Goal: Task Accomplishment & Management: Complete application form

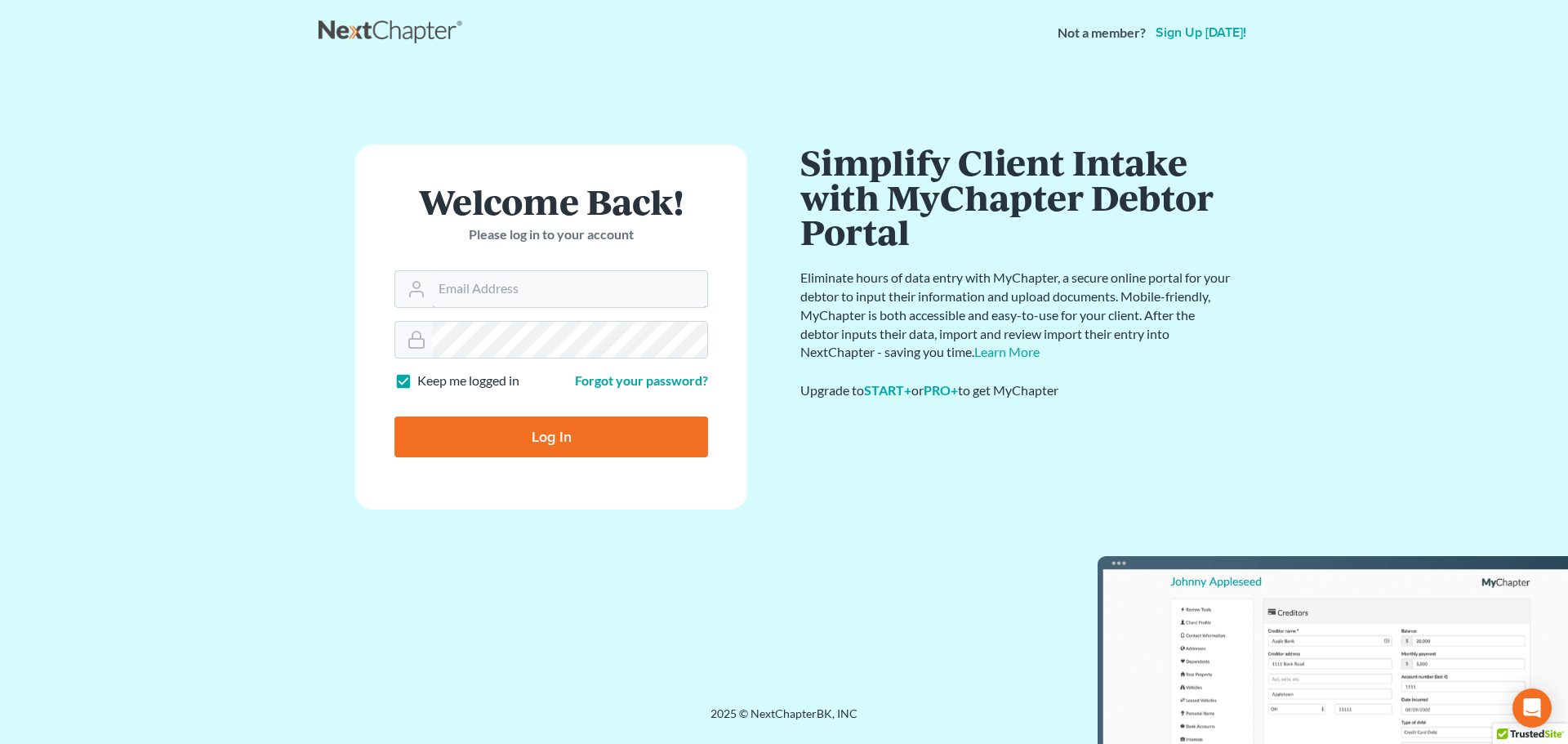
type input "[EMAIL_ADDRESS][DOMAIN_NAME]"
click at [536, 426] on input "Log In" at bounding box center [551, 437] width 313 height 41
type input "Thinking..."
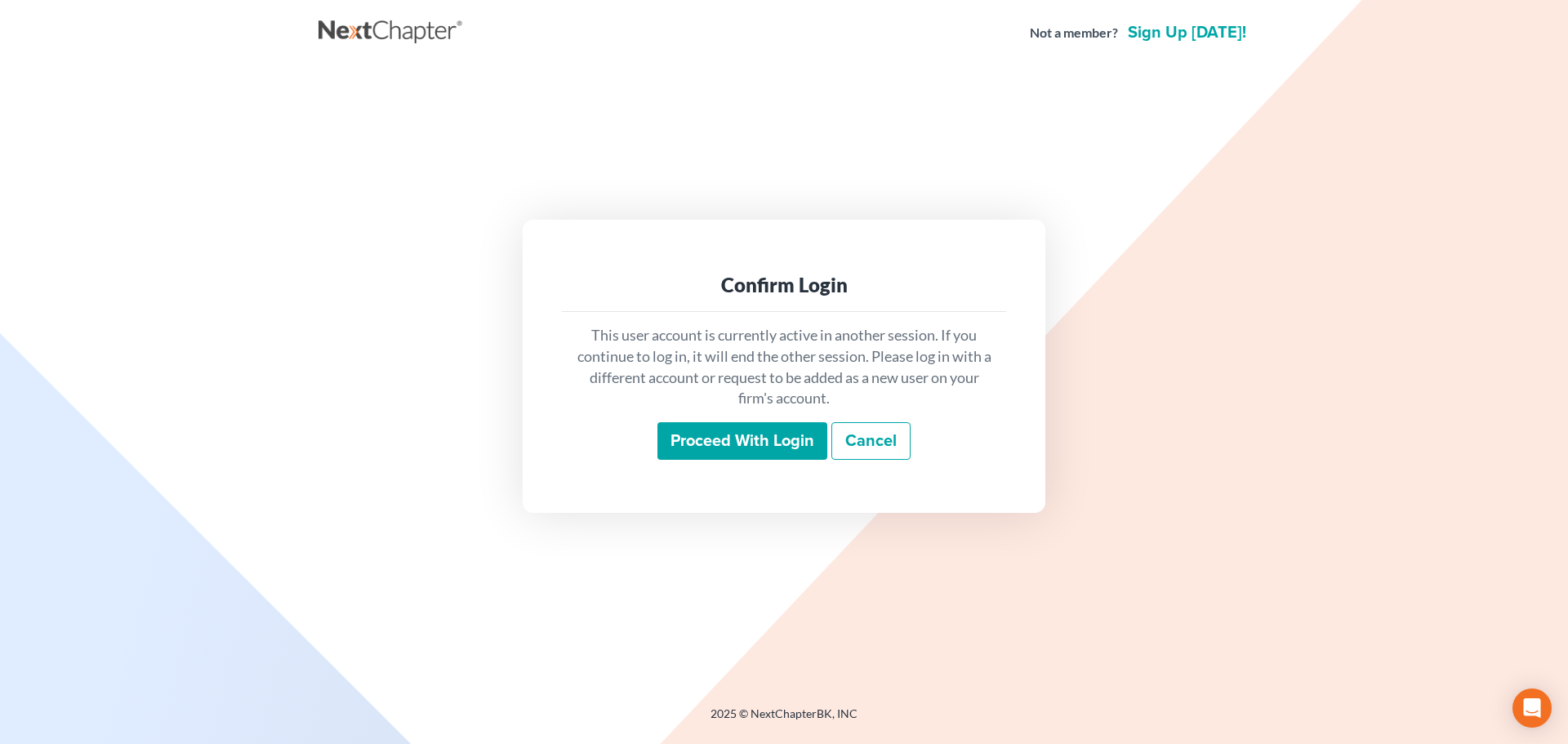
click at [675, 436] on input "Proceed with login" at bounding box center [742, 441] width 170 height 38
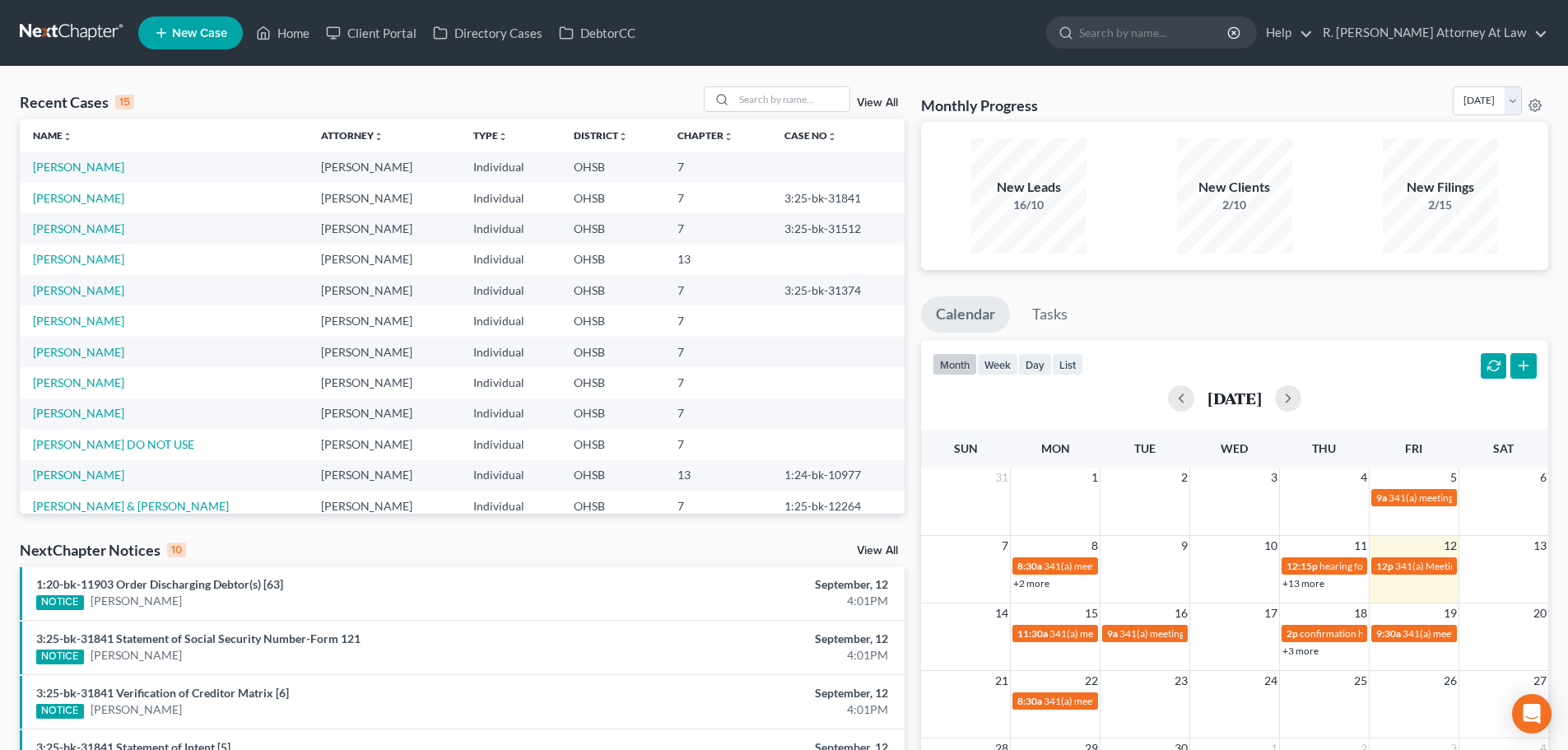
click at [170, 23] on link "New Case" at bounding box center [190, 33] width 104 height 33
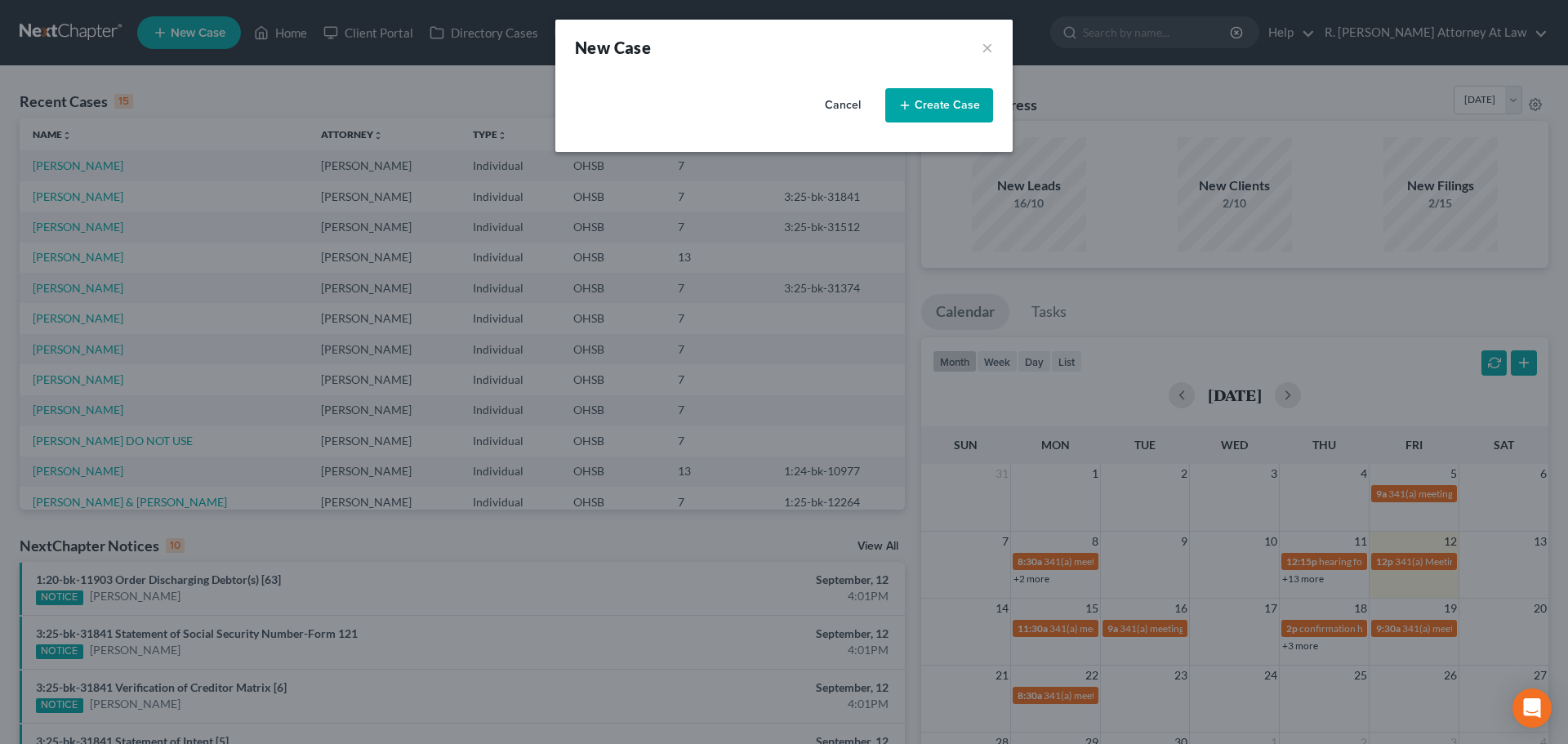
select select "62"
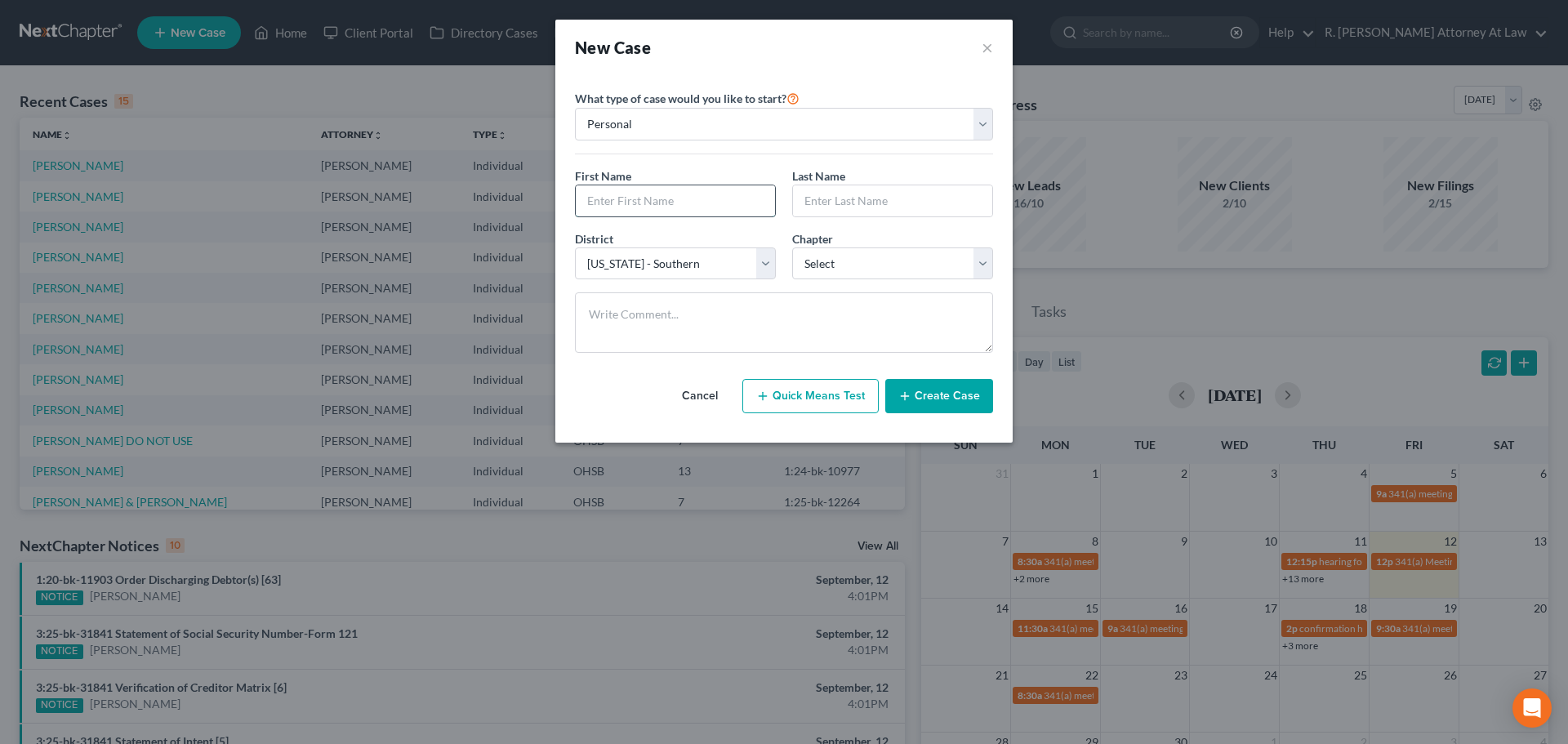
click at [653, 208] on input "text" at bounding box center [676, 200] width 199 height 31
type input "Amy"
type input "Cox"
click at [830, 267] on select "Select 7 11 12 13" at bounding box center [893, 264] width 201 height 32
select select "0"
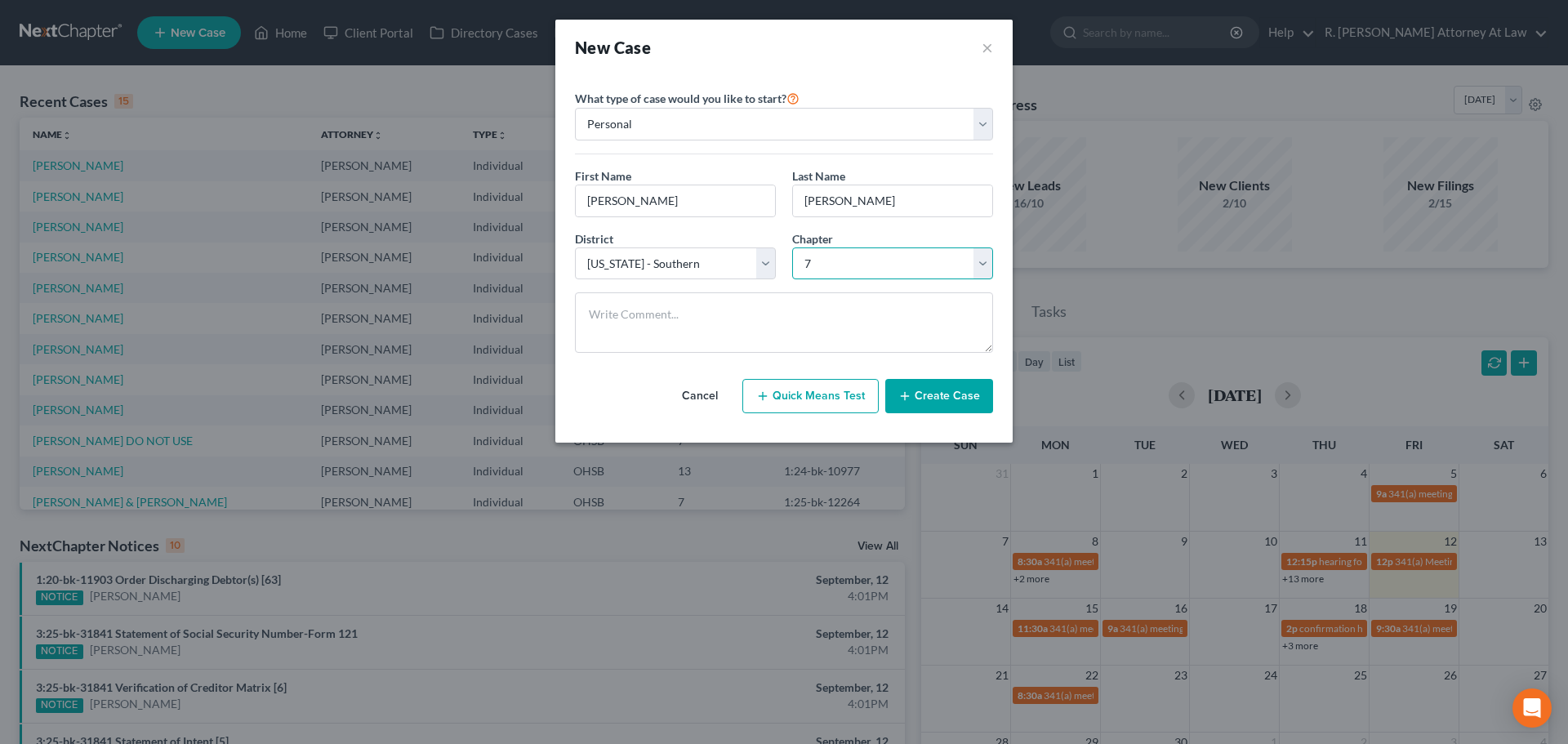
click at [793, 248] on select "Select 7 11 12 13" at bounding box center [893, 264] width 201 height 32
click at [911, 398] on icon "button" at bounding box center [905, 397] width 13 height 13
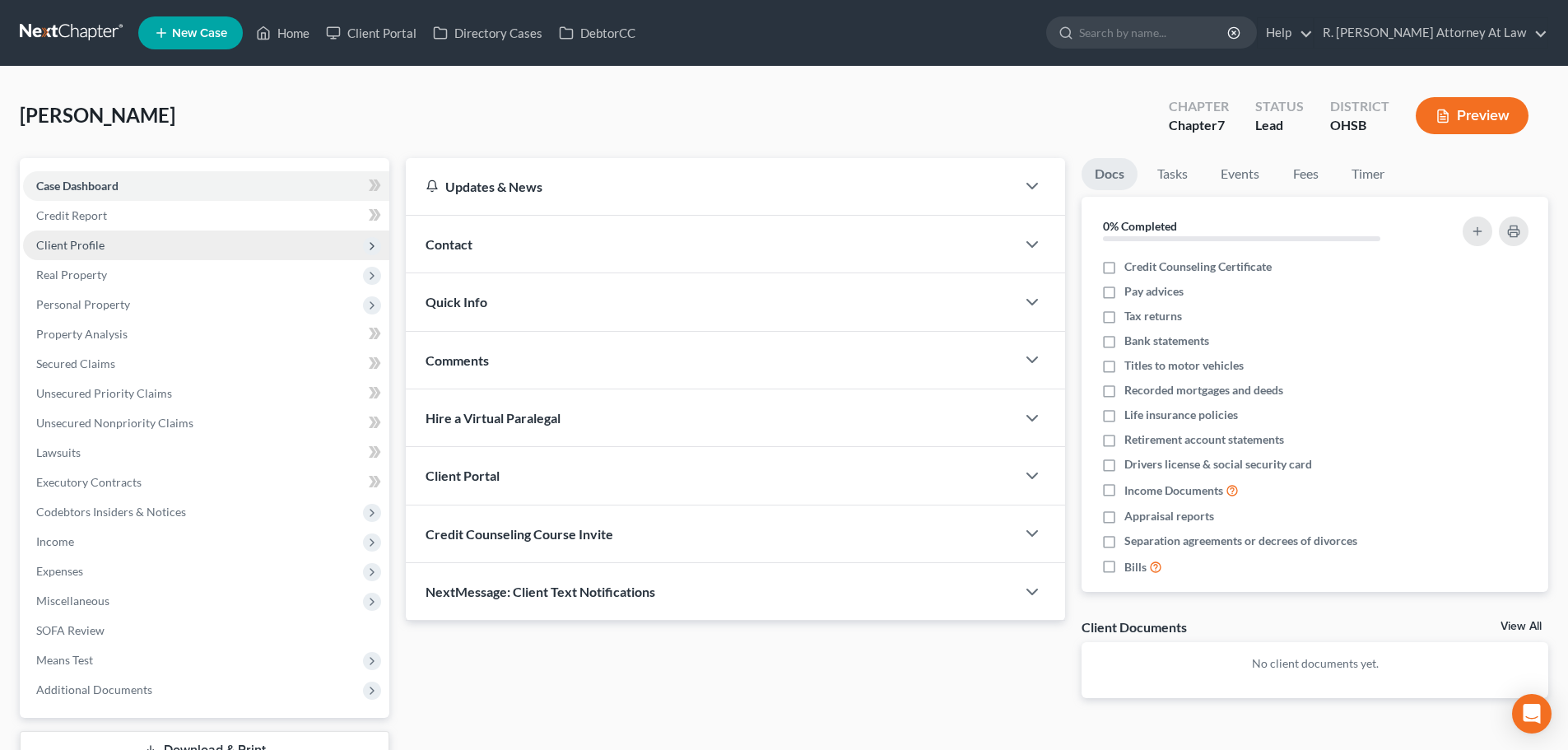
click at [55, 245] on span "Client Profile" at bounding box center [70, 245] width 68 height 14
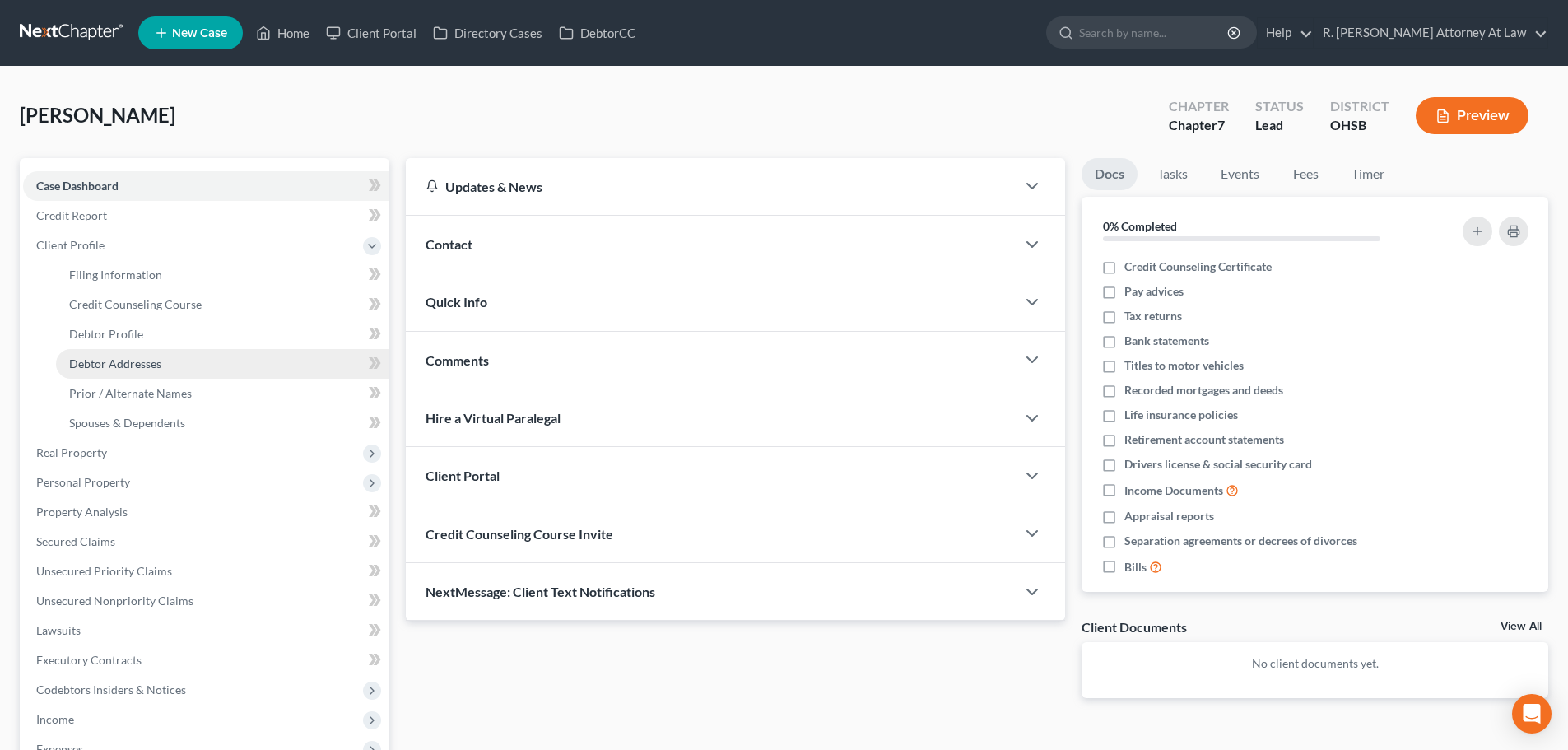
click at [99, 358] on span "Debtor Addresses" at bounding box center [115, 364] width 92 height 14
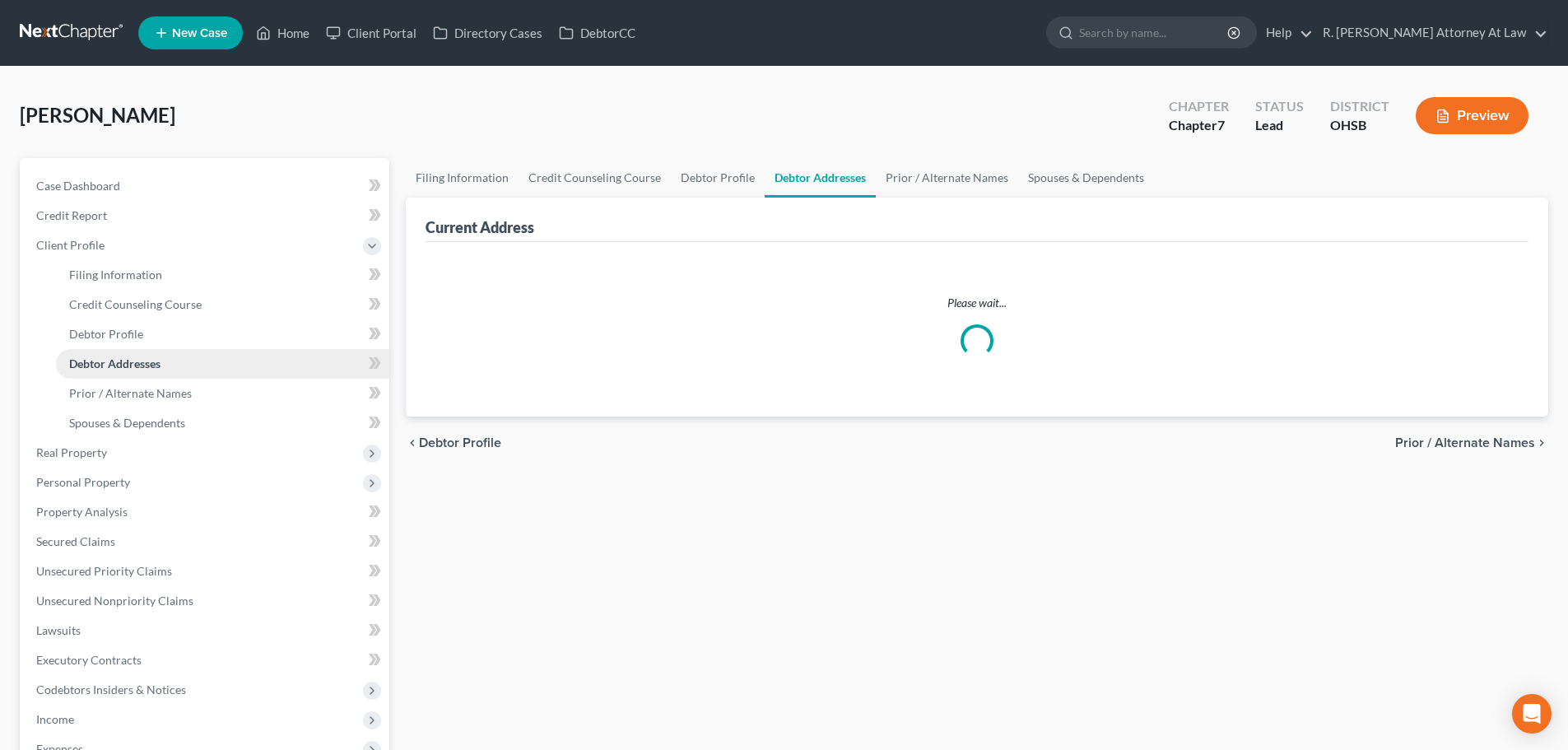
select select "0"
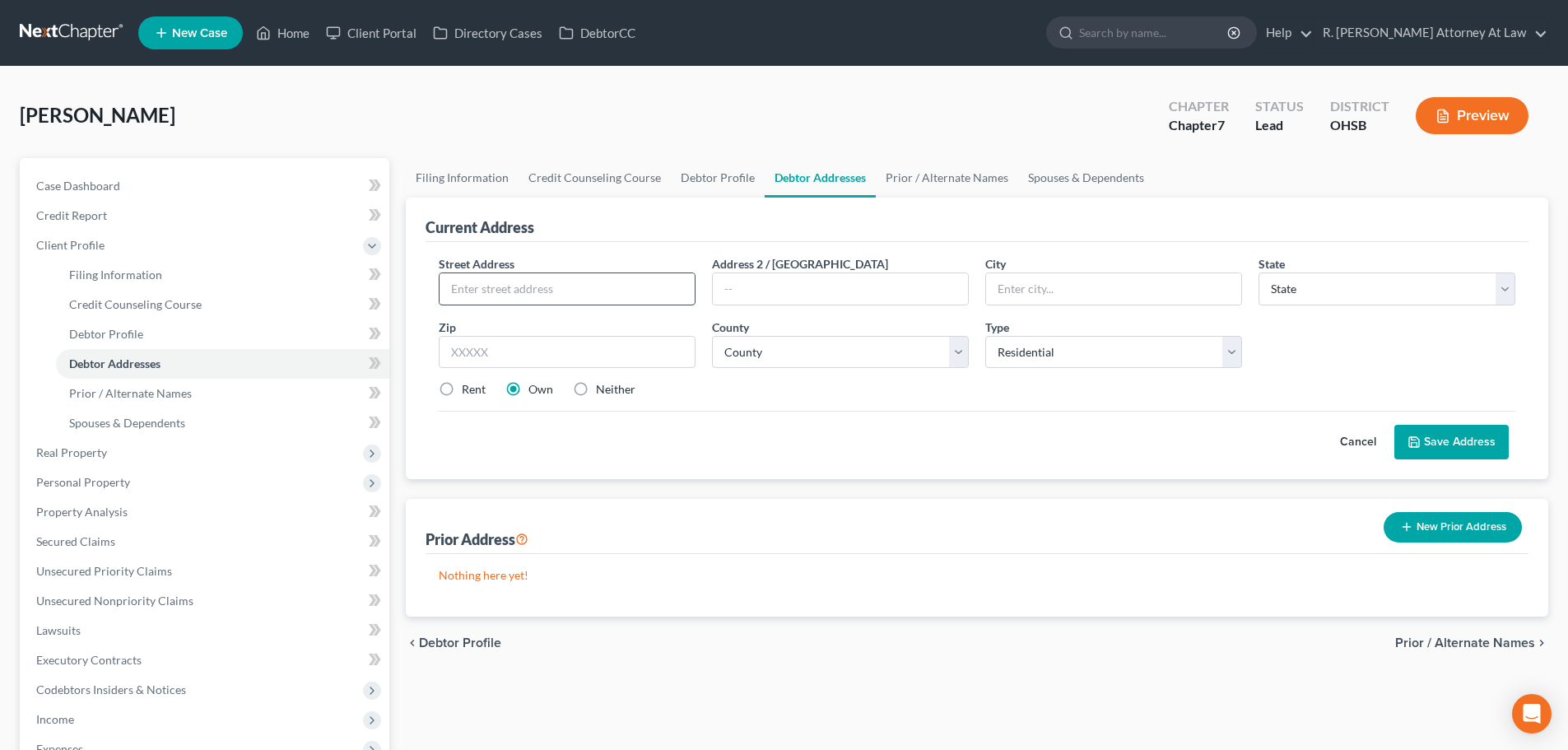
click at [481, 284] on input "text" at bounding box center [567, 289] width 255 height 32
type input "1677 Edeen Park Drive"
type input "45013"
type input "Hamilton"
select select "36"
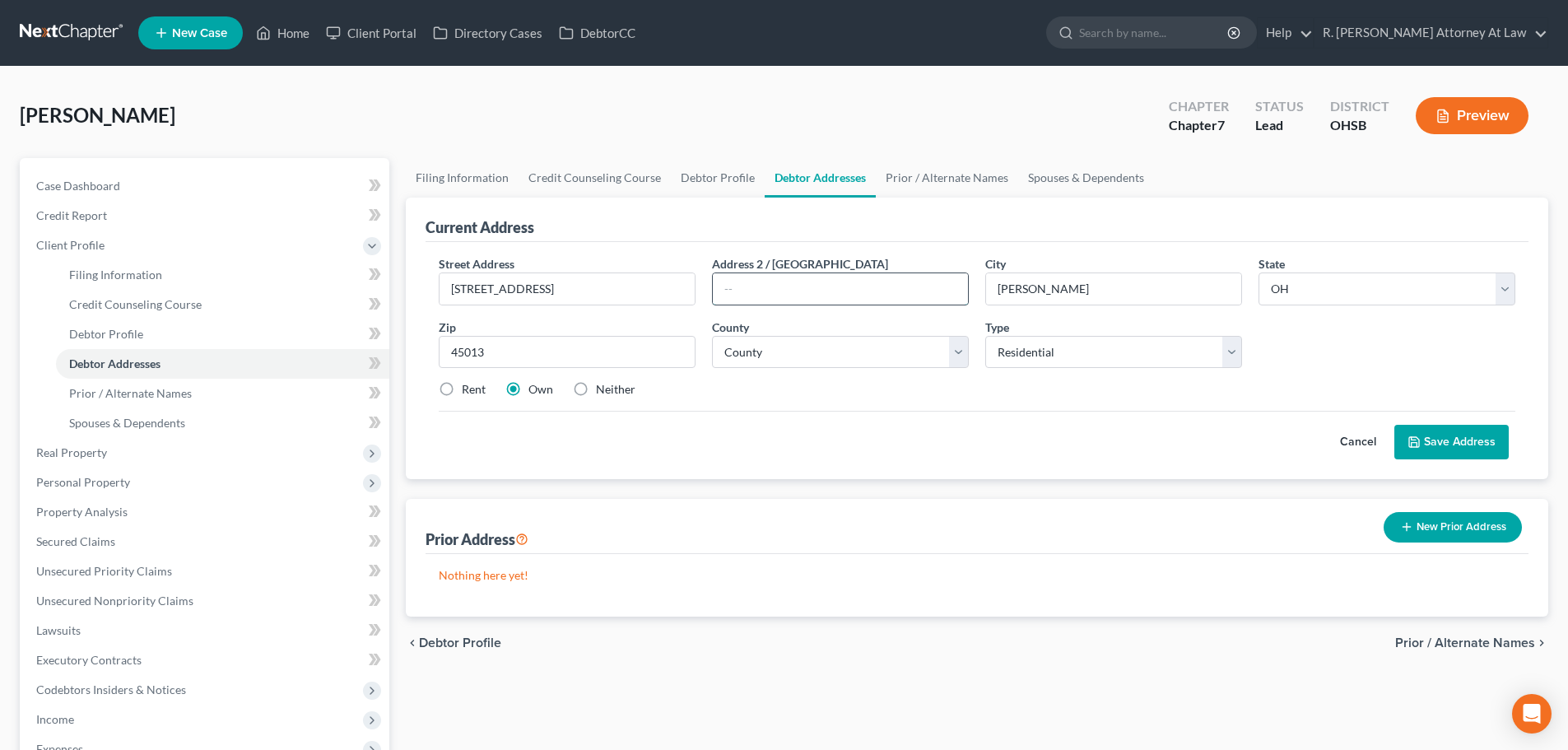
click at [718, 289] on input "text" at bounding box center [840, 289] width 255 height 32
type input "Apt 10"
click at [786, 362] on select "County Adams County Allen County Ashland County Ashtabula County Athens County …" at bounding box center [840, 352] width 257 height 33
select select "8"
click at [712, 336] on select "County Adams County Allen County Ashland County Ashtabula County Athens County …" at bounding box center [840, 352] width 257 height 33
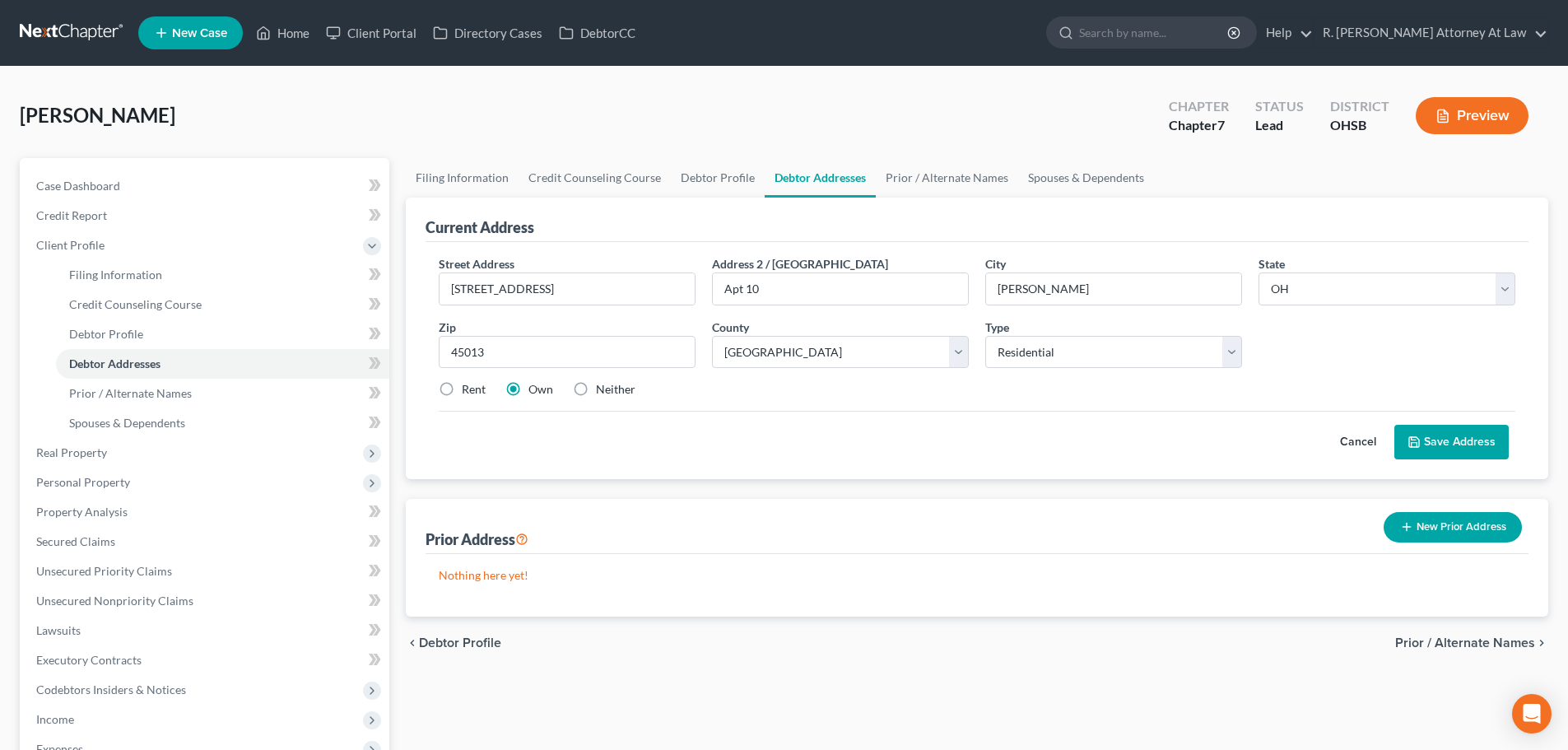
drag, startPoint x: 1430, startPoint y: 439, endPoint x: 1417, endPoint y: 435, distance: 13.6
click at [1430, 439] on button "Save Address" at bounding box center [1452, 442] width 115 height 34
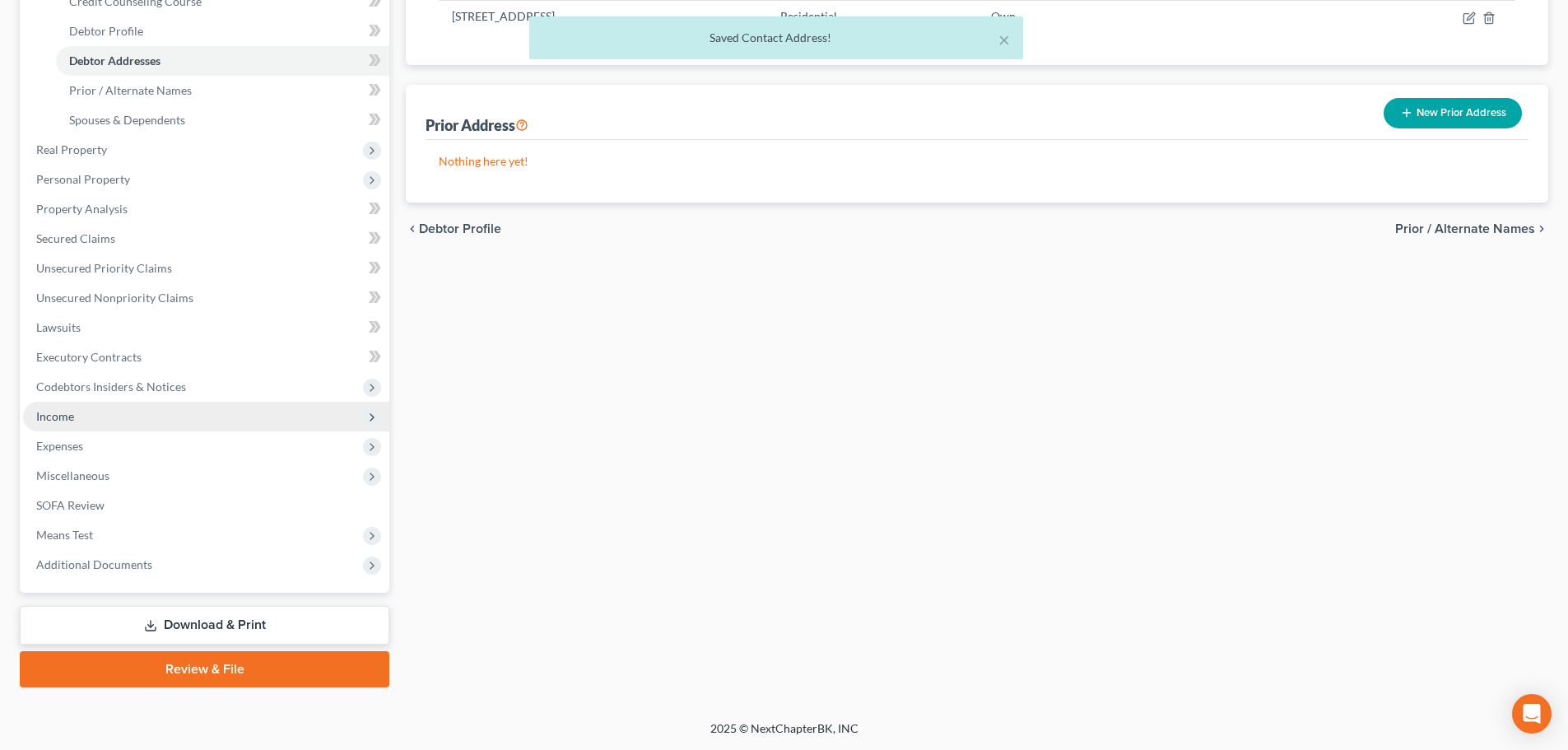
scroll to position [139, 0]
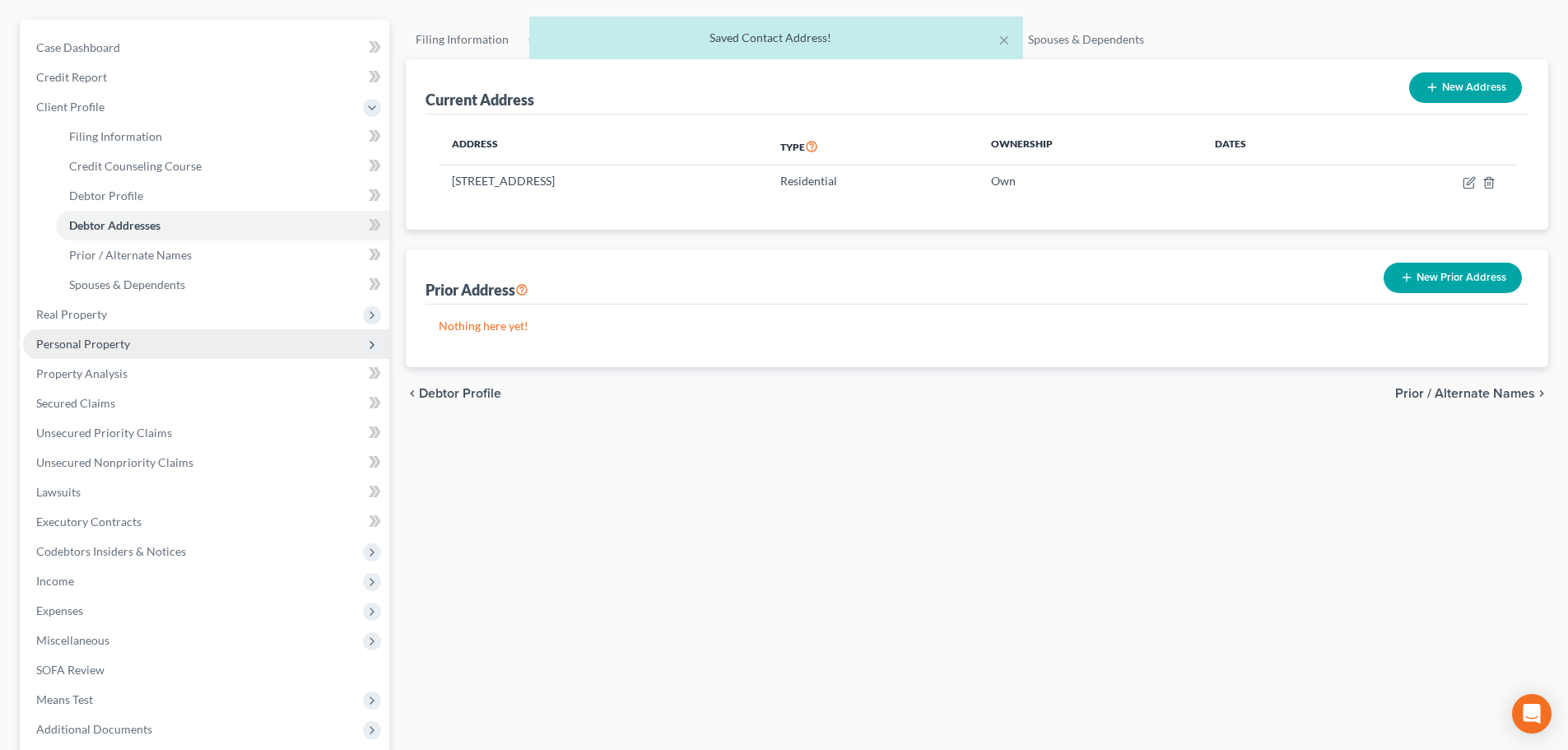
click at [74, 338] on span "Personal Property" at bounding box center [83, 343] width 94 height 14
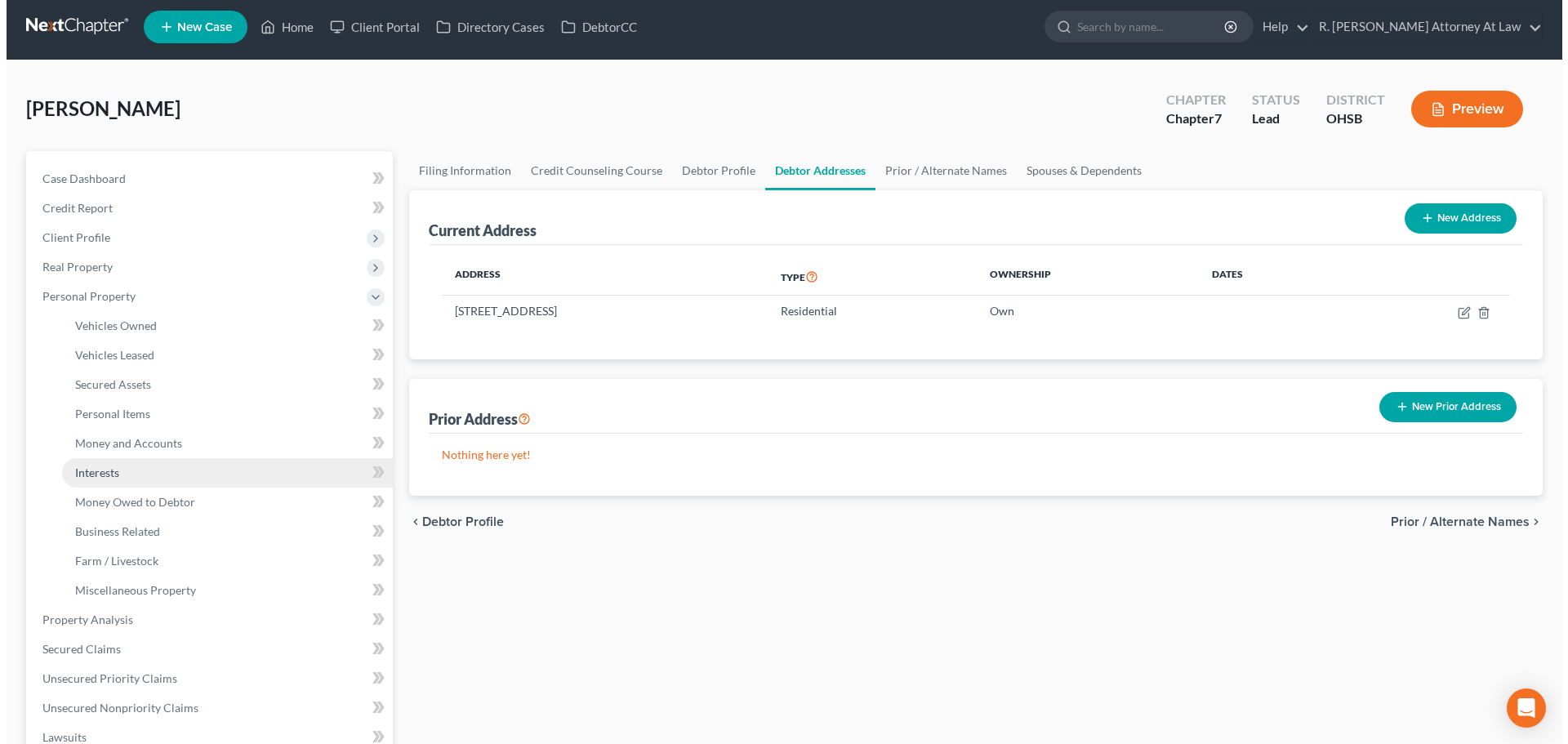
scroll to position [0, 0]
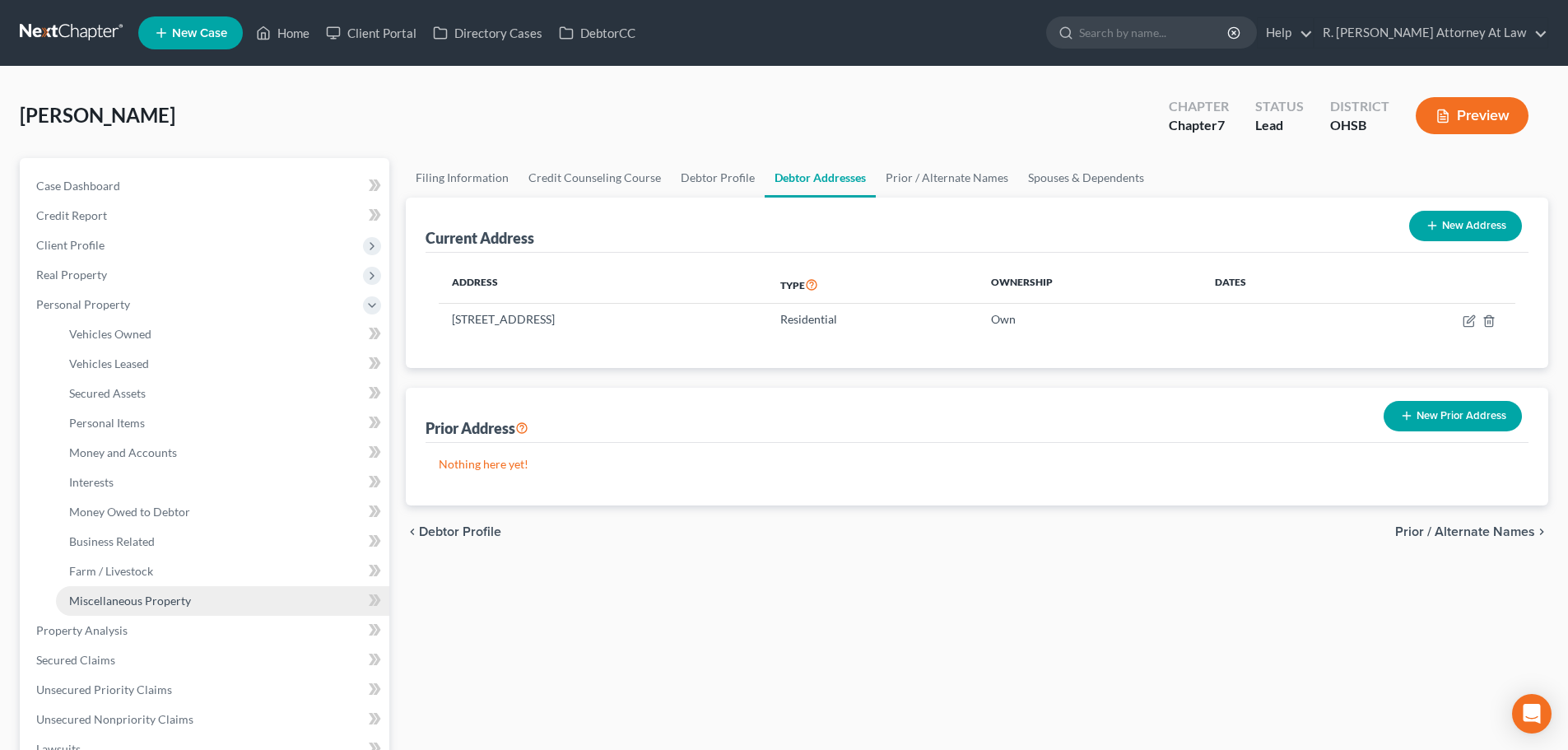
click at [129, 593] on span "Miscellaneous Property" at bounding box center [129, 600] width 121 height 14
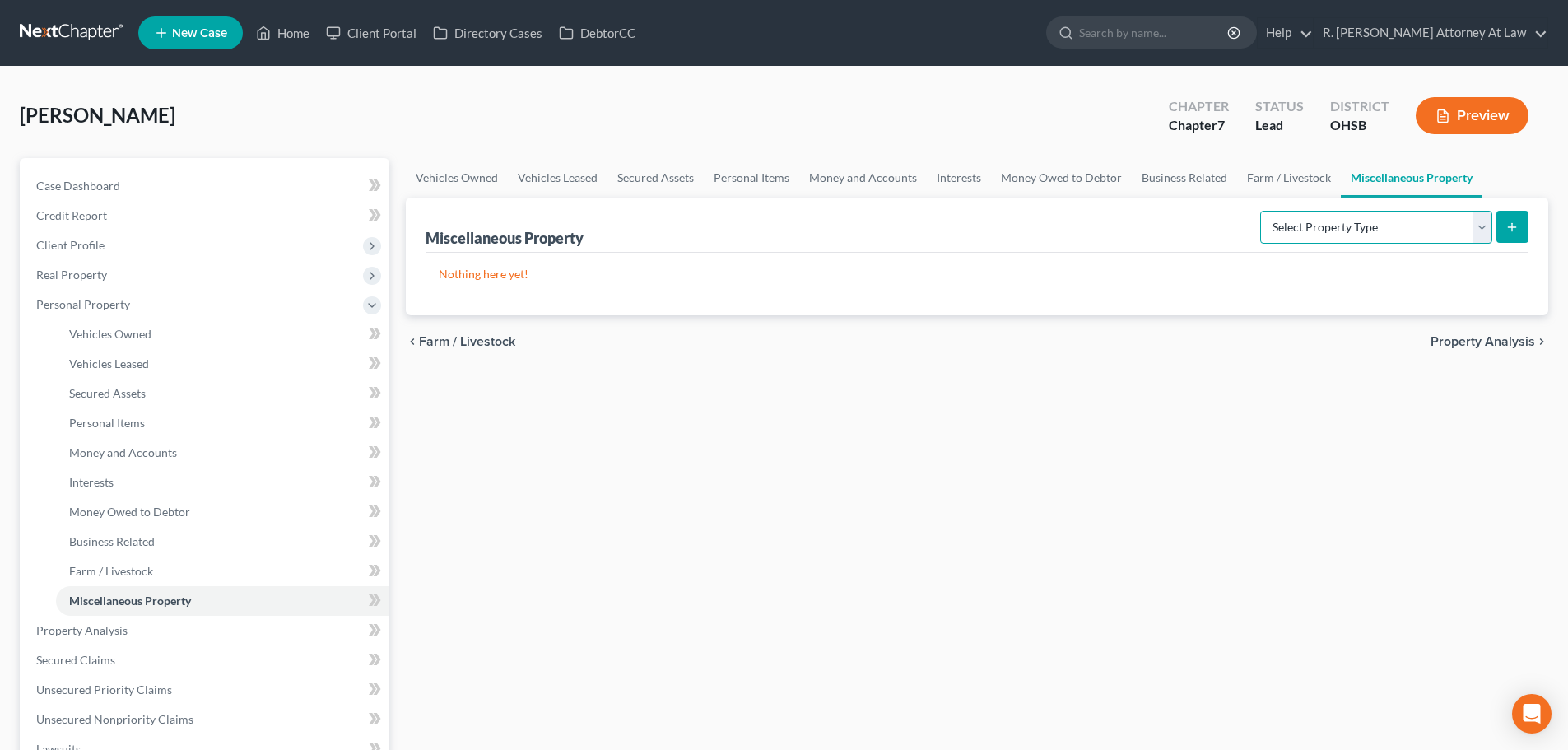
click at [1400, 231] on select "Select Property Type Assigned for Creditor Benefit Within 1 Year Holding for An…" at bounding box center [1377, 227] width 232 height 33
select select "transferred"
click at [1261, 210] on select "Select Property Type Assigned for Creditor Benefit Within 1 Year Holding for An…" at bounding box center [1377, 227] width 232 height 33
click at [1513, 228] on line "submit" at bounding box center [1513, 227] width 0 height 8
select select "Ordinary (within 2 years)"
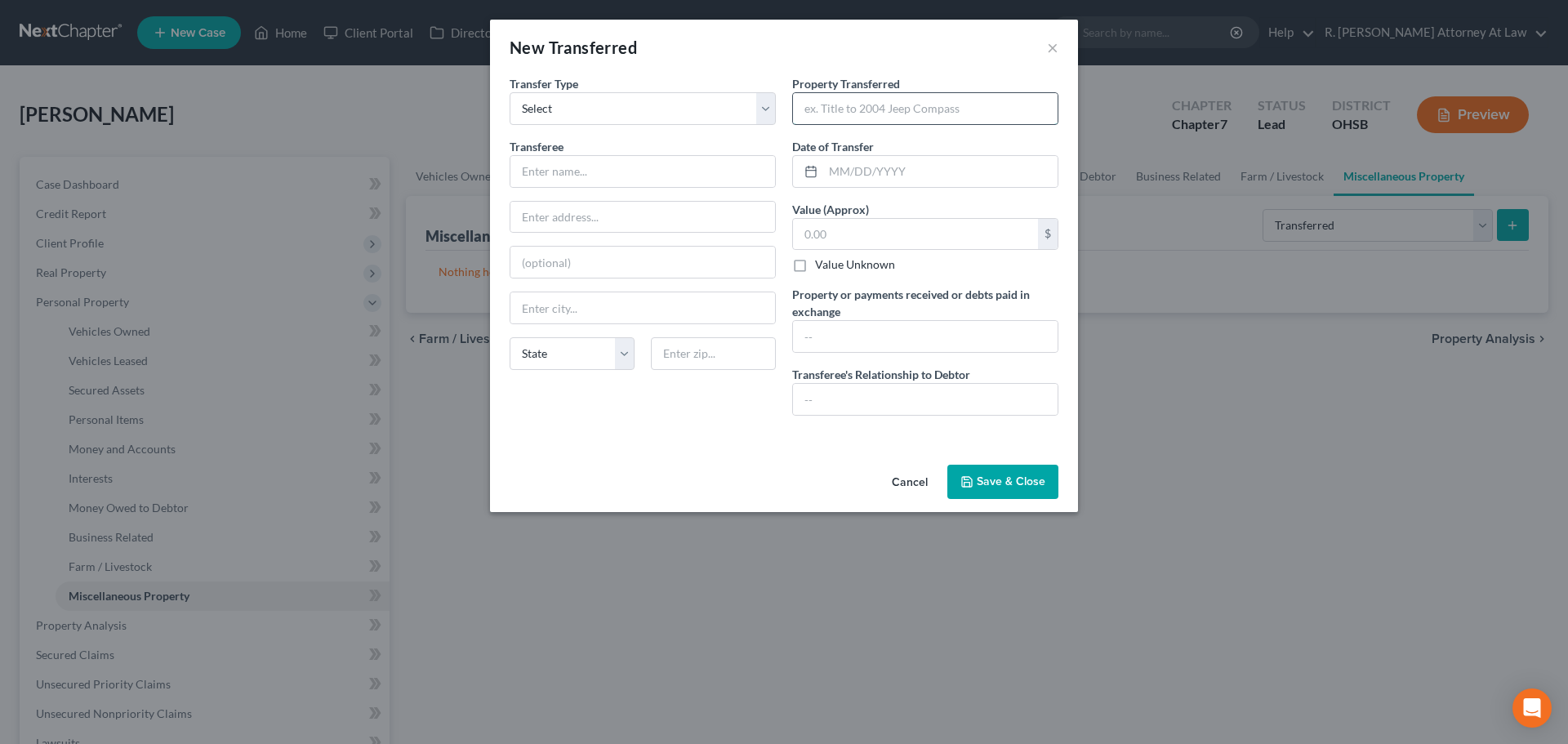
click at [865, 104] on input "text" at bounding box center [925, 108] width 265 height 31
type input "451 Smalley Blvd Hamilton, Ohio"
type input "01/01/2023"
type input "s"
type input "NONE"
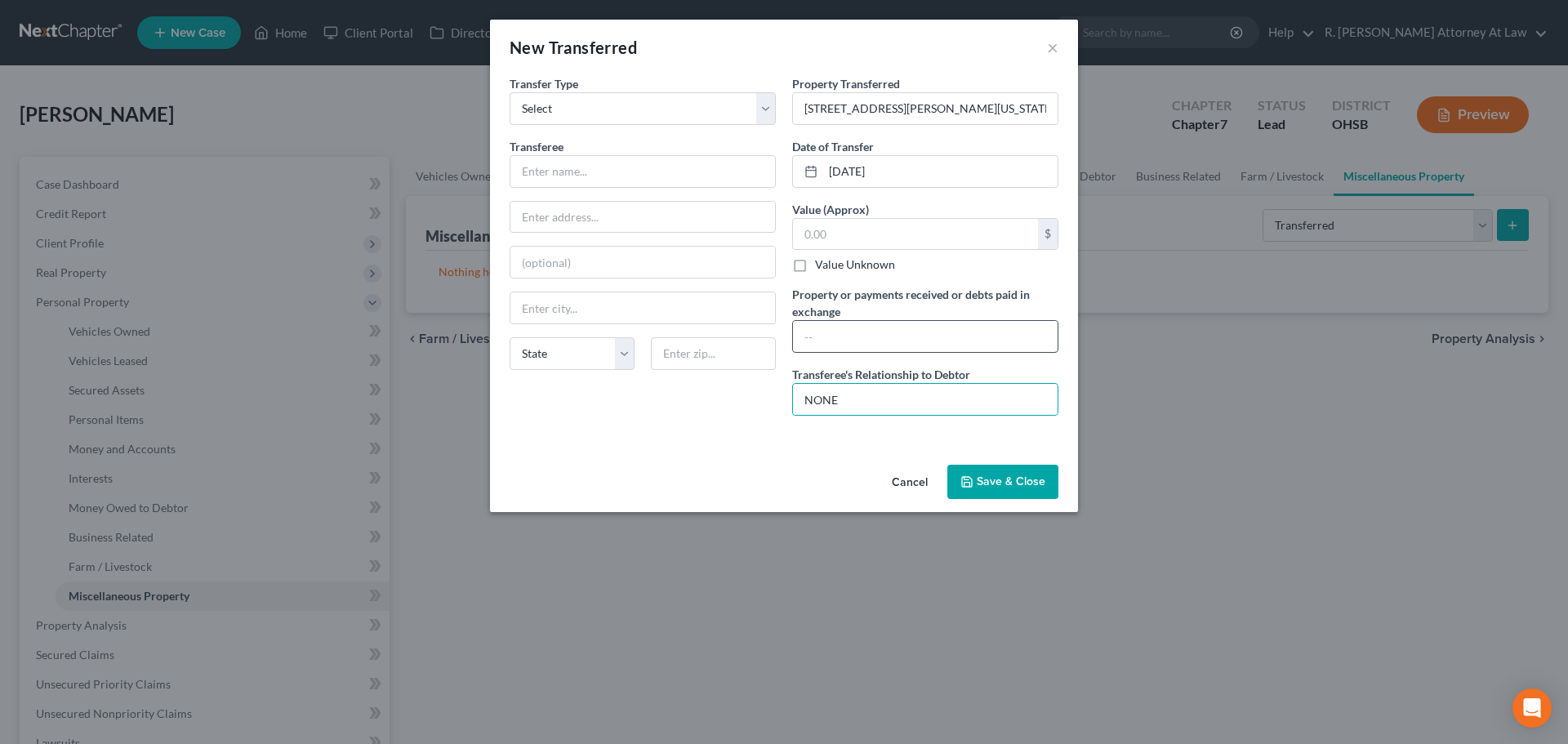
click at [815, 332] on input "text" at bounding box center [925, 336] width 265 height 31
type input "dold"
click at [969, 484] on icon "button" at bounding box center [967, 482] width 13 height 13
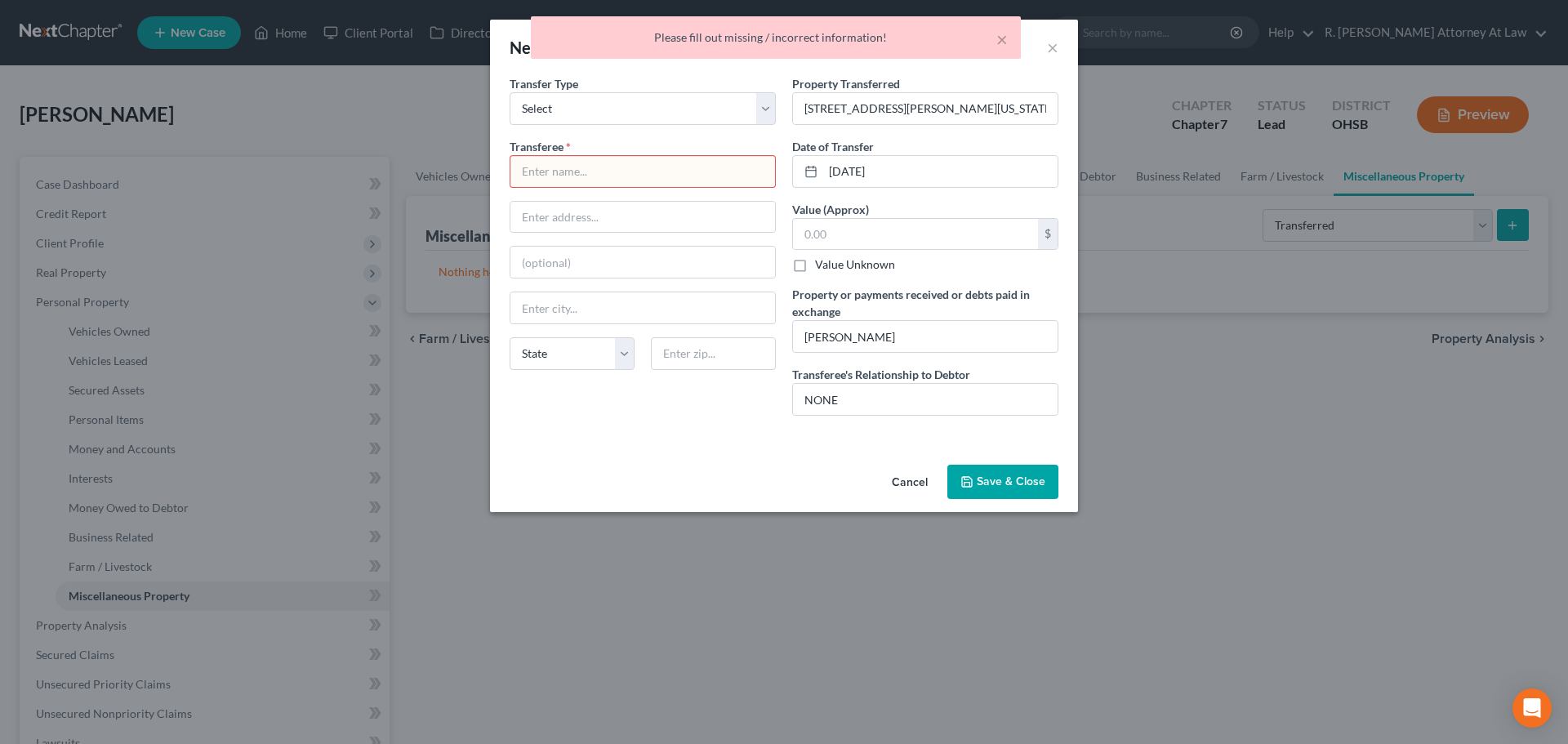
click at [525, 170] on input "text" at bounding box center [643, 171] width 265 height 31
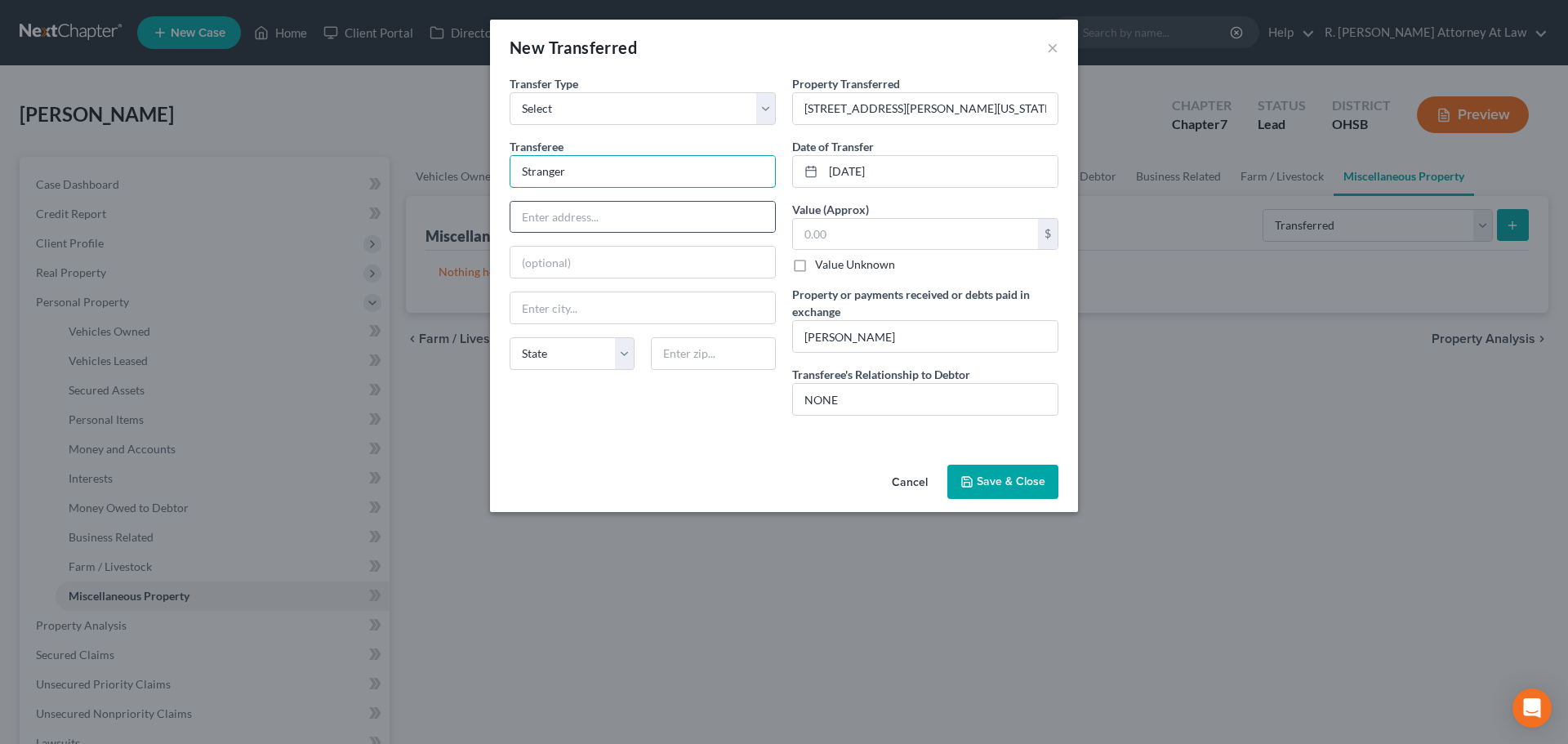
type input "Stranger"
click at [987, 484] on button "Save & Close" at bounding box center [1002, 482] width 111 height 34
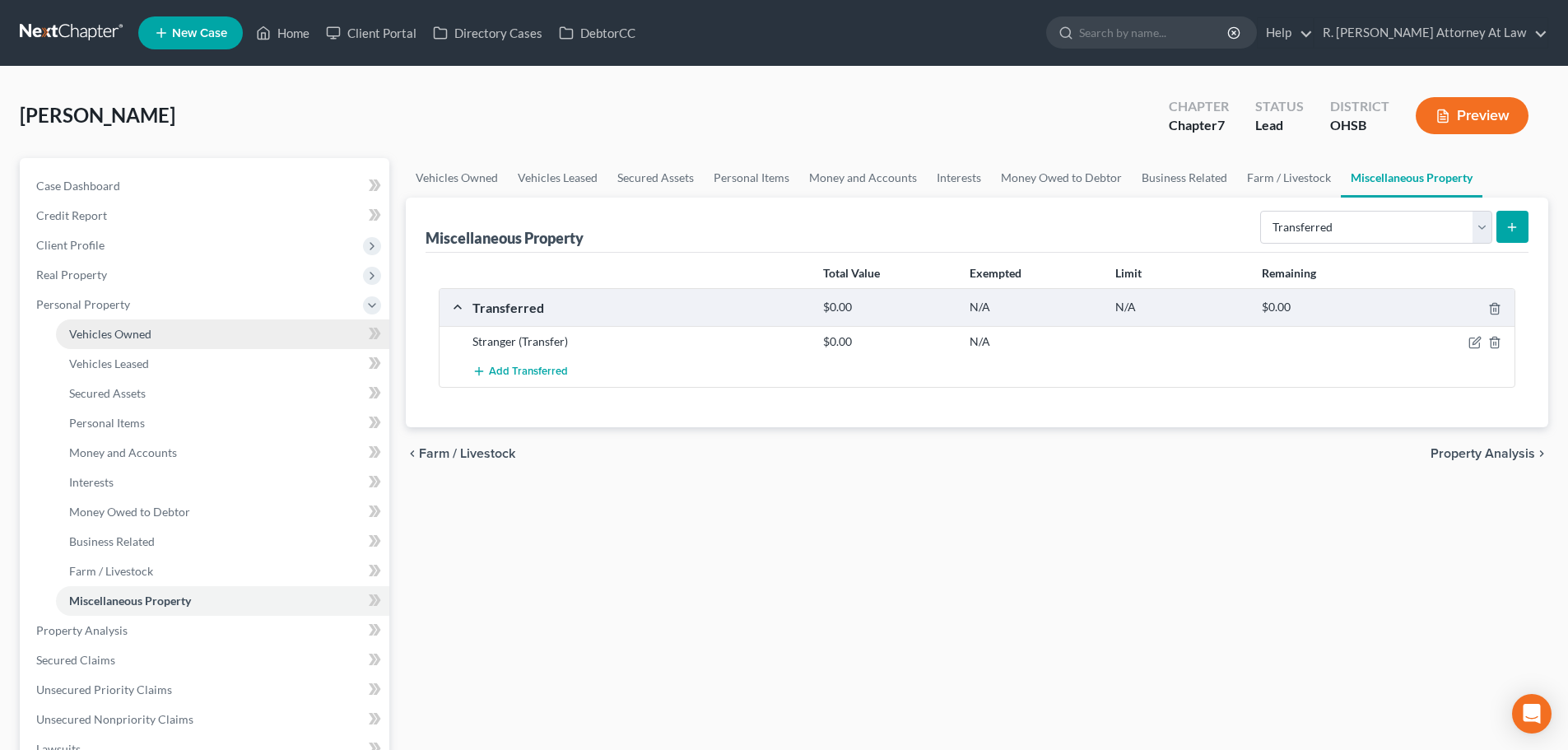
click at [89, 338] on span "Vehicles Owned" at bounding box center [110, 334] width 82 height 14
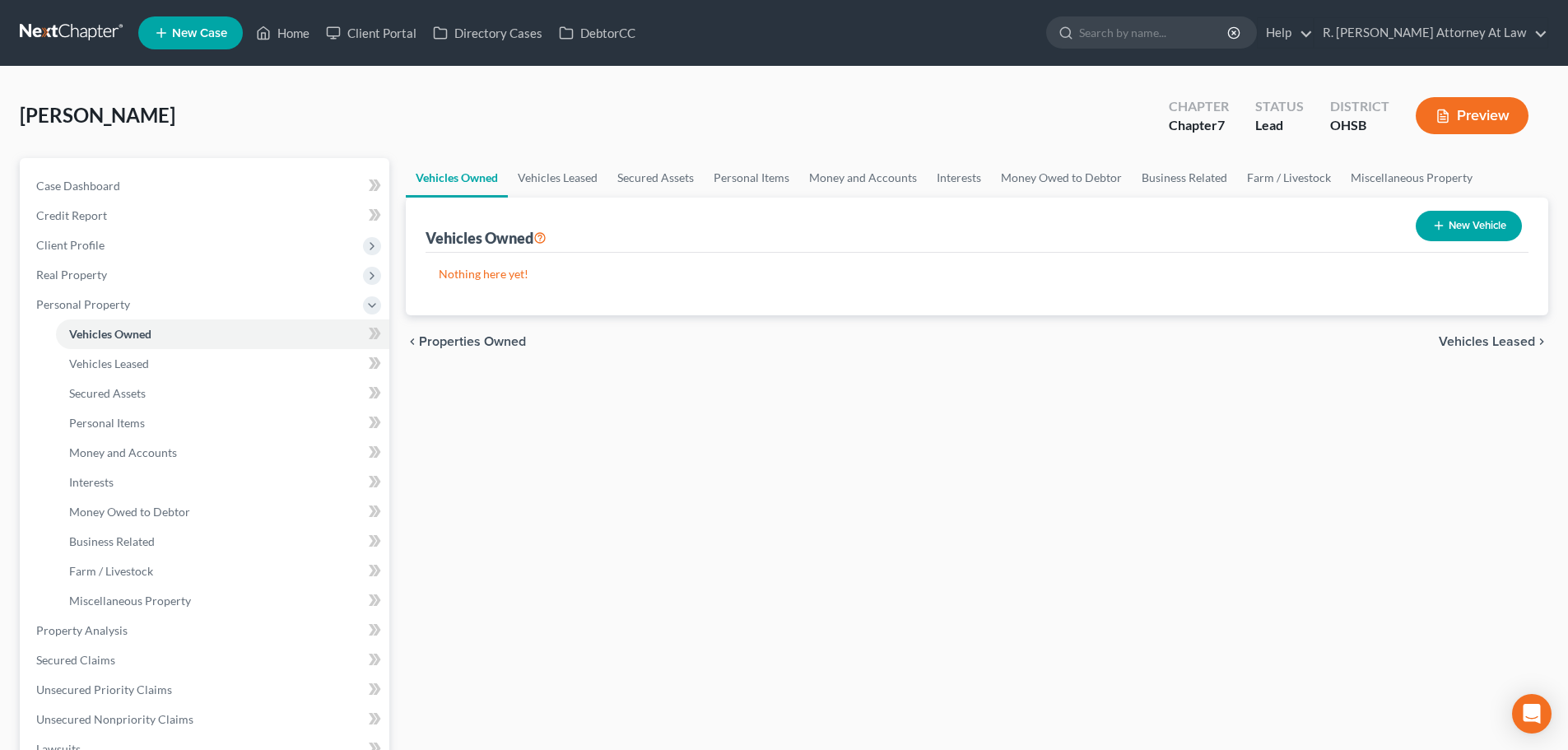
click at [1458, 228] on button "New Vehicle" at bounding box center [1469, 226] width 106 height 31
select select "0"
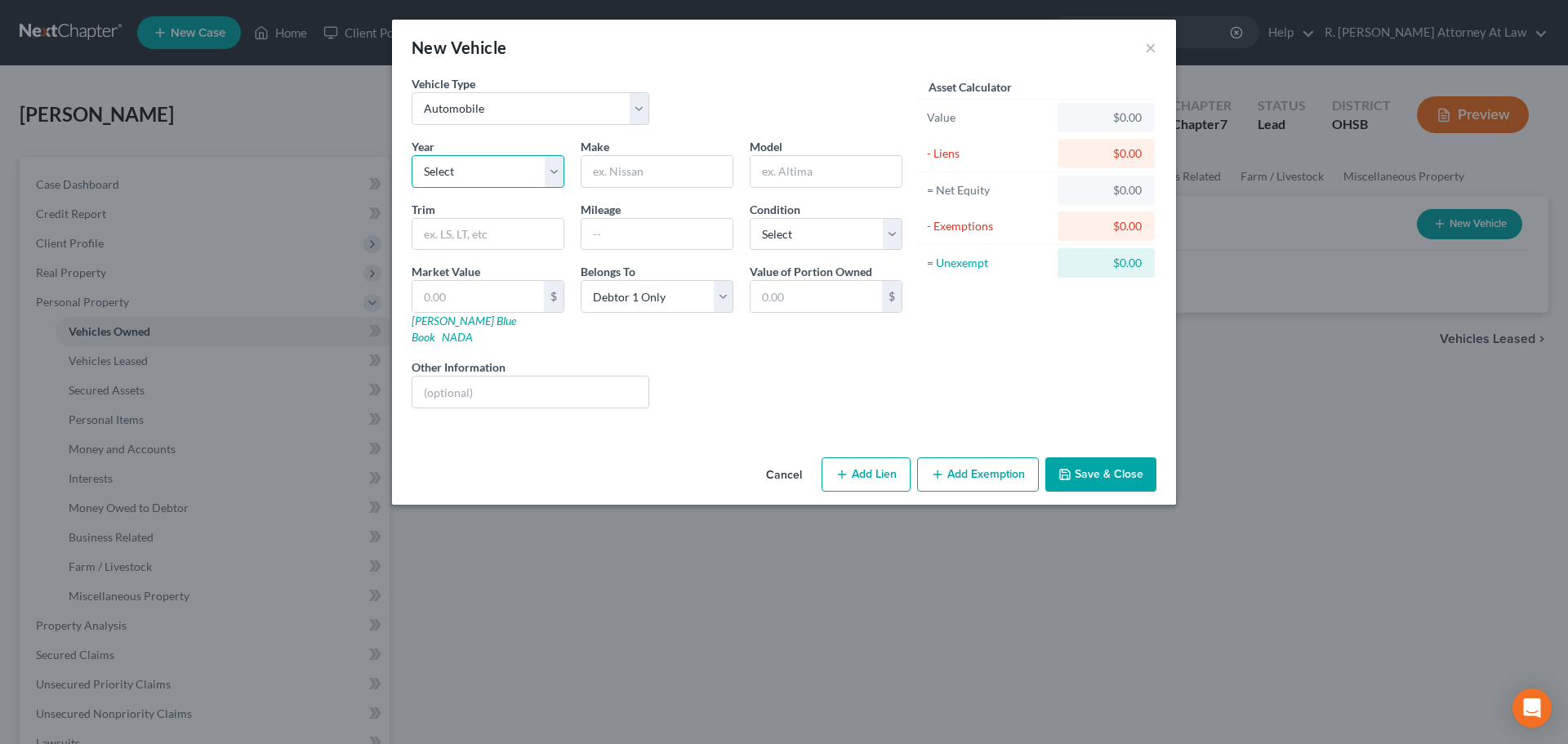
click at [461, 173] on select "Select 2026 2025 2024 2023 2022 2021 2020 2019 2018 2017 2016 2015 2014 2013 20…" at bounding box center [488, 172] width 153 height 32
click at [649, 166] on input "text" at bounding box center [657, 171] width 151 height 31
type input "Hyudai"
type input "Tucson"
click at [615, 173] on input "Hyudai" at bounding box center [657, 171] width 151 height 31
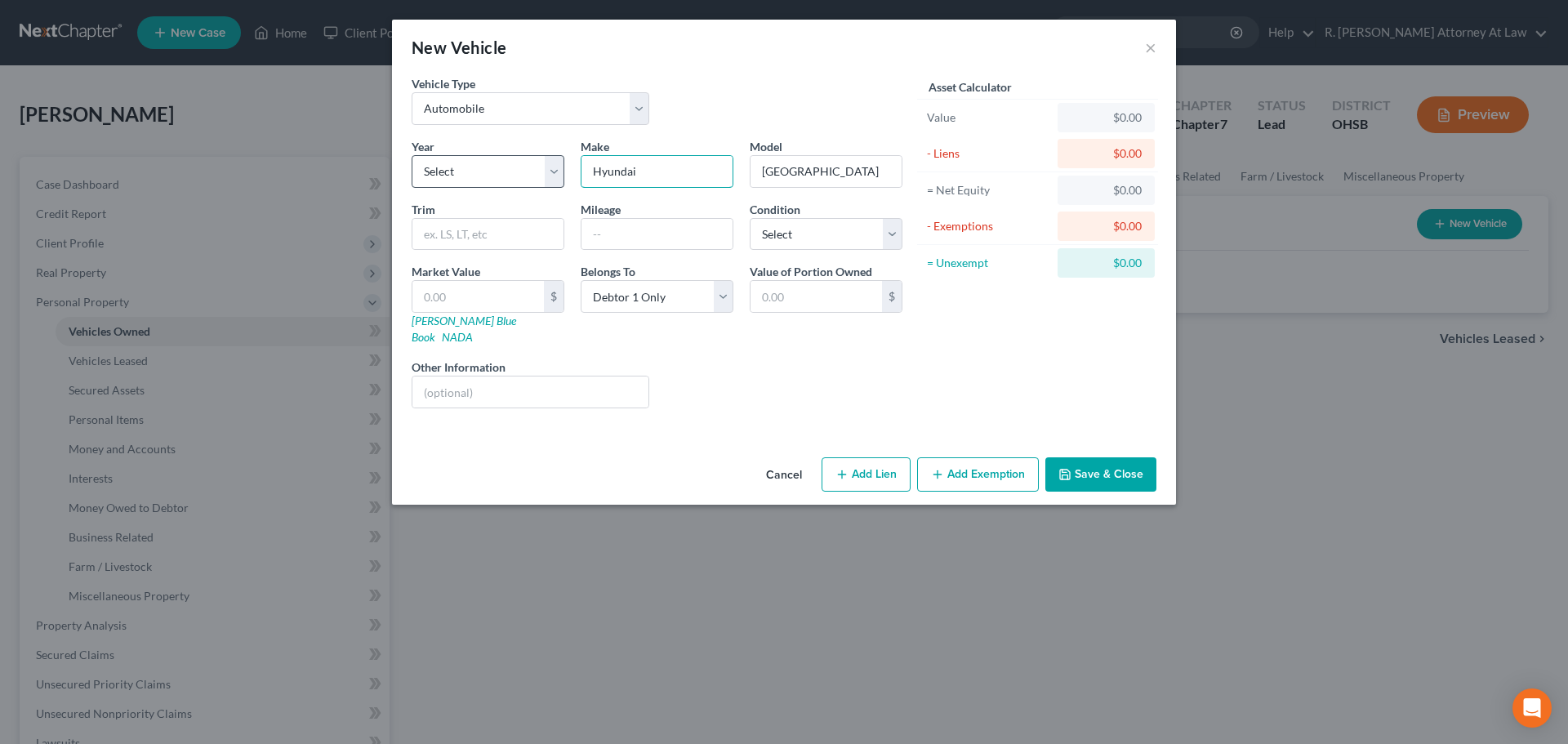
type input "Hyundai"
click at [458, 166] on select "Select 2026 2025 2024 2023 2022 2021 2020 2019 2018 2017 2016 2015 2014 2013 20…" at bounding box center [488, 172] width 153 height 32
select select "5"
click at [412, 156] on select "Select 2026 2025 2024 2023 2022 2021 2020 2019 2018 2017 2016 2015 2014 2013 20…" at bounding box center [488, 172] width 153 height 32
click at [463, 377] on input "text" at bounding box center [531, 392] width 236 height 31
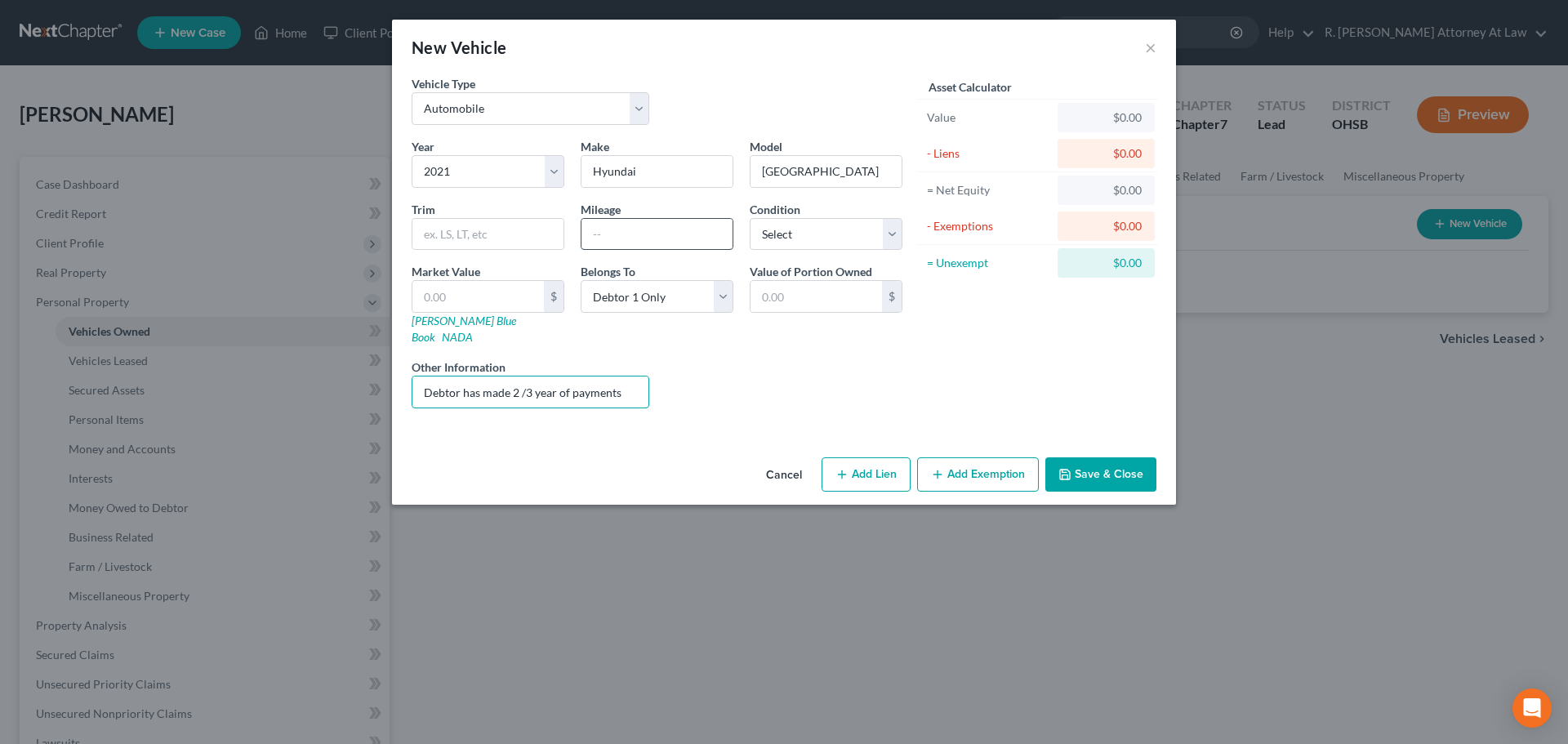
type input "Debtor has made 2 /3 year of payments"
click at [615, 232] on input "text" at bounding box center [657, 234] width 151 height 31
click at [792, 228] on select "Select Excellent Very Good Good Fair Poor" at bounding box center [826, 234] width 153 height 32
select select "2"
click at [750, 218] on select "Select Excellent Very Good Good Fair Poor" at bounding box center [826, 234] width 153 height 32
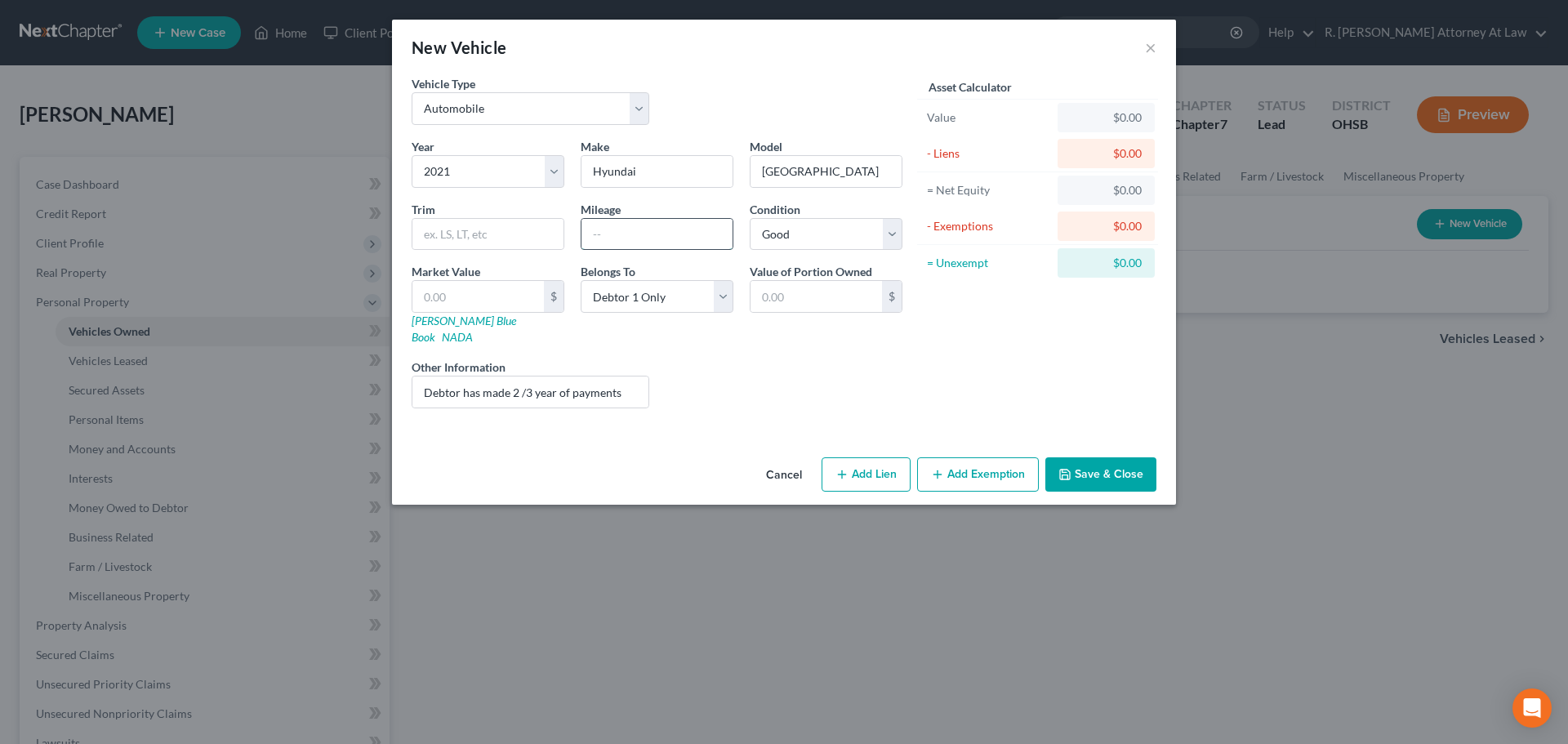
click at [636, 236] on input "text" at bounding box center [657, 234] width 151 height 31
type input "69000"
click at [661, 361] on div "Liens Select" at bounding box center [785, 383] width 254 height 49
click at [966, 457] on button "Add Exemption" at bounding box center [978, 474] width 121 height 34
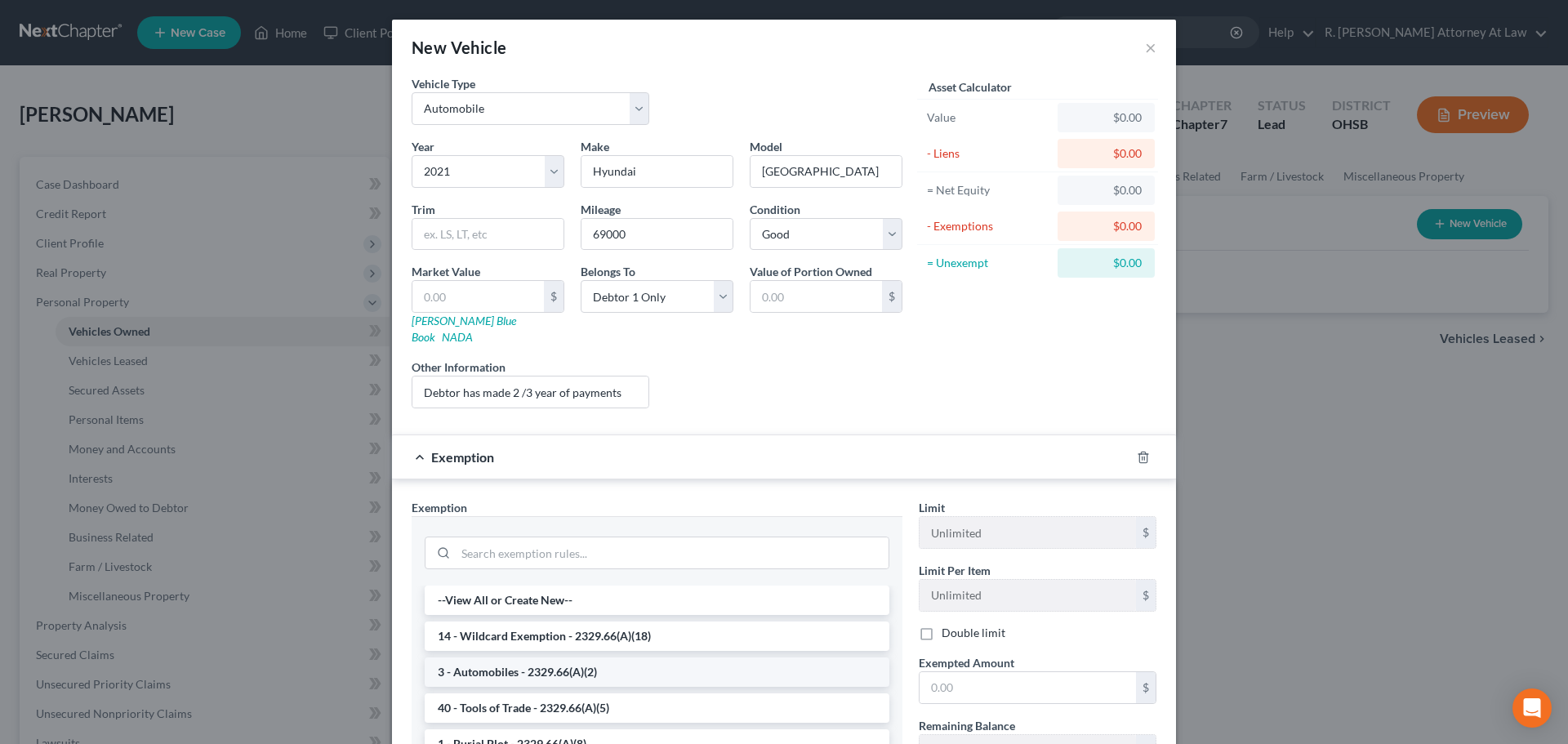
click at [522, 658] on li "3 - Automobiles - 2329.66(A)(2)" at bounding box center [658, 672] width 465 height 29
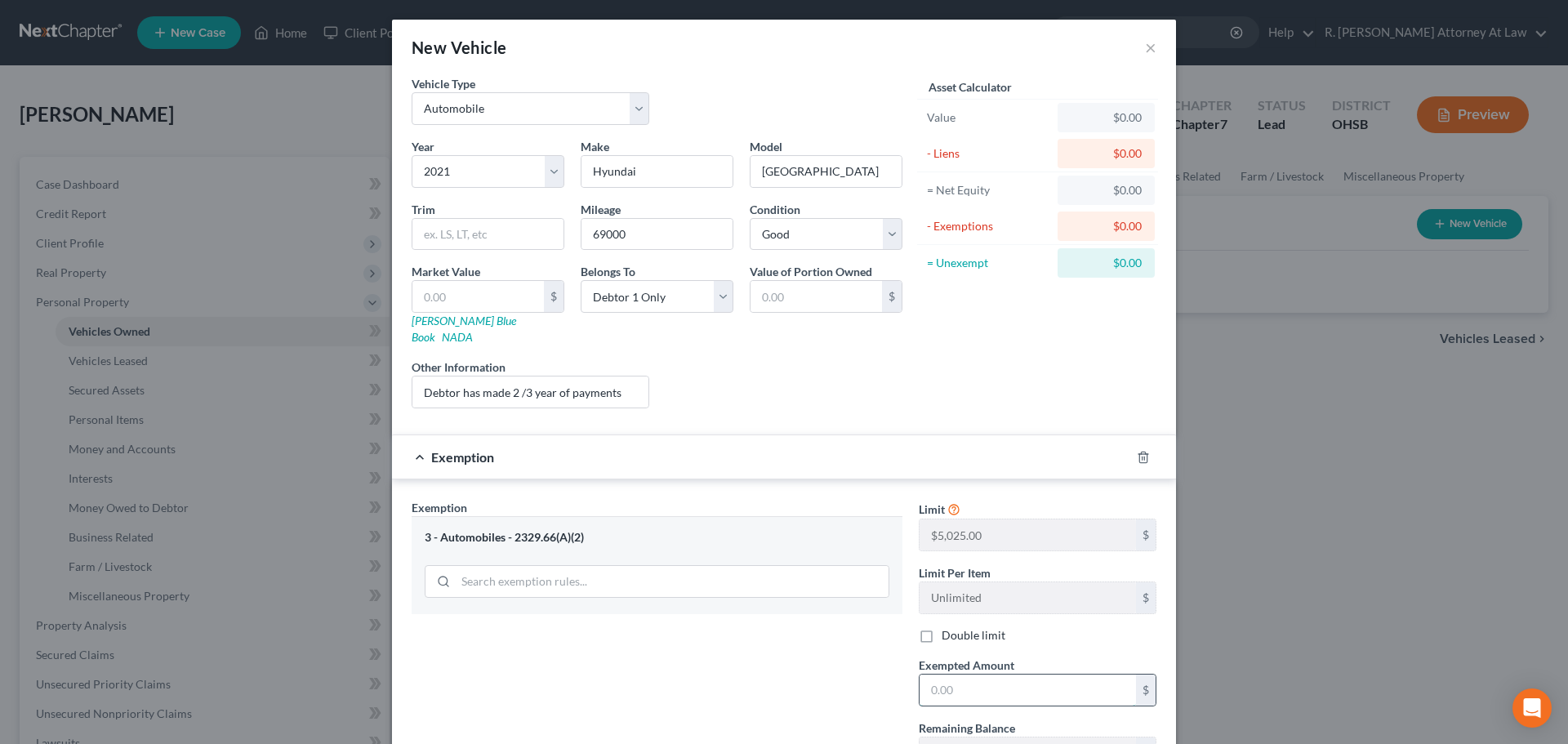
click at [946, 678] on input "text" at bounding box center [1028, 690] width 216 height 31
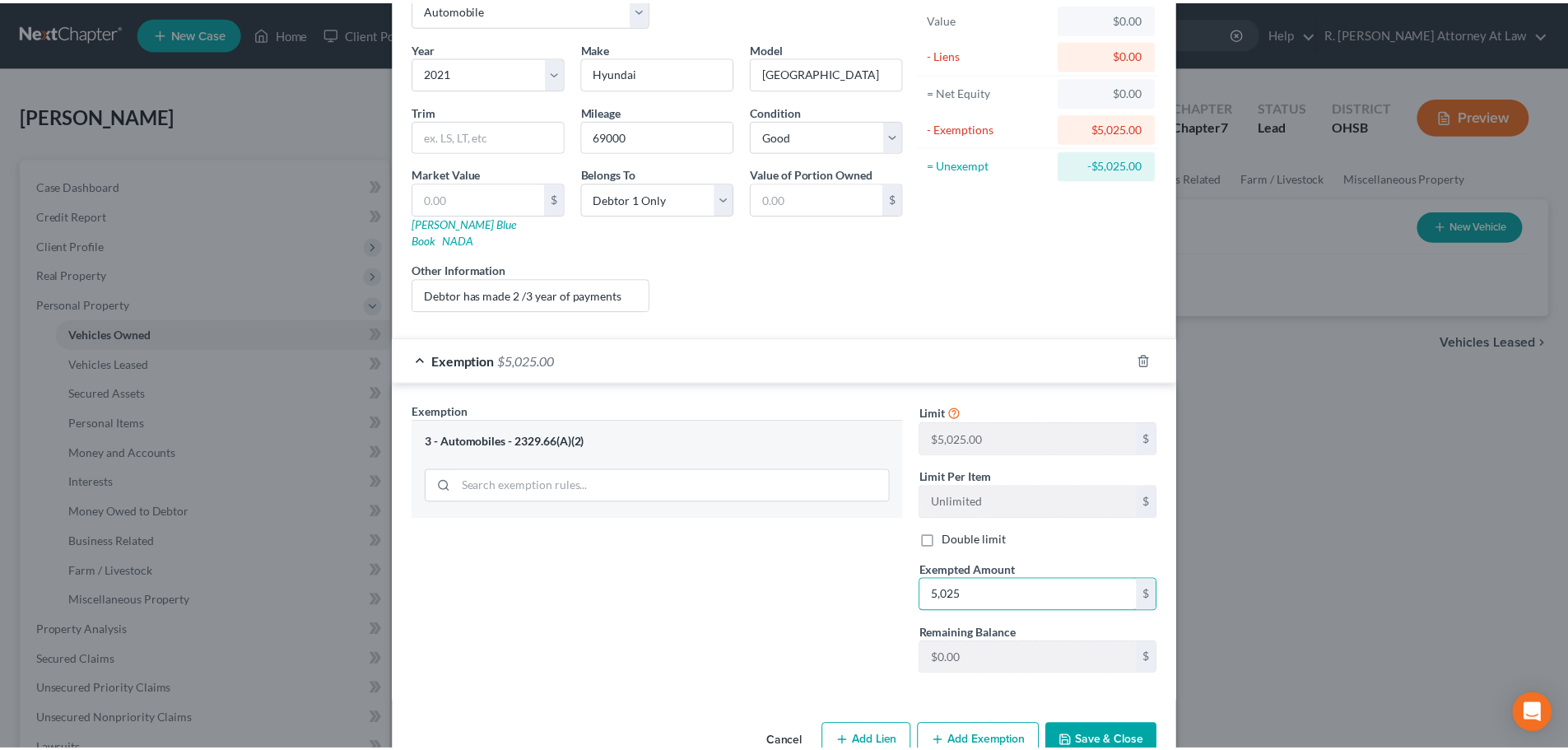
scroll to position [126, 0]
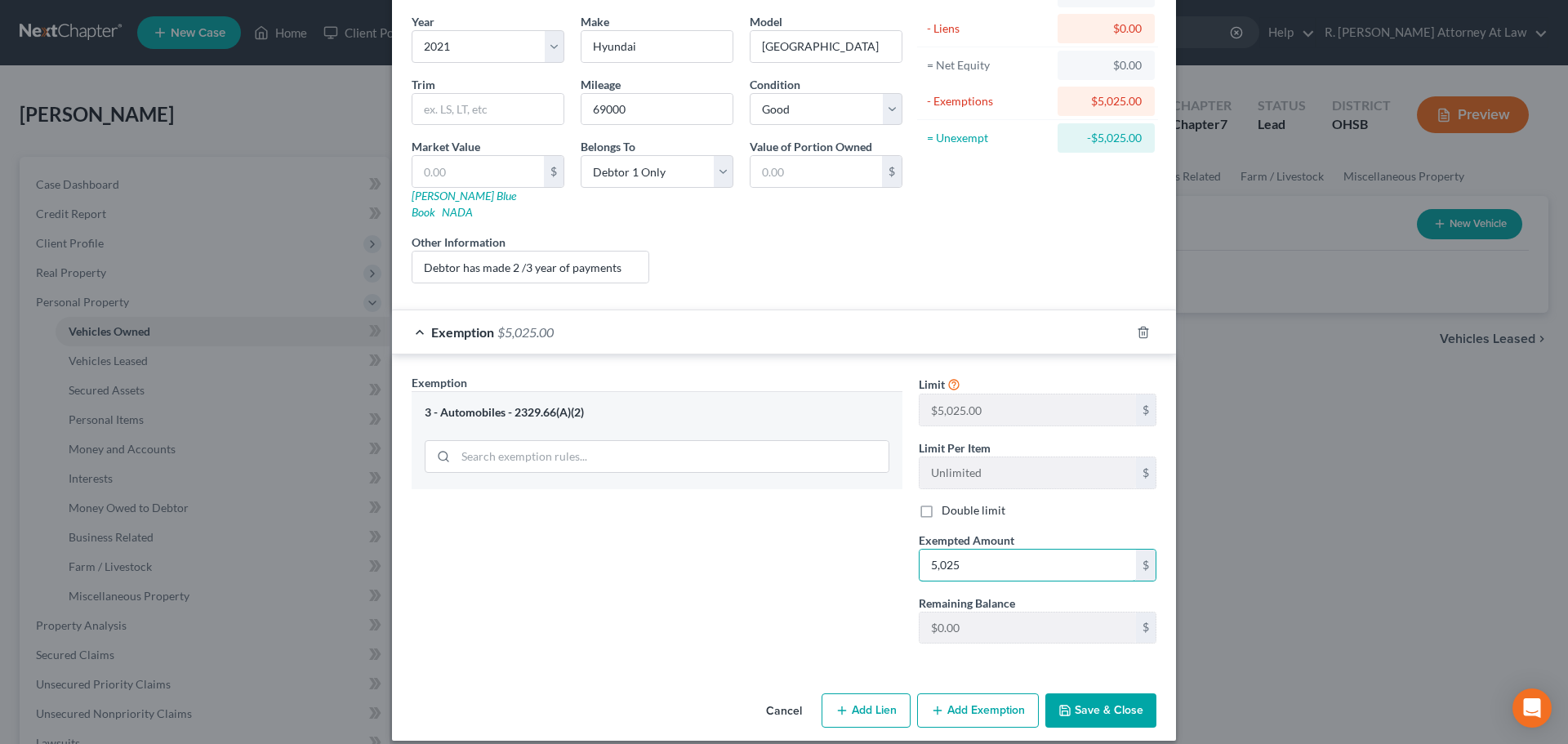
type input "5,025"
click at [1118, 694] on button "Save & Close" at bounding box center [1101, 711] width 111 height 34
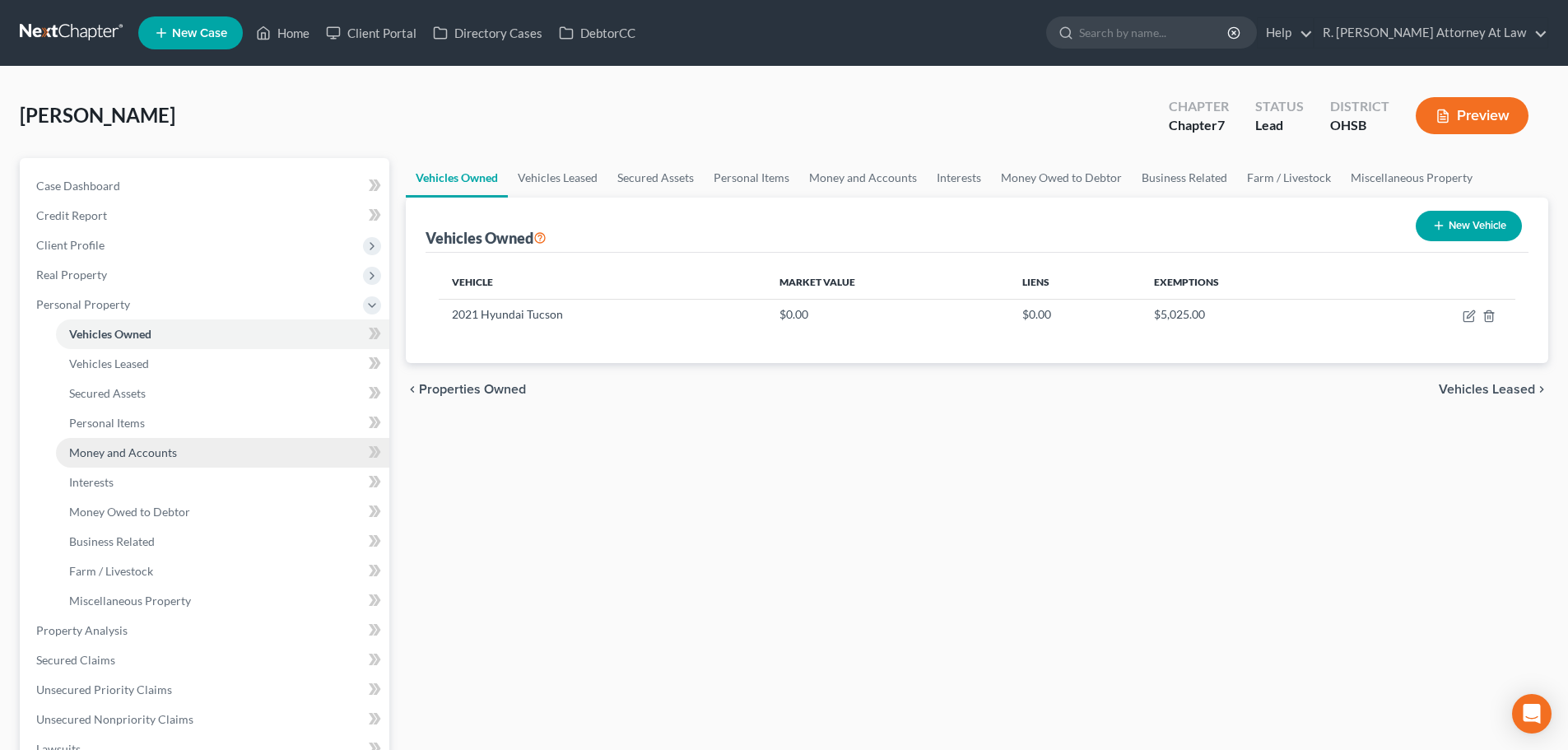
click at [116, 450] on span "Money and Accounts" at bounding box center [122, 452] width 108 height 14
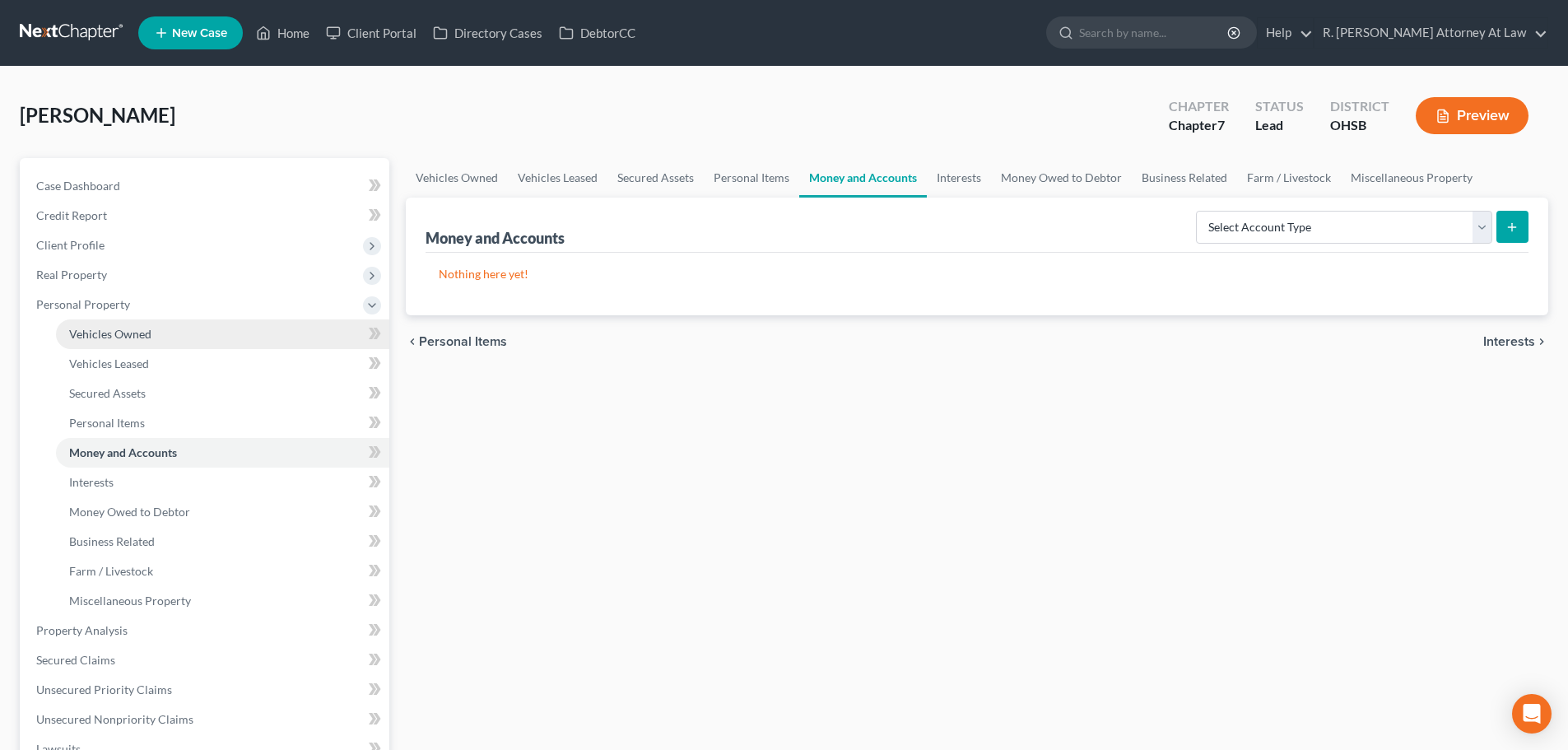
click at [121, 337] on span "Vehicles Owned" at bounding box center [110, 334] width 82 height 14
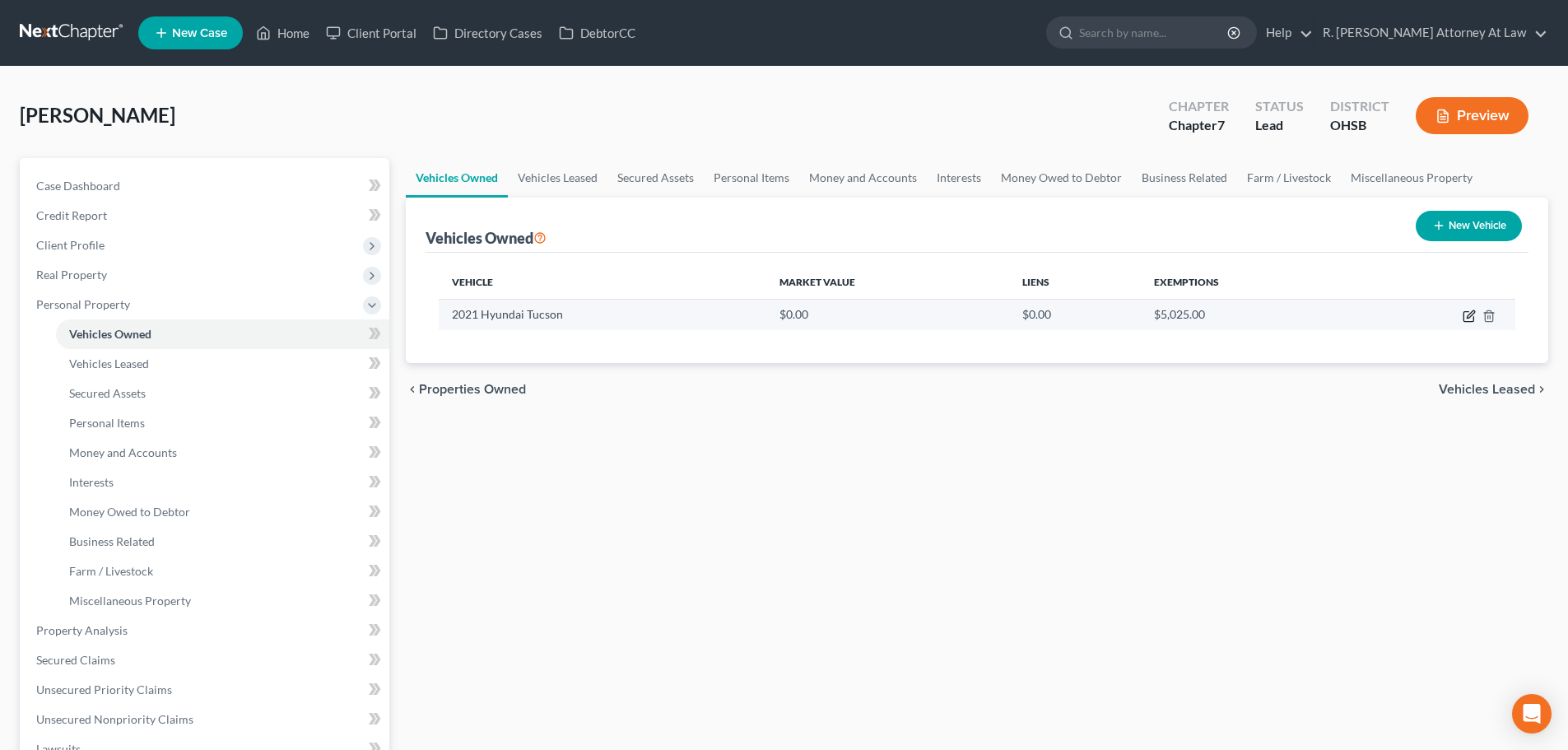
click at [1468, 316] on icon "button" at bounding box center [1471, 314] width 8 height 8
select select "0"
select select "5"
select select "2"
select select "0"
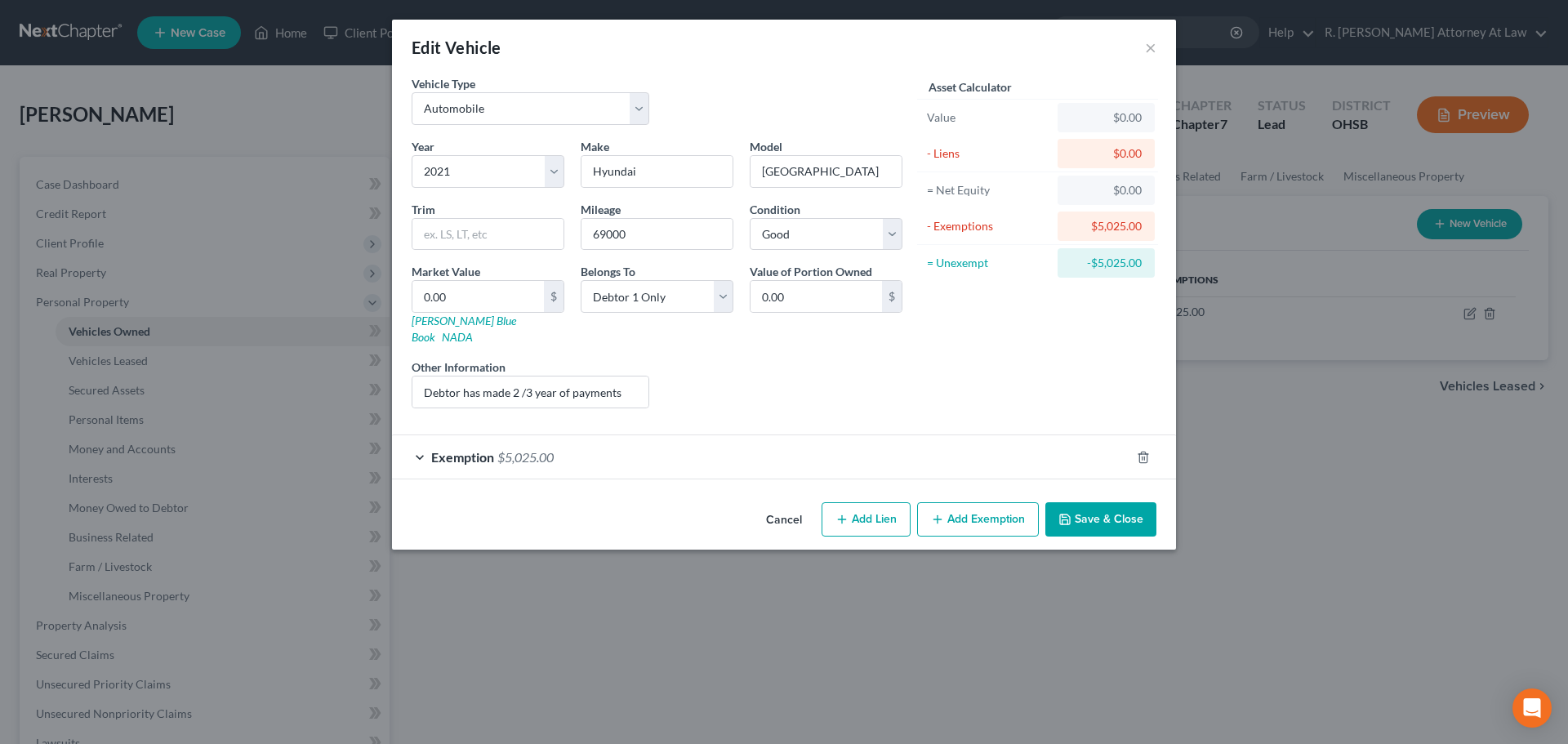
click at [1086, 502] on button "Save & Close" at bounding box center [1101, 519] width 111 height 34
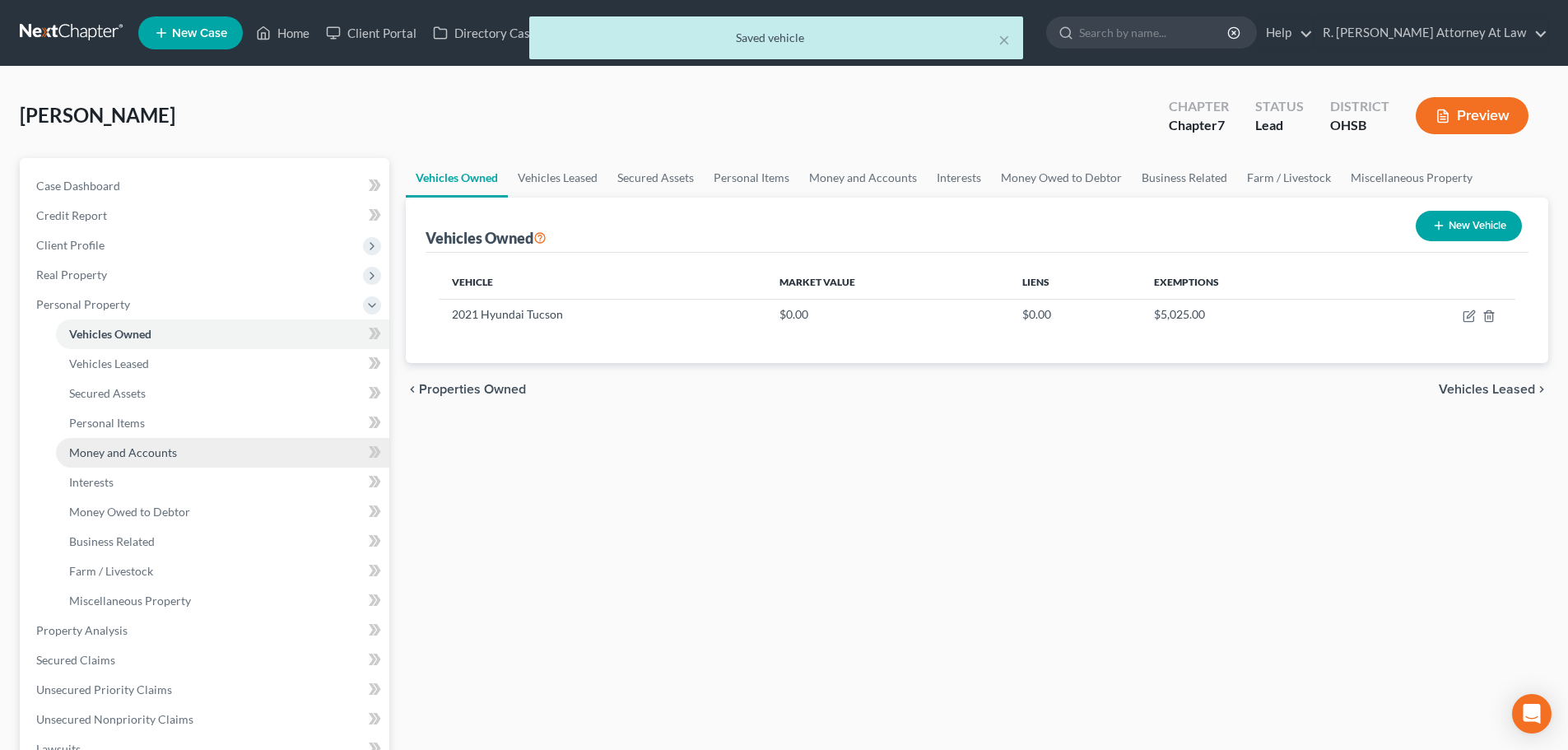
click at [77, 457] on span "Money and Accounts" at bounding box center [122, 452] width 108 height 14
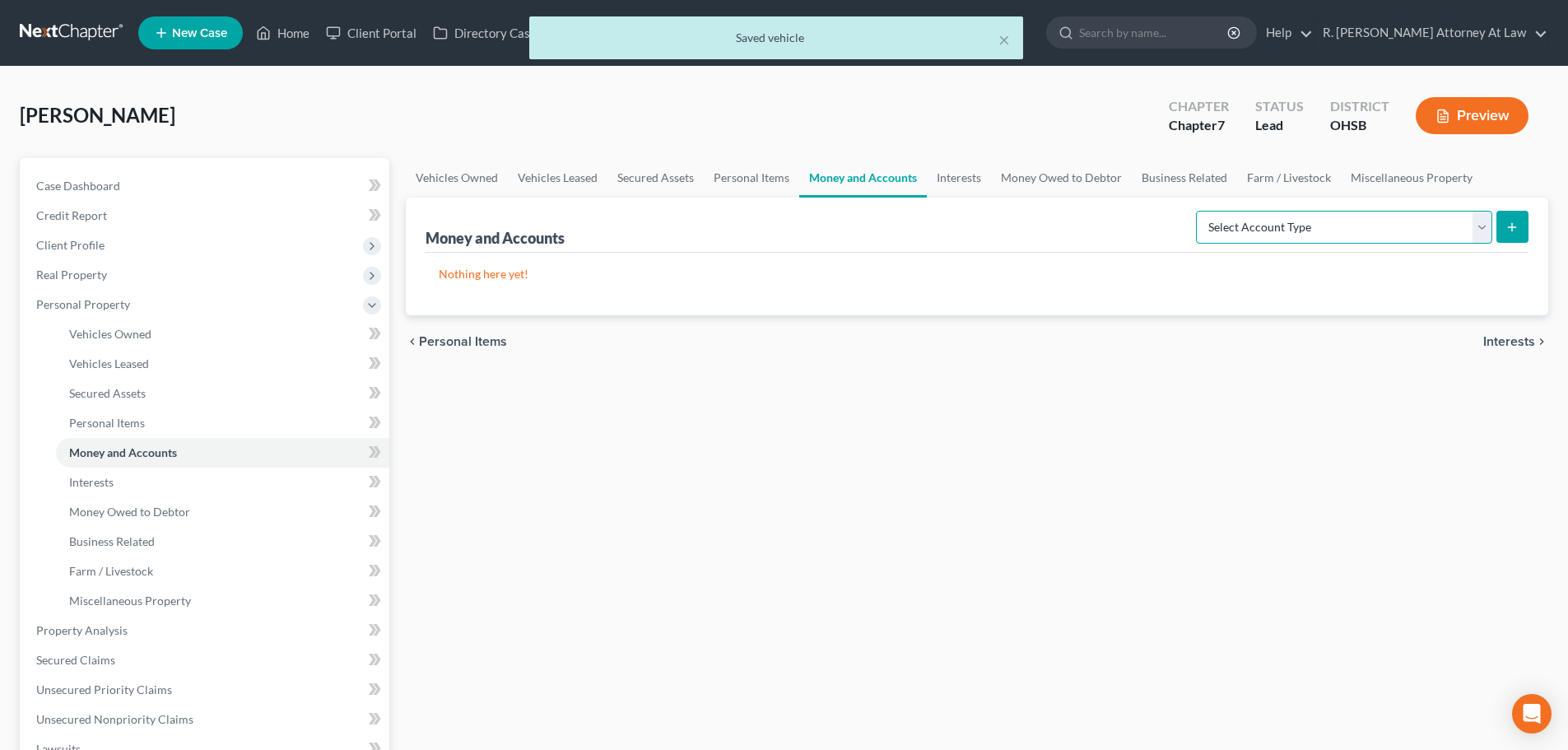
click at [1359, 234] on select "Select Account Type Brokerage Cash on Hand Certificates of Deposit Checking Acc…" at bounding box center [1344, 227] width 297 height 33
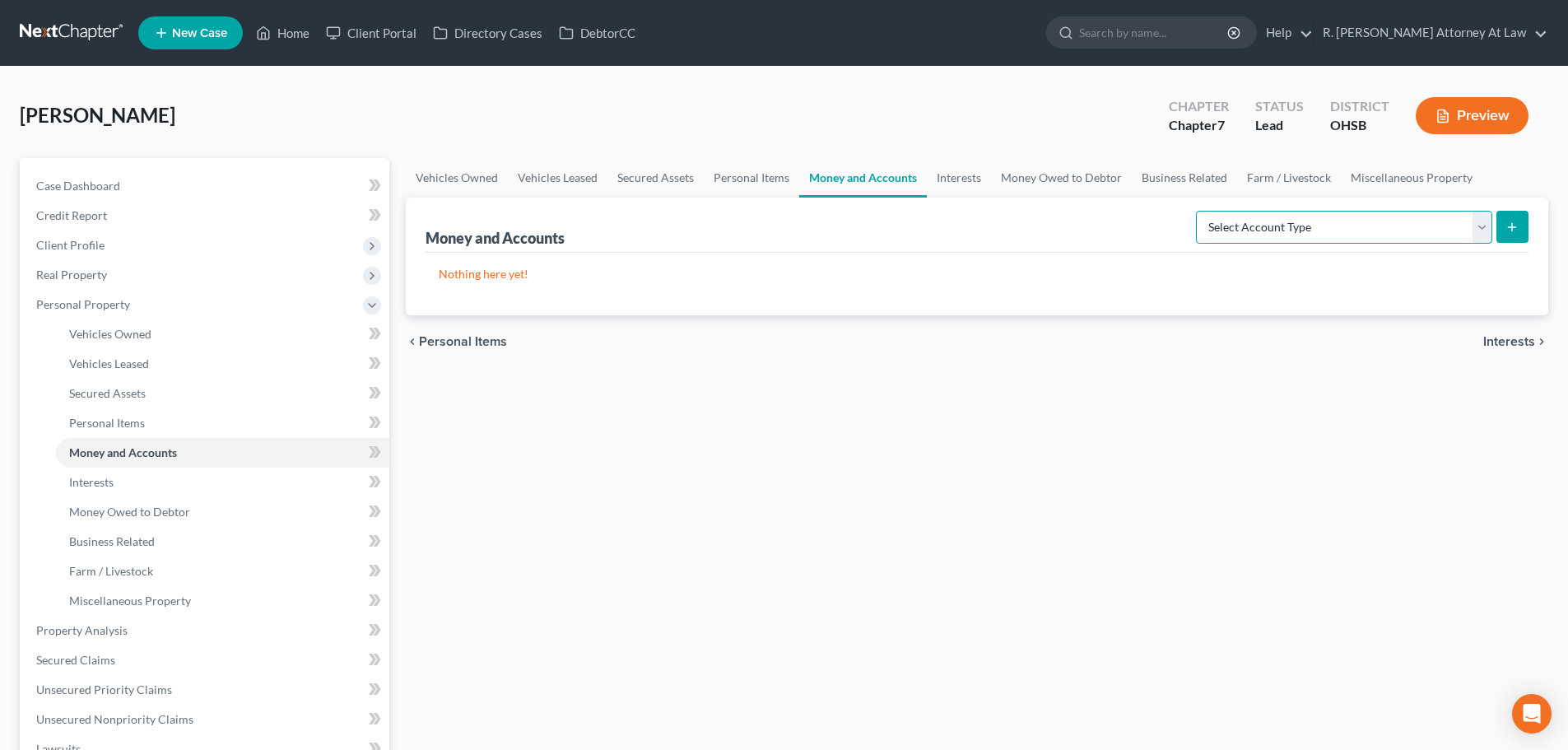
select select "checking"
click at [1200, 210] on select "Select Account Type Brokerage Cash on Hand Certificates of Deposit Checking Acc…" at bounding box center [1344, 227] width 297 height 33
click at [1516, 225] on icon "submit" at bounding box center [1513, 228] width 13 height 13
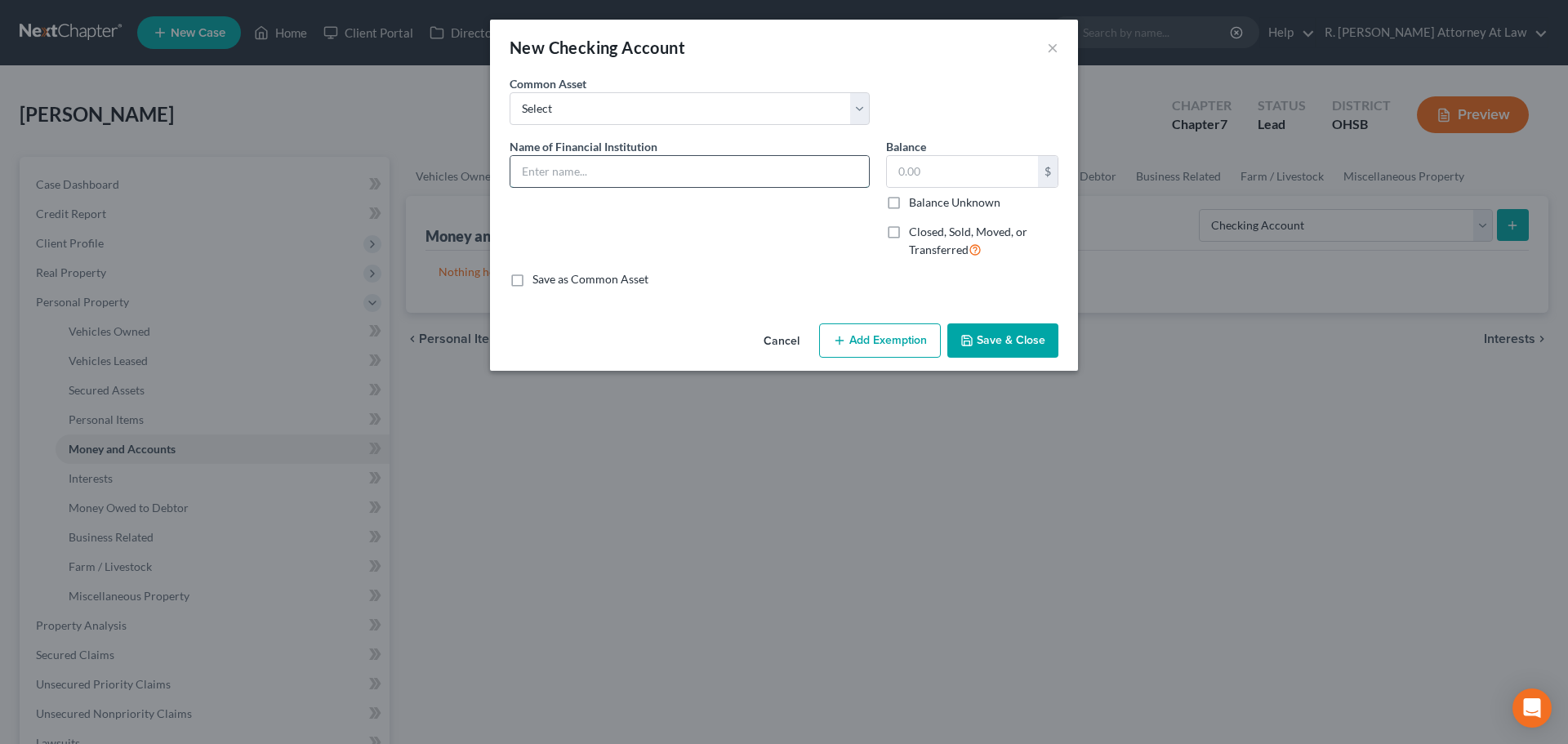
click at [594, 177] on input "text" at bounding box center [690, 171] width 359 height 31
type input "First Financial Checking"
click at [978, 338] on button "Save & Close" at bounding box center [1002, 341] width 111 height 34
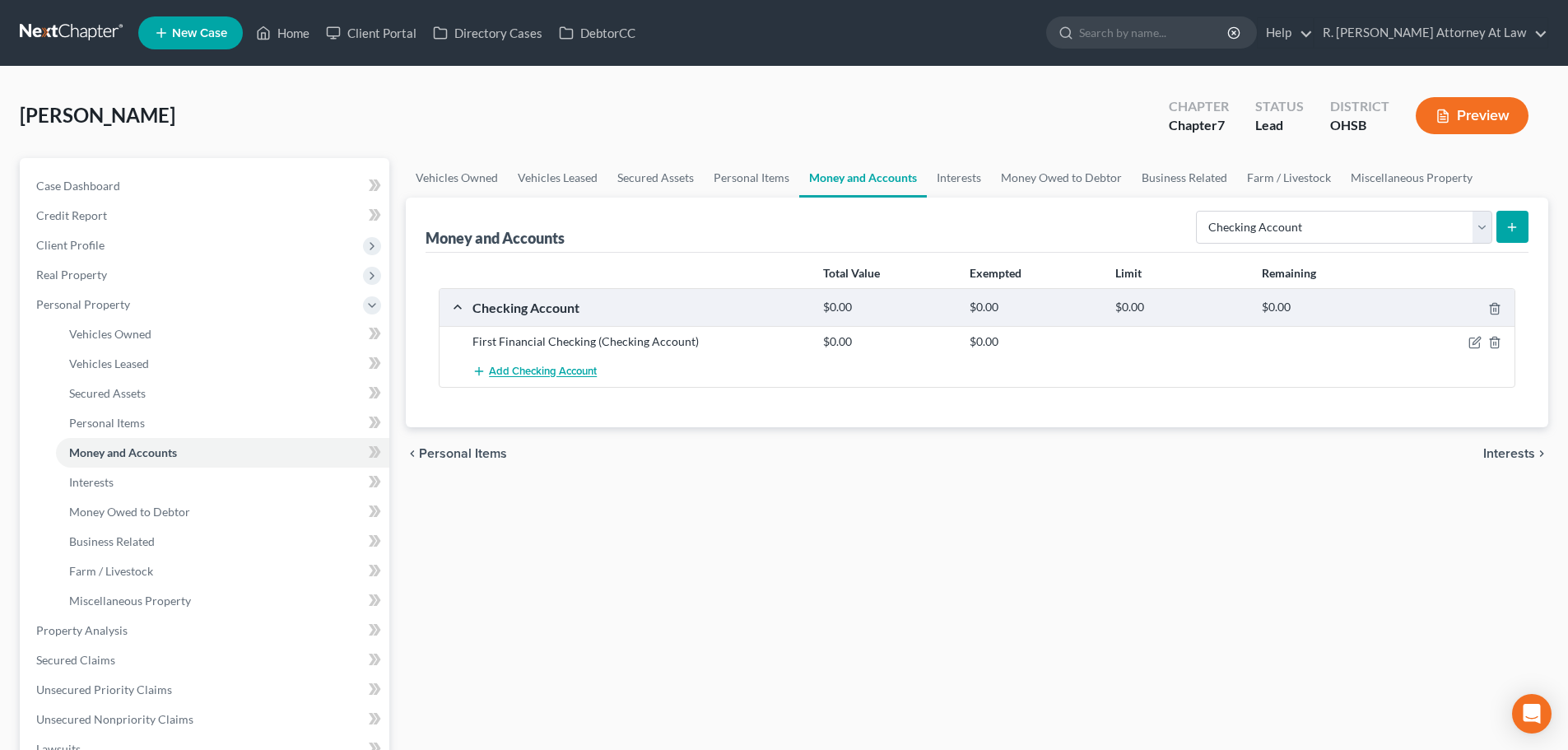
click at [495, 375] on span "Add Checking Account" at bounding box center [542, 372] width 108 height 13
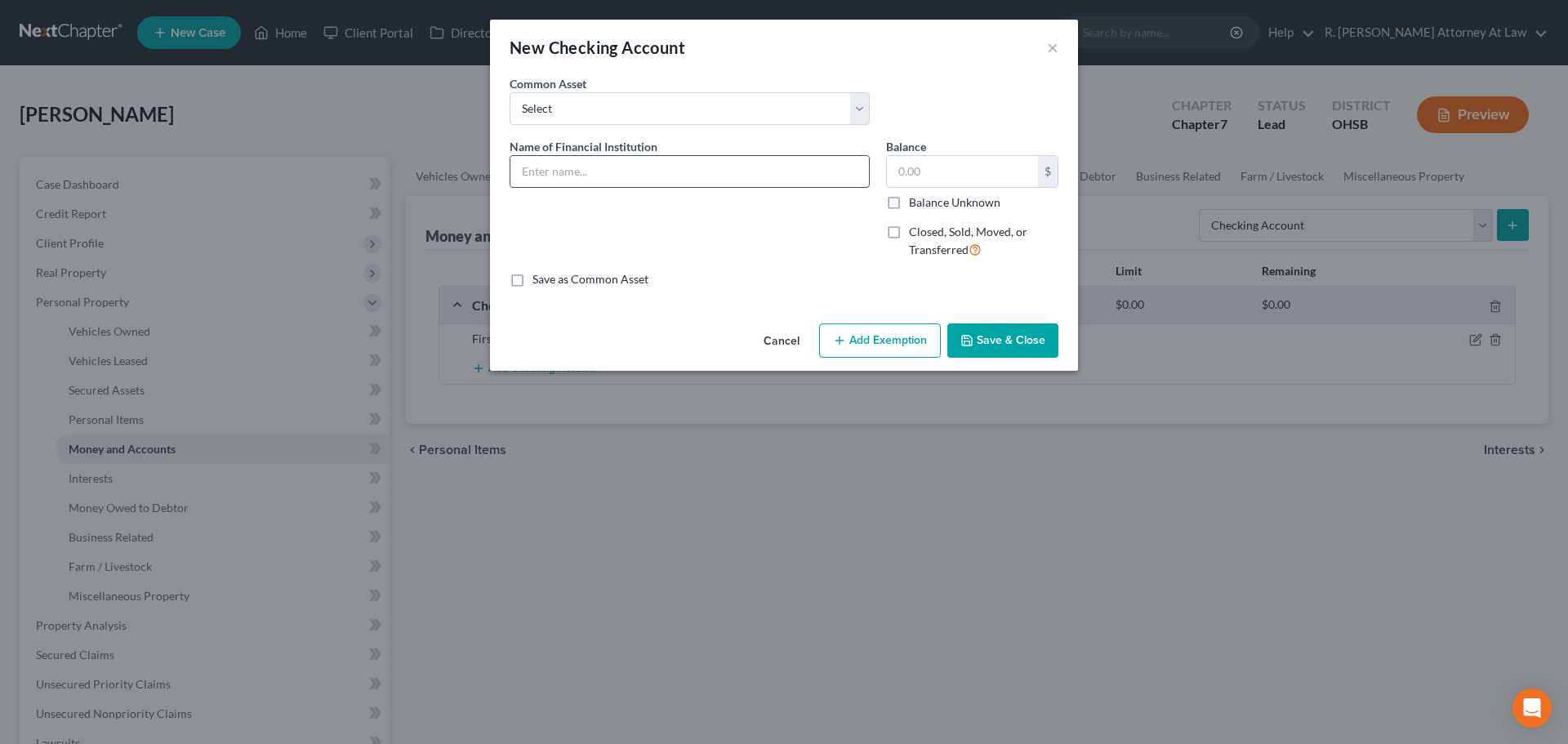
click at [531, 179] on input "text" at bounding box center [690, 171] width 359 height 31
type input "Venmo no balance at time of filing"
click at [980, 341] on button "Save & Close" at bounding box center [1002, 341] width 111 height 34
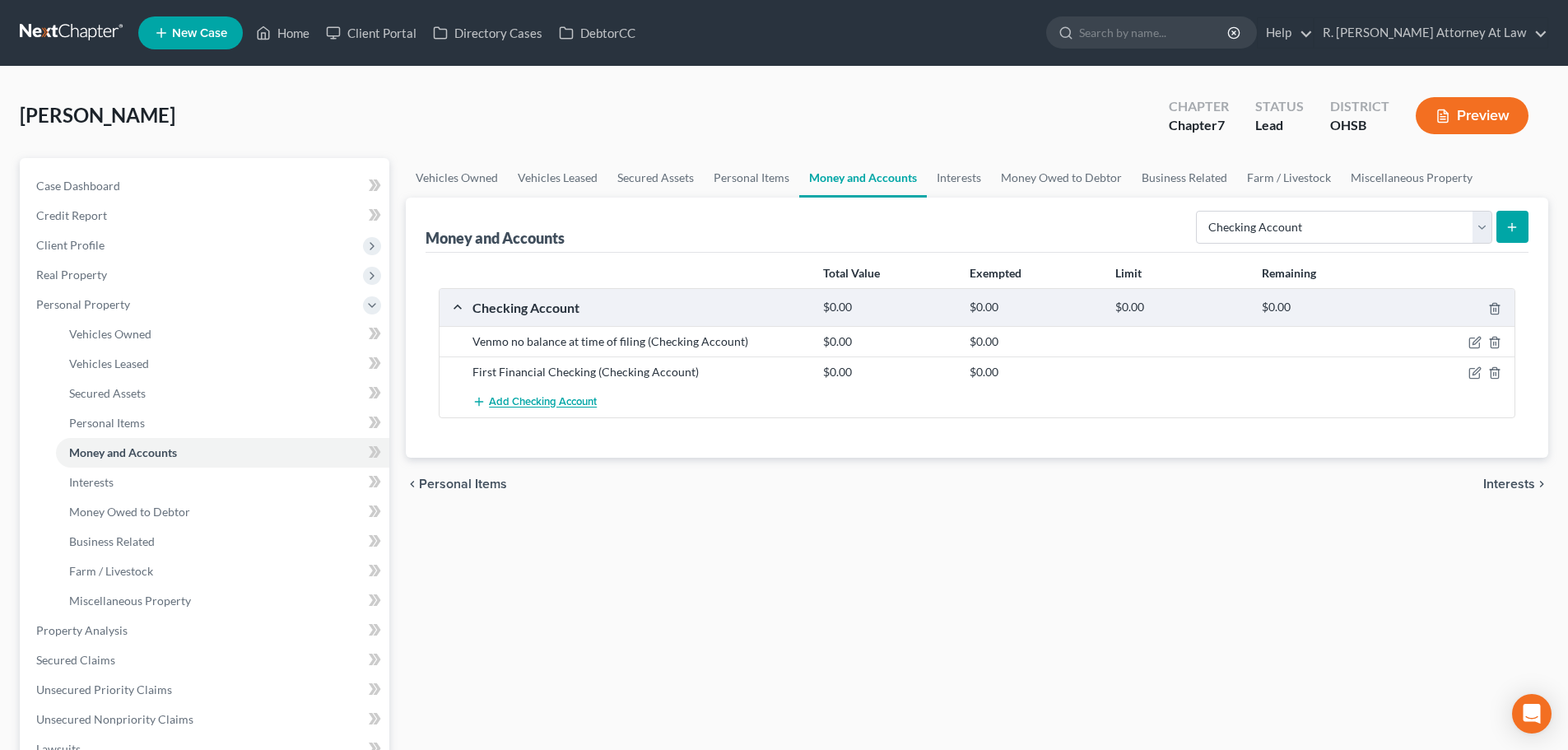
click at [527, 399] on span "Add Checking Account" at bounding box center [542, 403] width 108 height 13
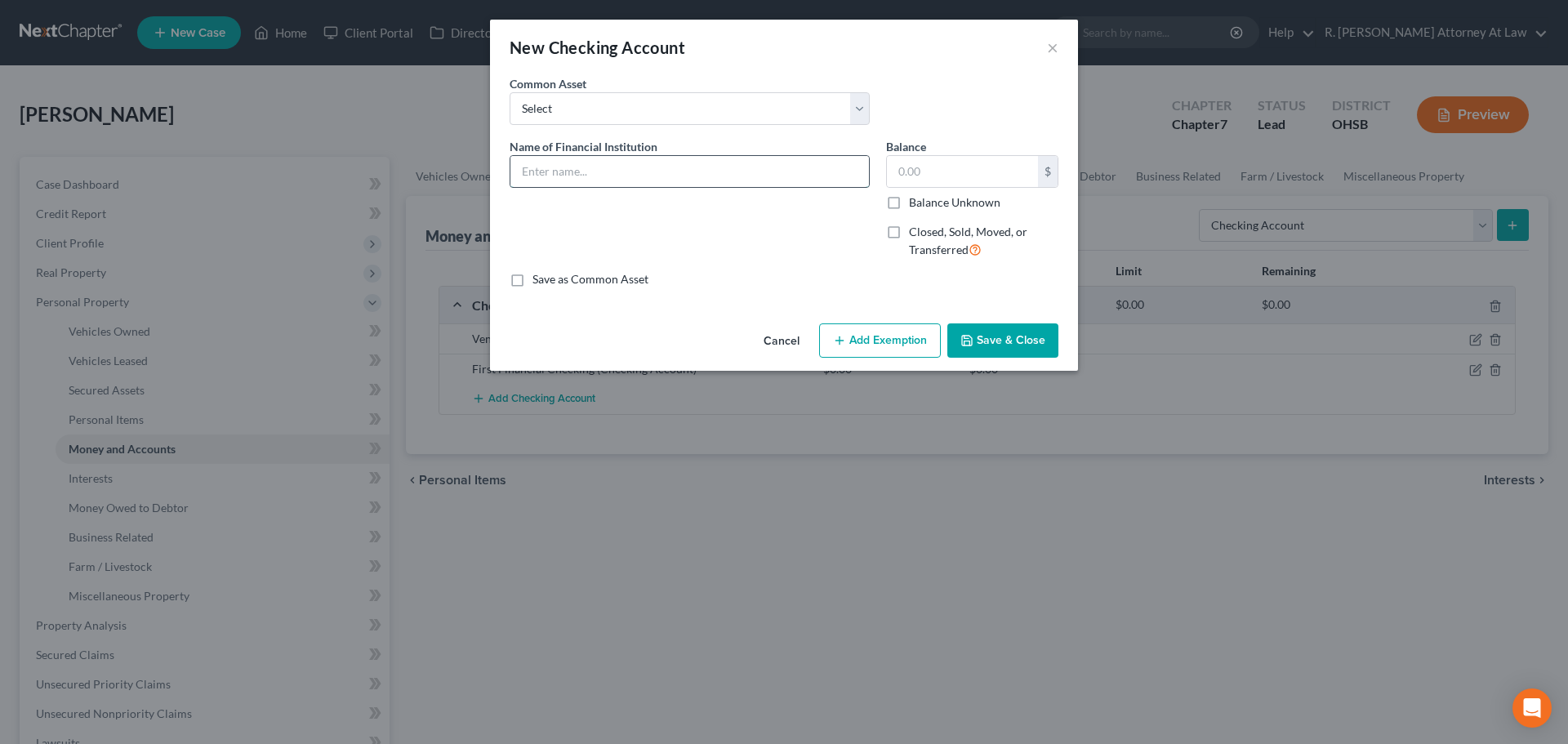
click at [542, 178] on input "text" at bounding box center [690, 171] width 359 height 31
type input "PayPal no balance at time of filing"
click at [979, 331] on button "Save & Close" at bounding box center [1002, 341] width 111 height 34
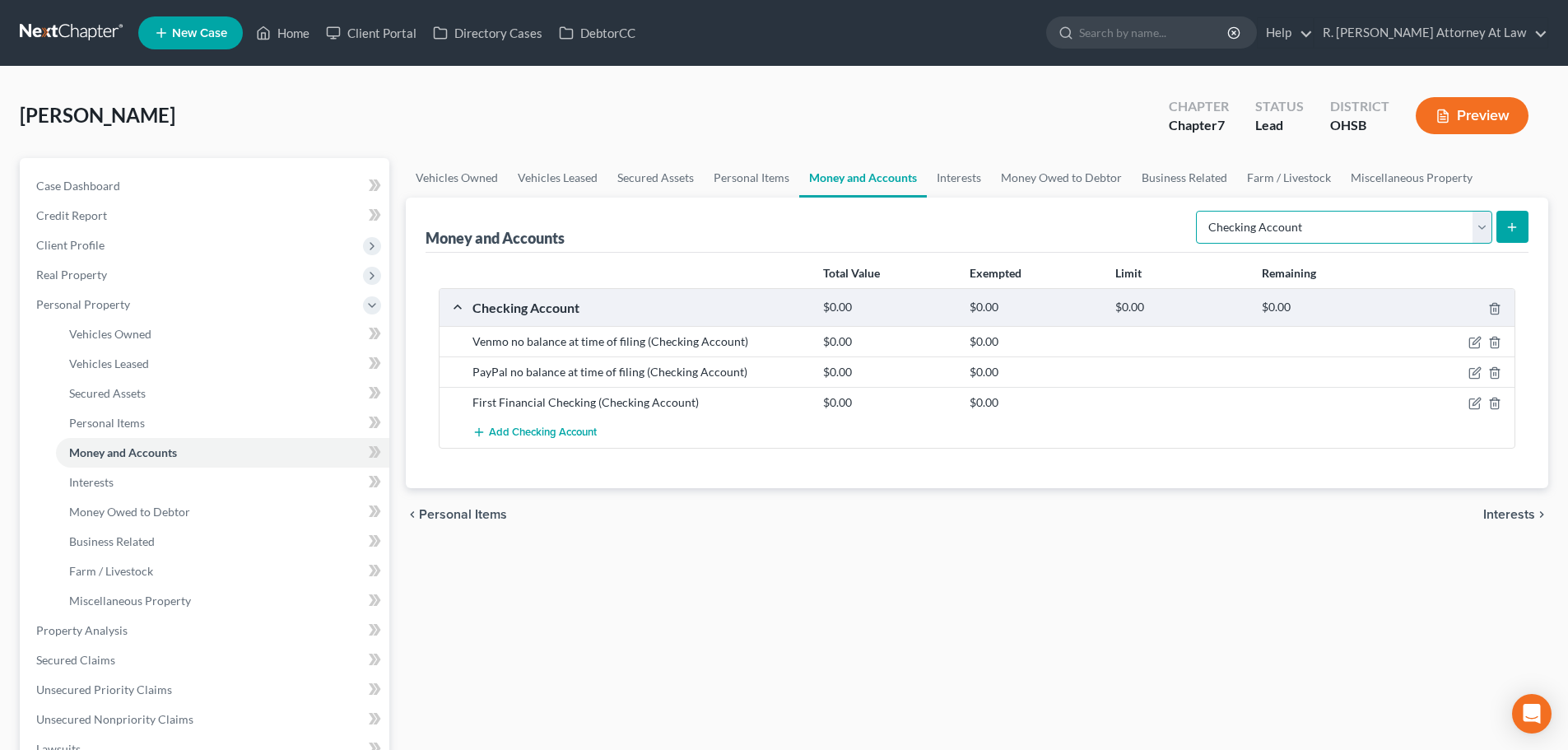
click at [1249, 220] on select "Select Account Type Brokerage Cash on Hand Certificates of Deposit Checking Acc…" at bounding box center [1344, 227] width 297 height 33
select select "savings"
click at [1200, 210] on select "Select Account Type Brokerage Cash on Hand Certificates of Deposit Checking Acc…" at bounding box center [1344, 227] width 297 height 33
click at [1048, 200] on div "Money and Accounts Select Account Type Brokerage Cash on Hand Certificates of D…" at bounding box center [977, 226] width 1103 height 55
click at [96, 481] on span "Interests" at bounding box center [91, 482] width 44 height 14
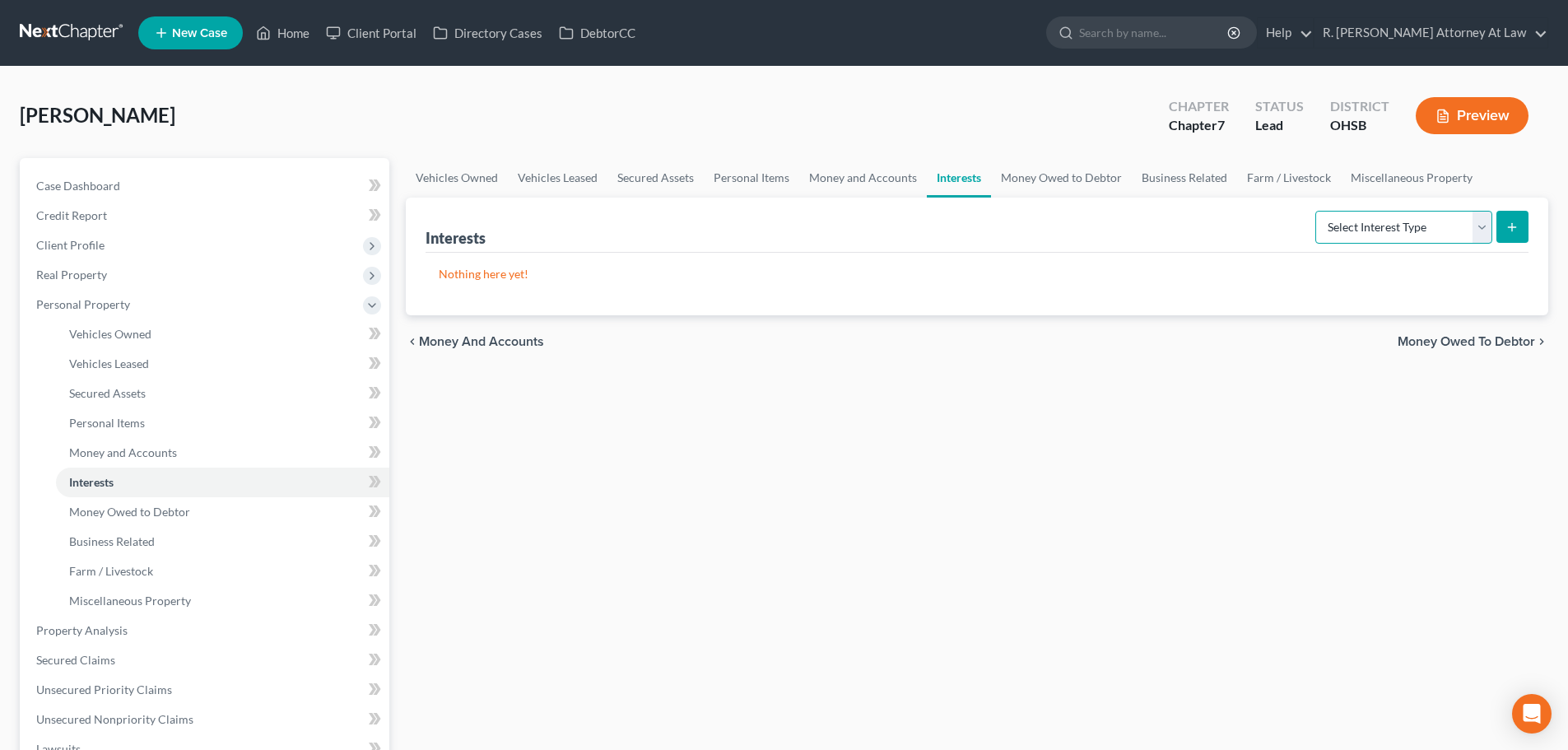
click at [1344, 224] on select "Select Interest Type 401K Annuity Bond Education IRA Government Bond Government…" at bounding box center [1403, 227] width 177 height 33
select select "term_life_insurance"
click at [1317, 210] on select "Select Interest Type 401K Annuity Bond Education IRA Government Bond Government…" at bounding box center [1403, 227] width 177 height 33
click at [1511, 233] on icon "submit" at bounding box center [1513, 228] width 13 height 13
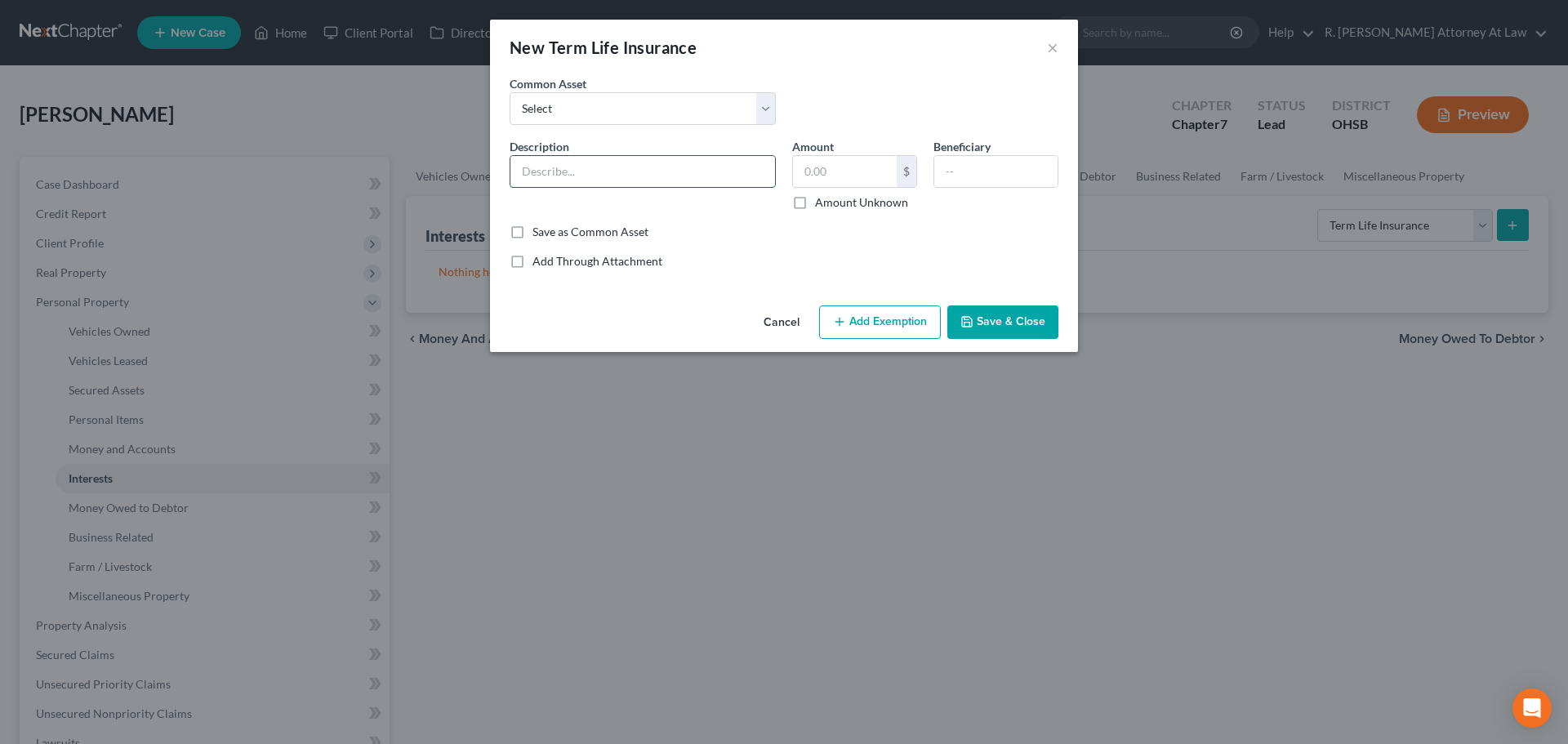
click at [525, 178] on input "text" at bounding box center [643, 171] width 265 height 31
type input "Term Life Insurance through Employer"
click at [977, 317] on button "Save & Close" at bounding box center [1002, 323] width 111 height 34
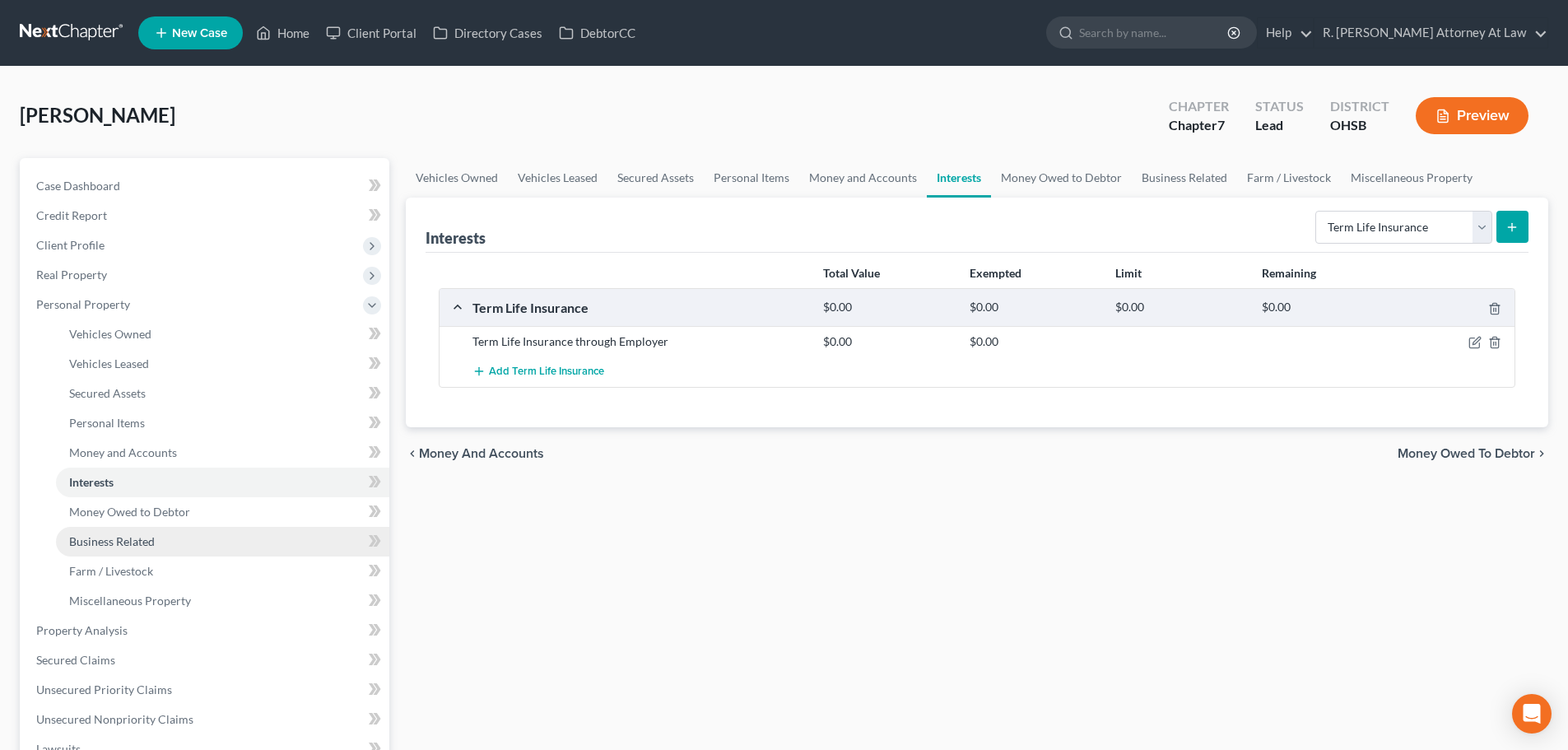
click at [98, 533] on link "Business Related" at bounding box center [223, 541] width 334 height 30
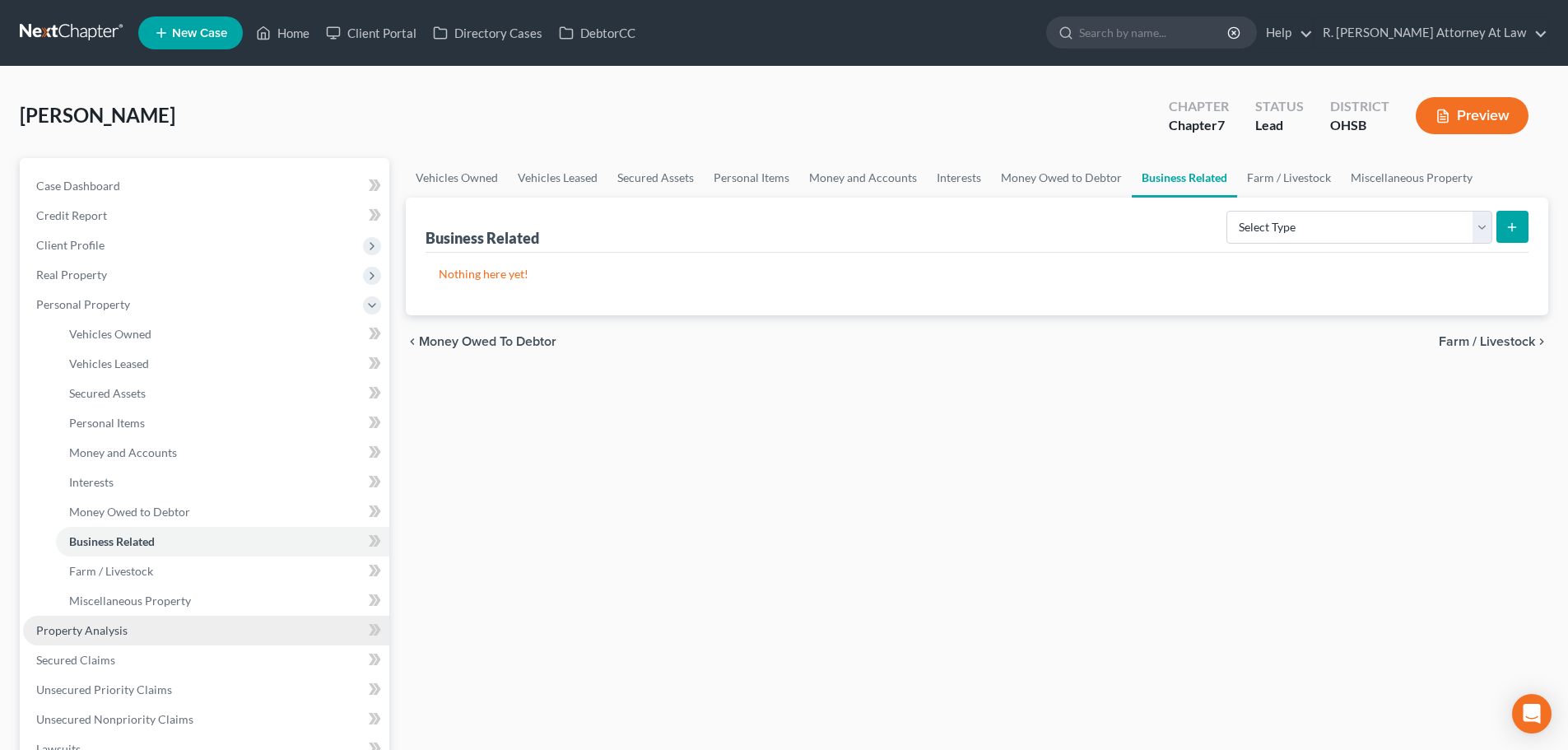
click at [92, 627] on span "Property Analysis" at bounding box center [82, 629] width 92 height 14
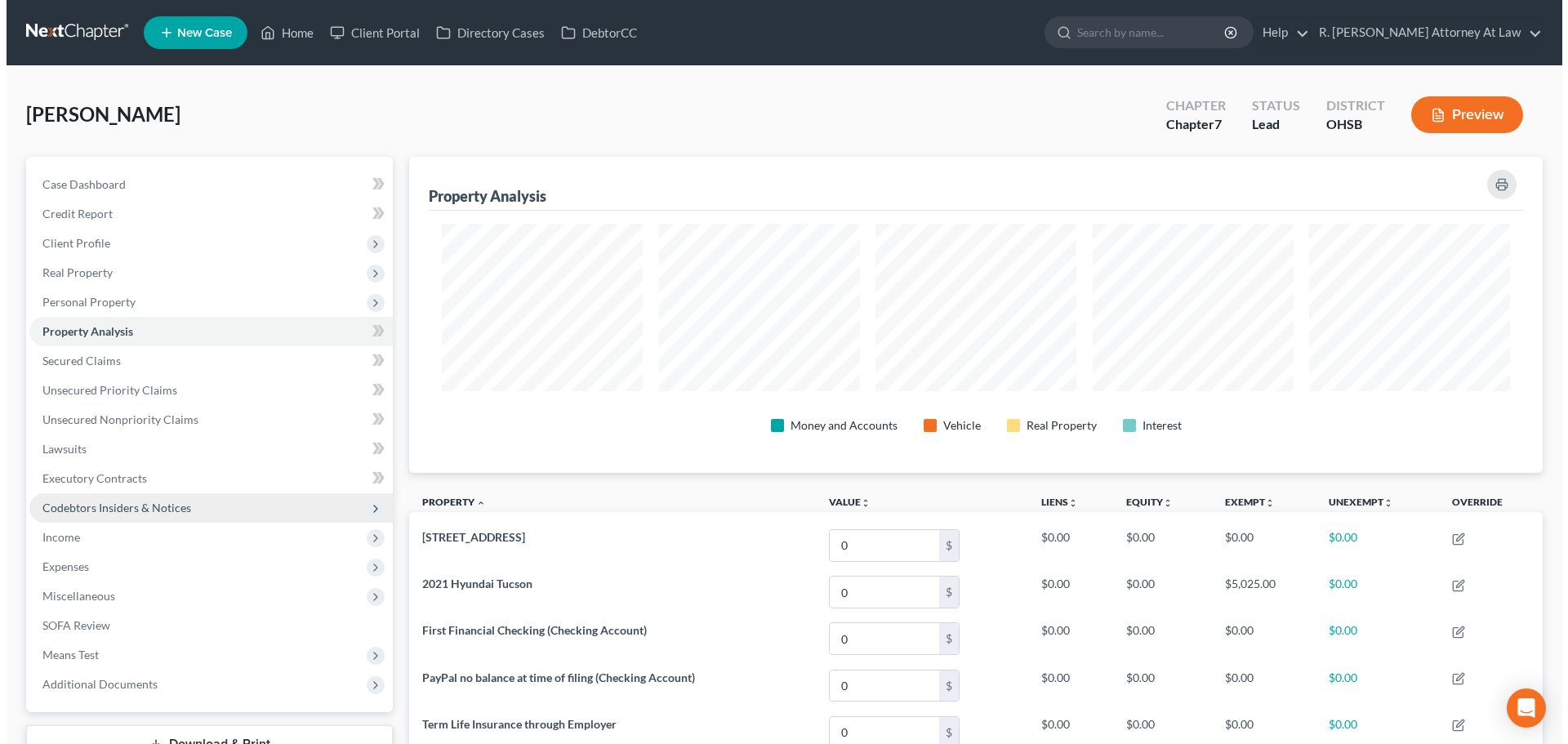
scroll to position [316, 1134]
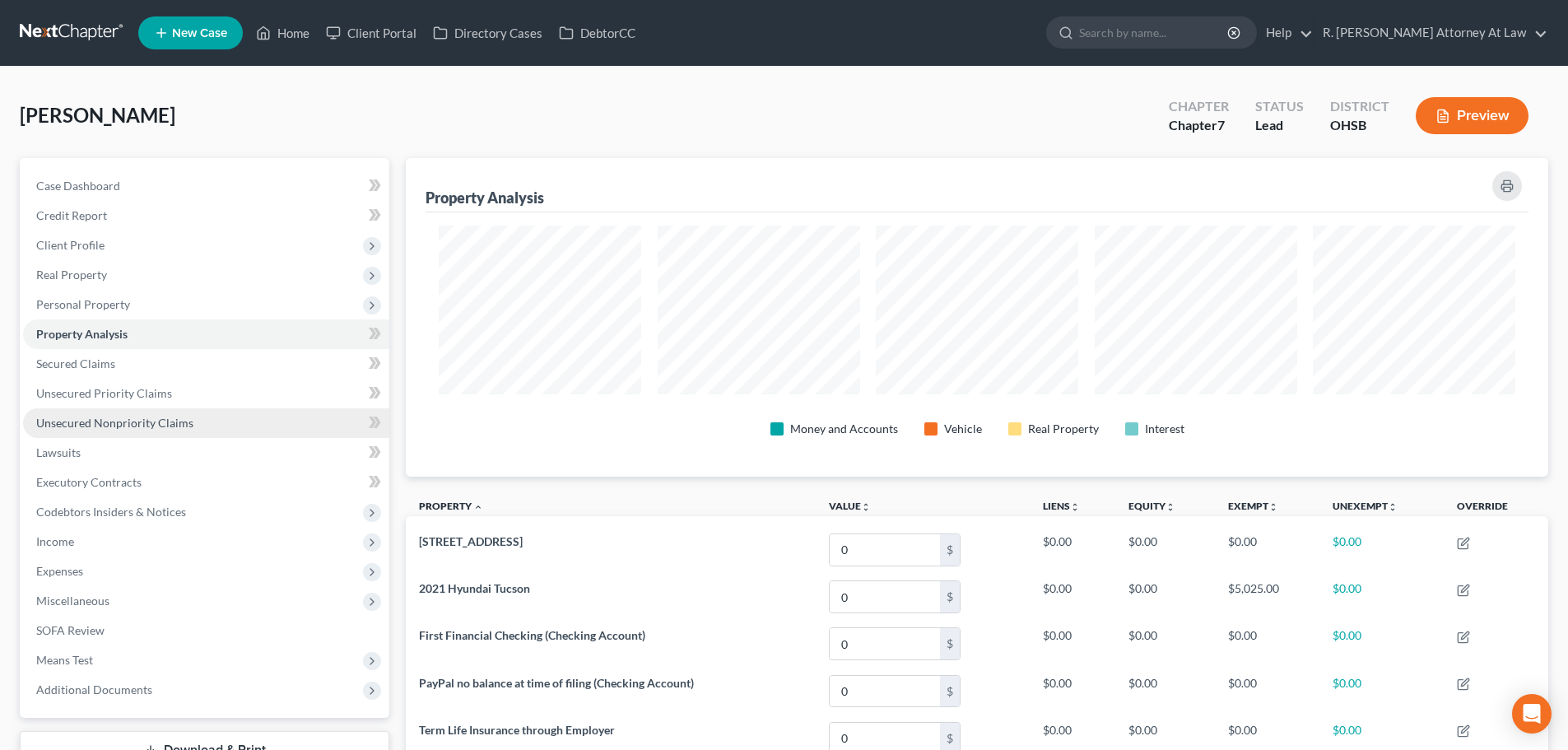
click at [55, 420] on span "Unsecured Nonpriority Claims" at bounding box center [115, 423] width 157 height 14
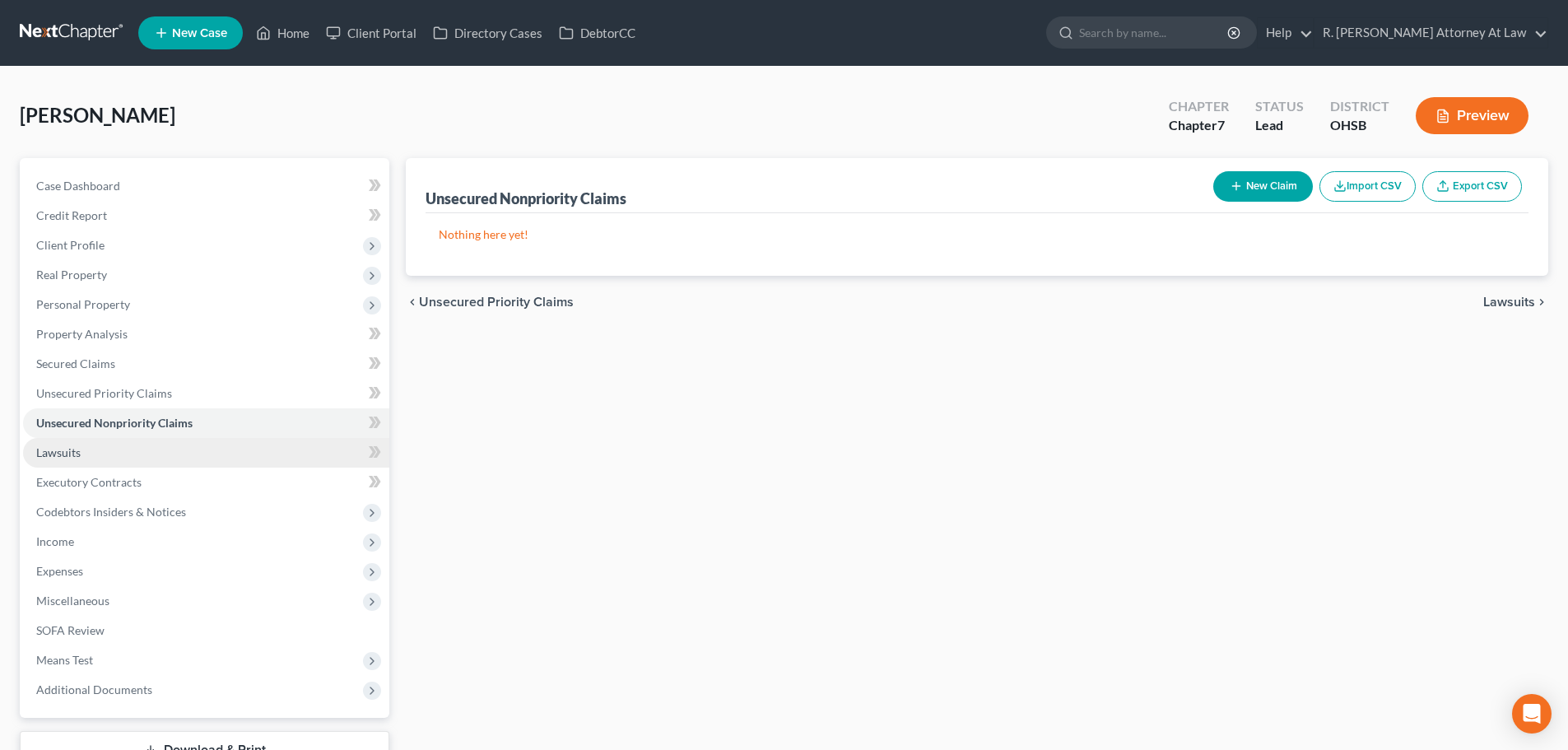
click at [46, 456] on span "Lawsuits" at bounding box center [58, 452] width 44 height 14
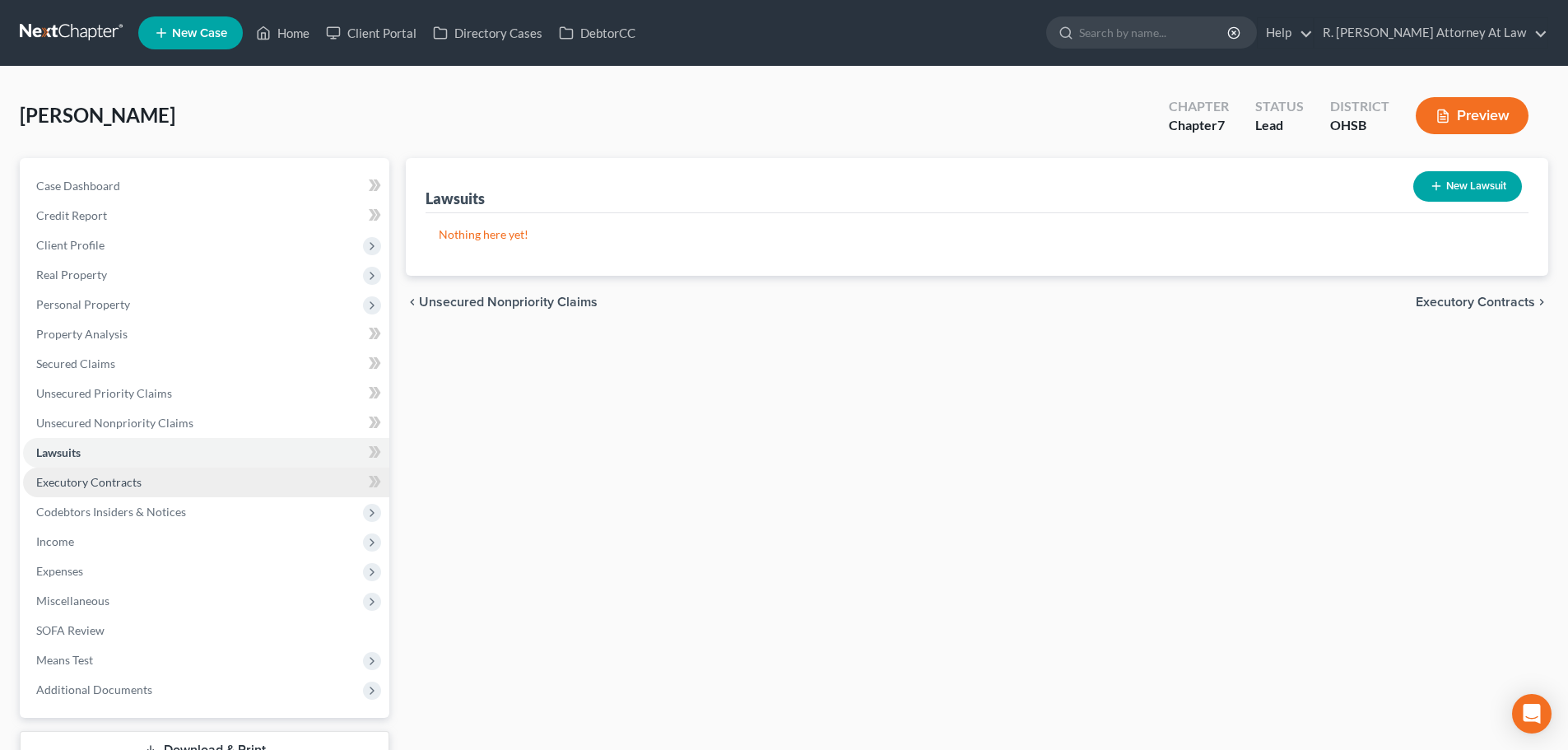
click at [60, 487] on span "Executory Contracts" at bounding box center [89, 482] width 105 height 14
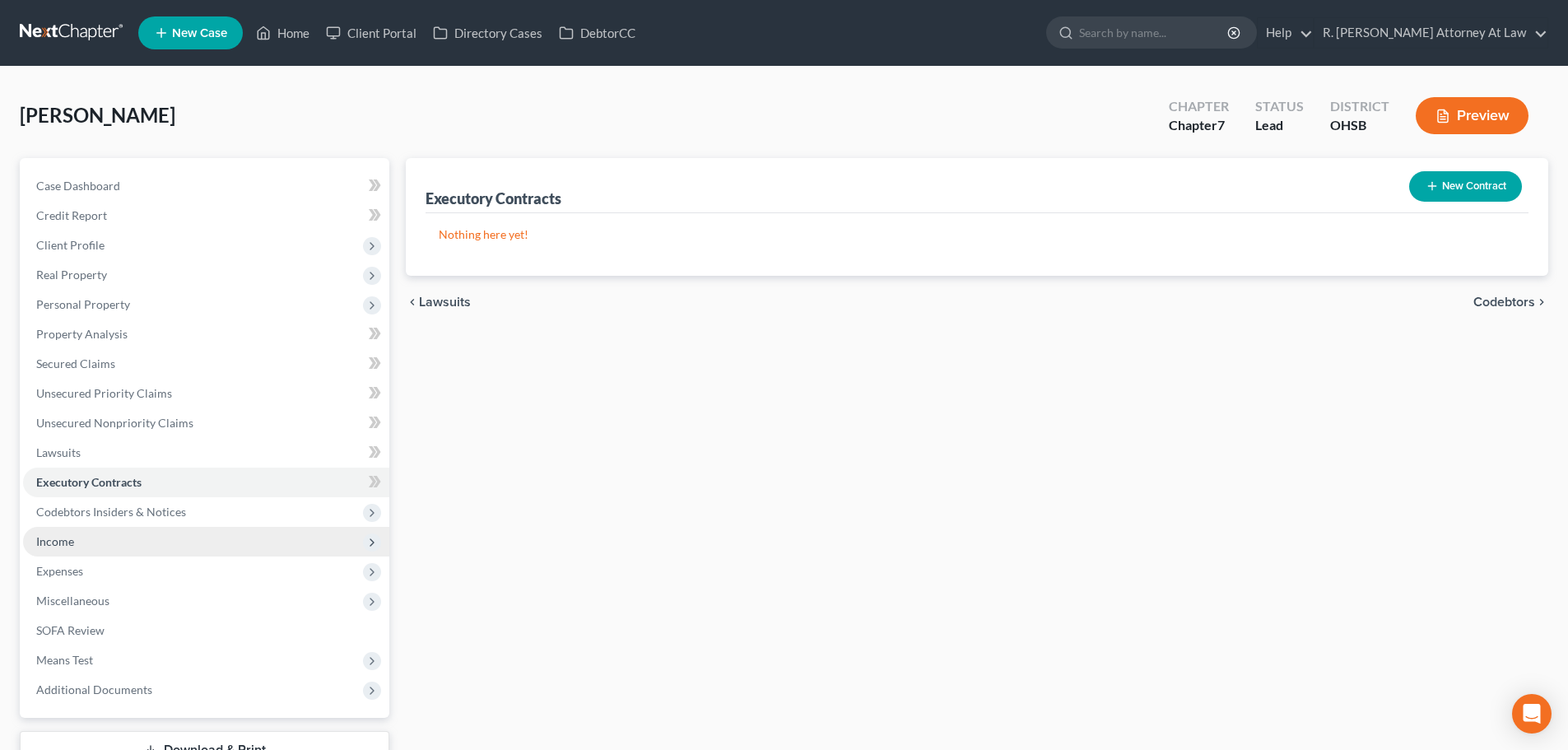
click at [55, 546] on span "Income" at bounding box center [55, 541] width 38 height 14
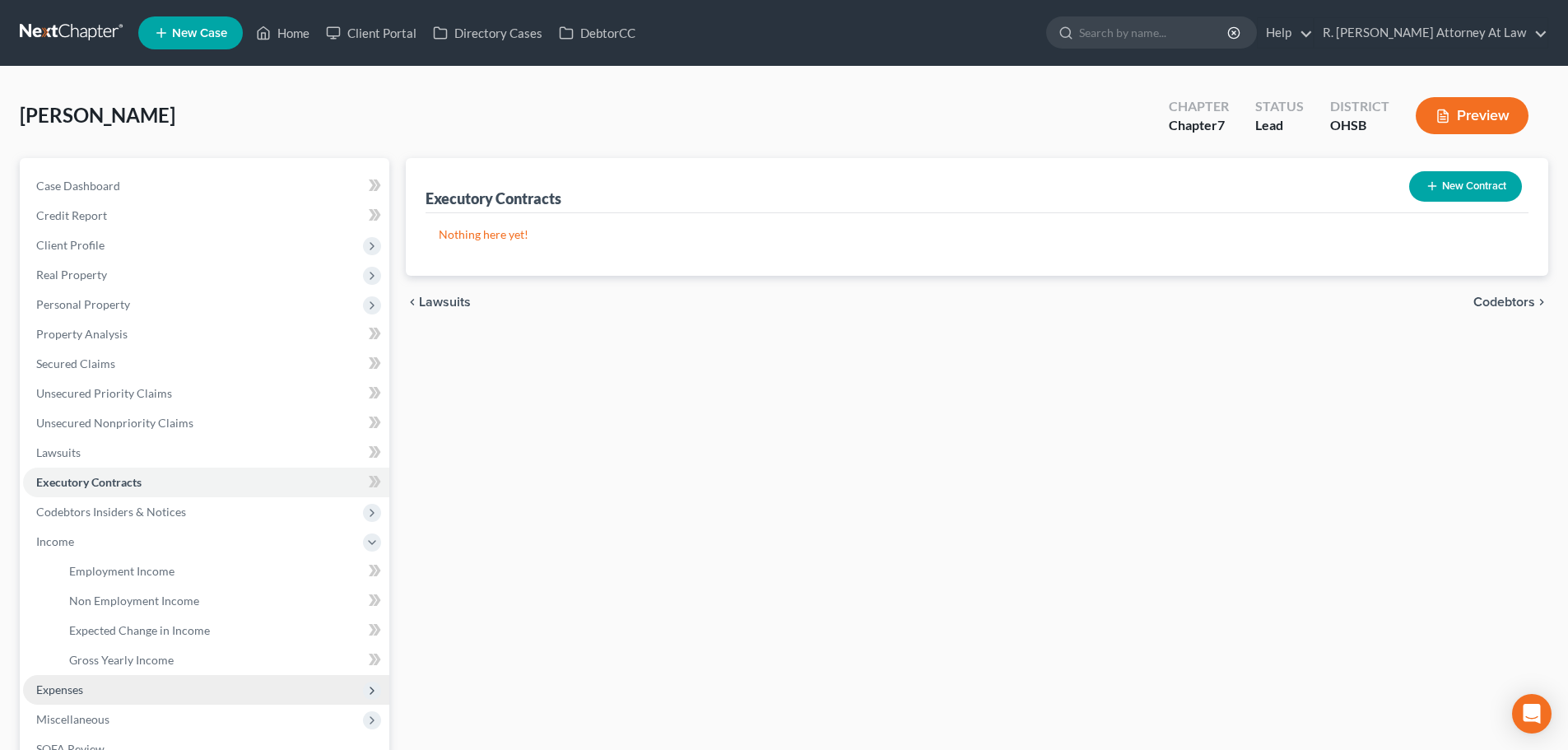
click at [55, 682] on span "Expenses" at bounding box center [59, 689] width 47 height 14
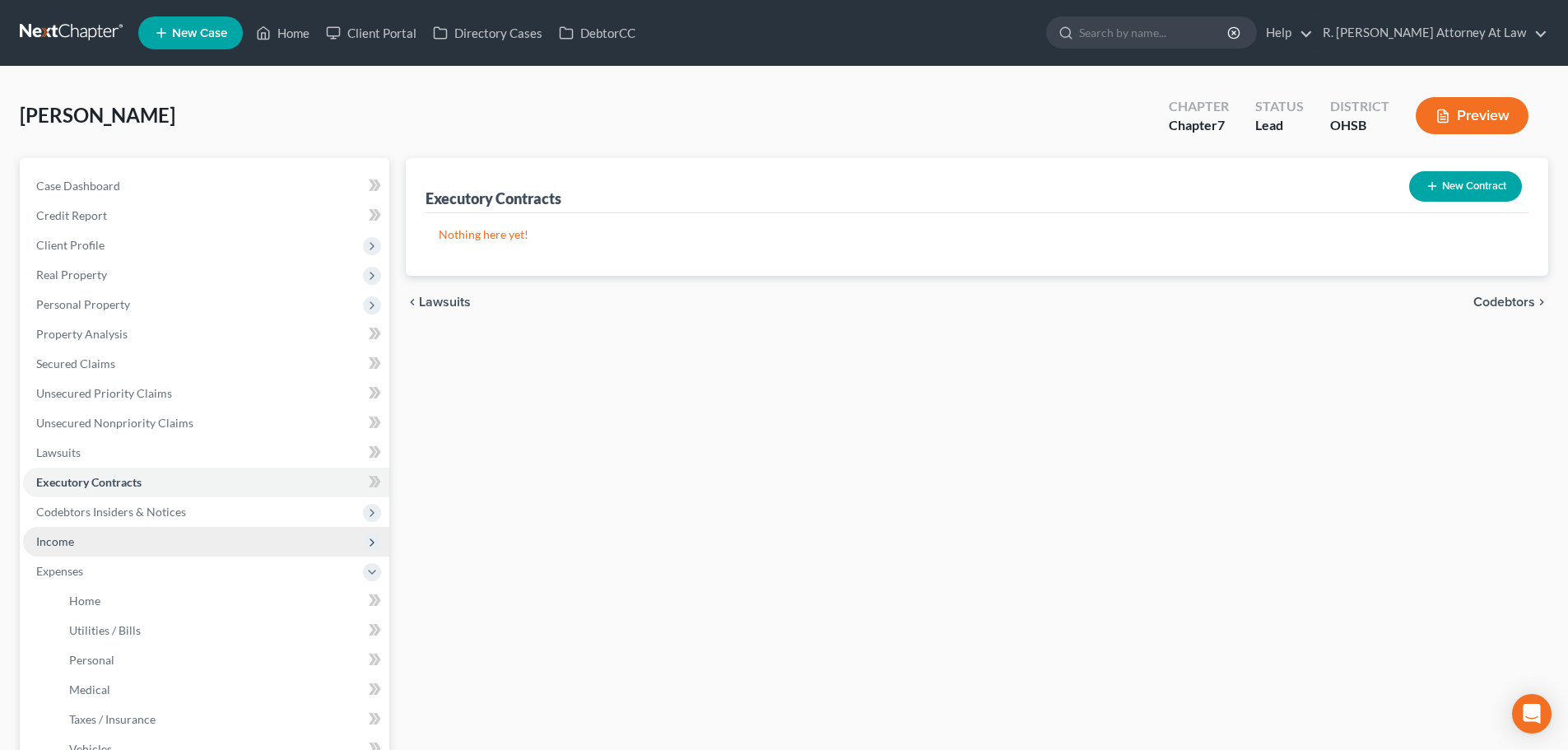
drag, startPoint x: 59, startPoint y: 538, endPoint x: 51, endPoint y: 535, distance: 8.5
click at [58, 537] on span "Income" at bounding box center [55, 541] width 38 height 14
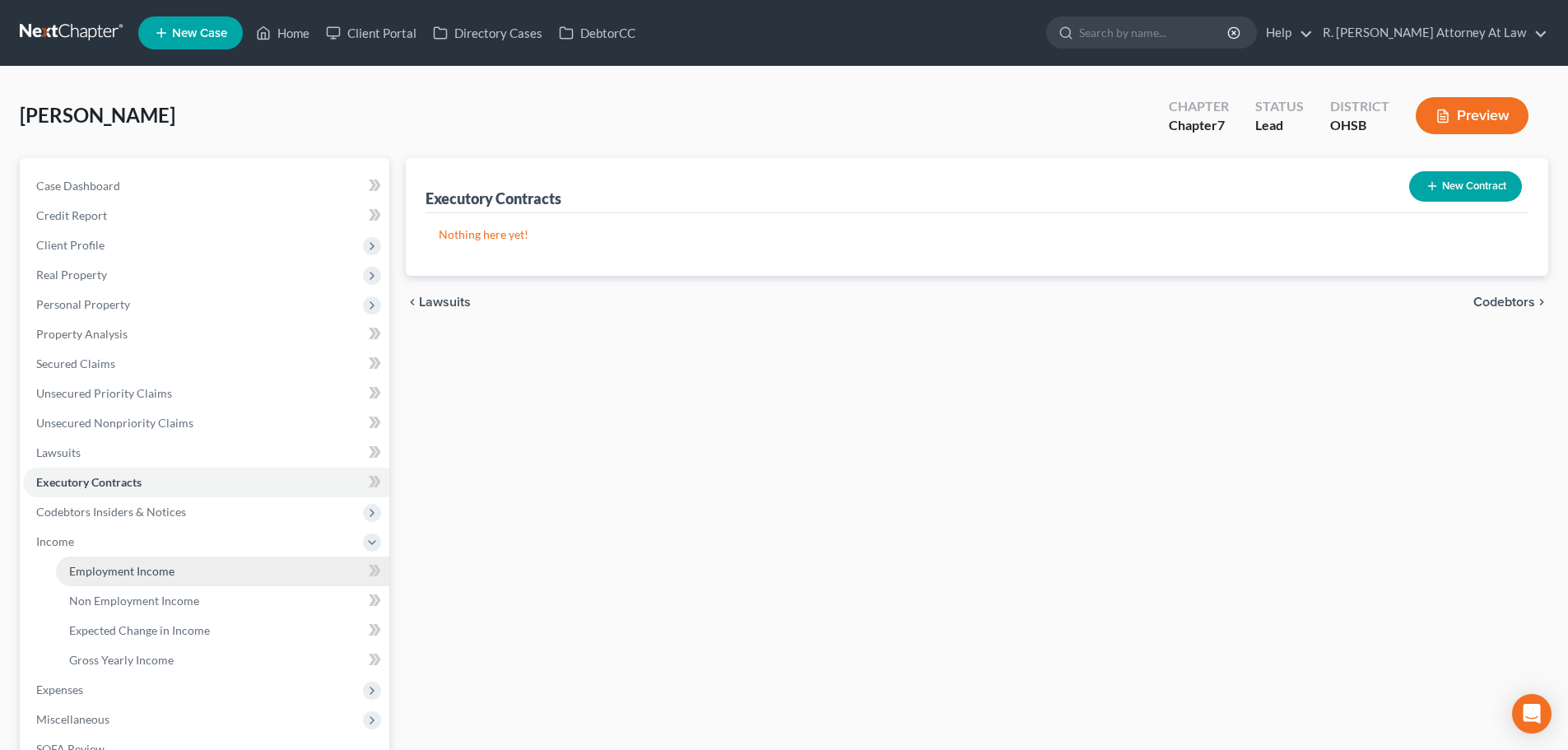
click at [91, 573] on span "Employment Income" at bounding box center [121, 571] width 105 height 14
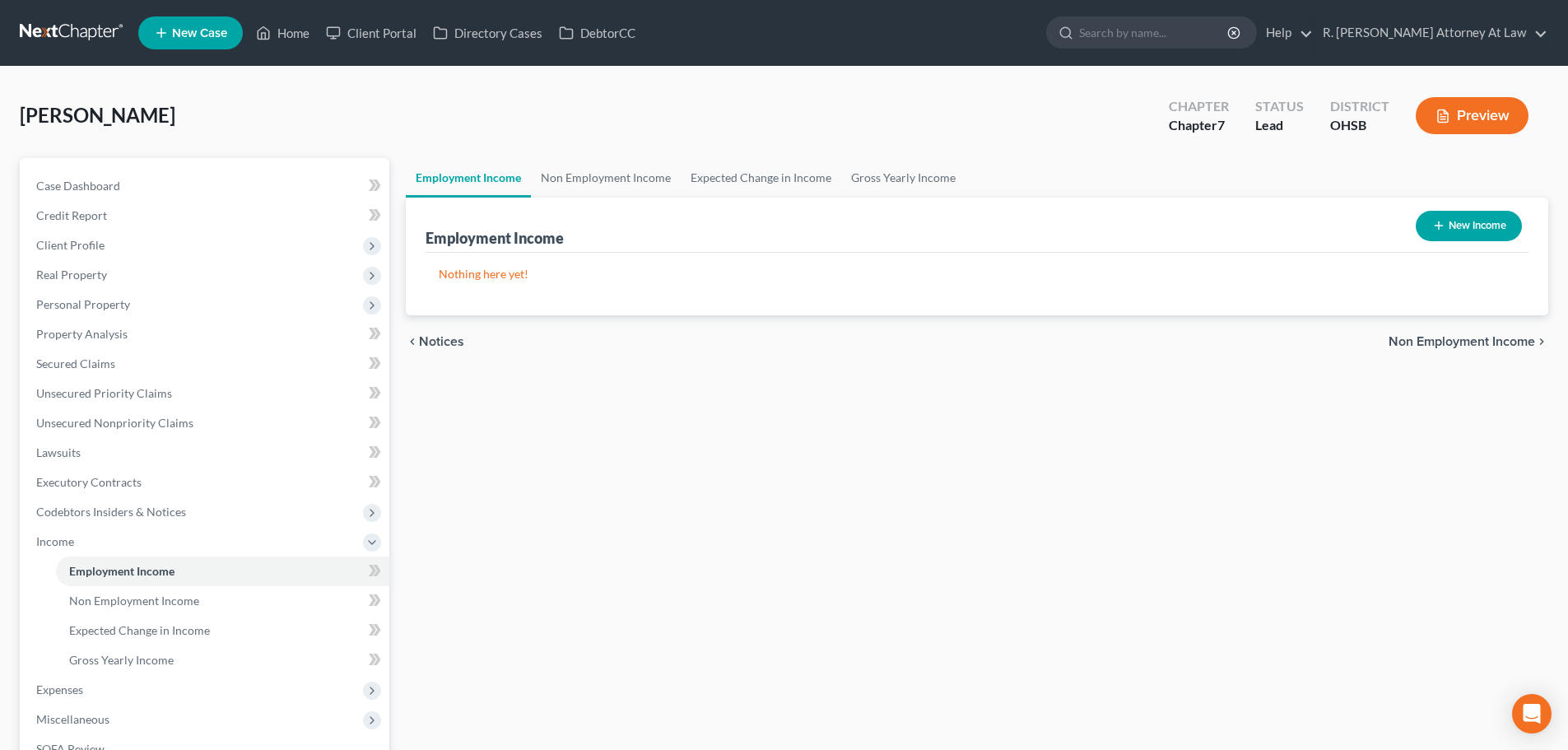
click at [1440, 222] on icon "button" at bounding box center [1439, 226] width 13 height 13
select select "0"
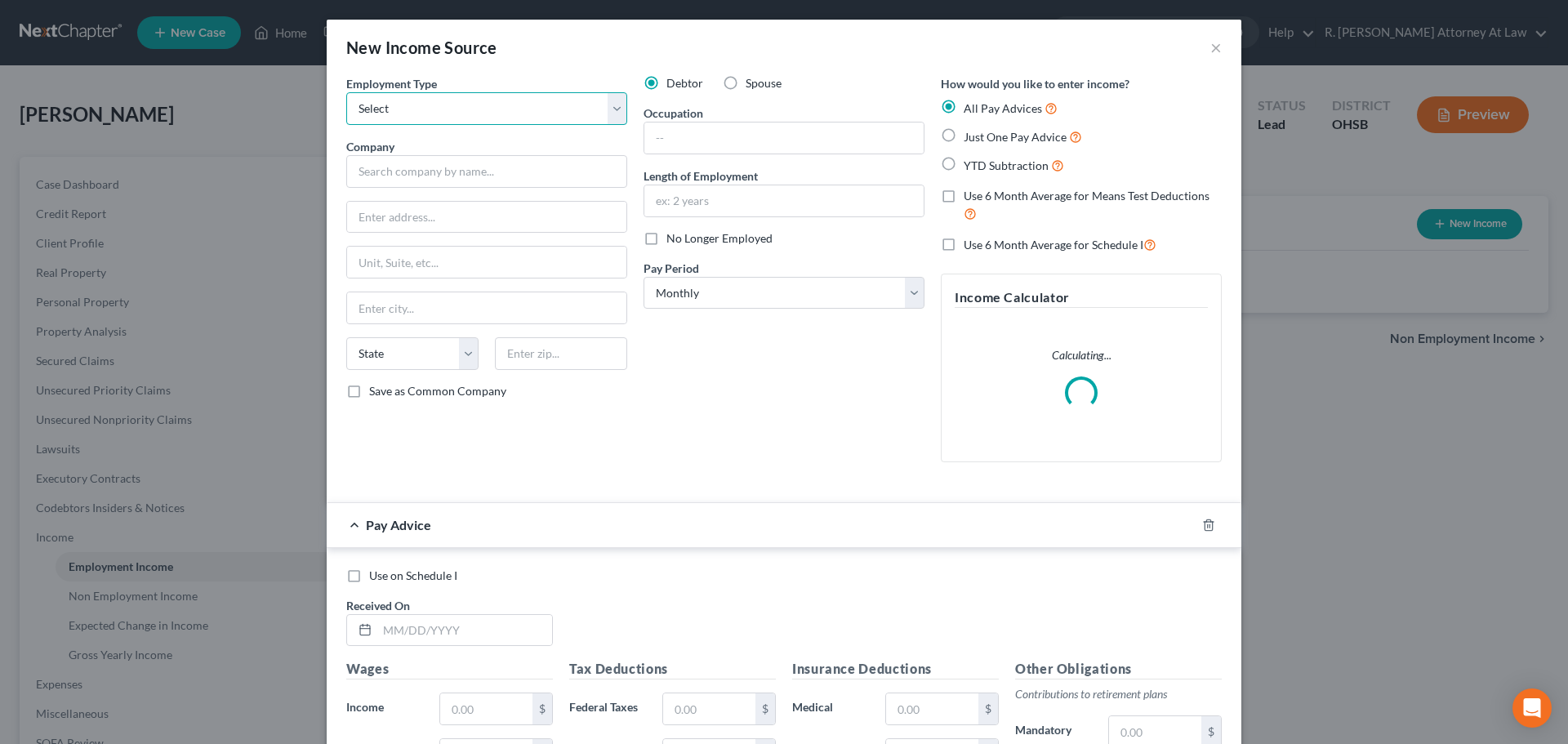
click at [426, 110] on select "Select Full or Part Time Employment Self Employment" at bounding box center [487, 108] width 281 height 32
select select "0"
click at [346, 92] on select "Select Full or Part Time Employment Self Employment" at bounding box center [487, 108] width 281 height 32
click at [401, 164] on input "text" at bounding box center [487, 172] width 281 height 32
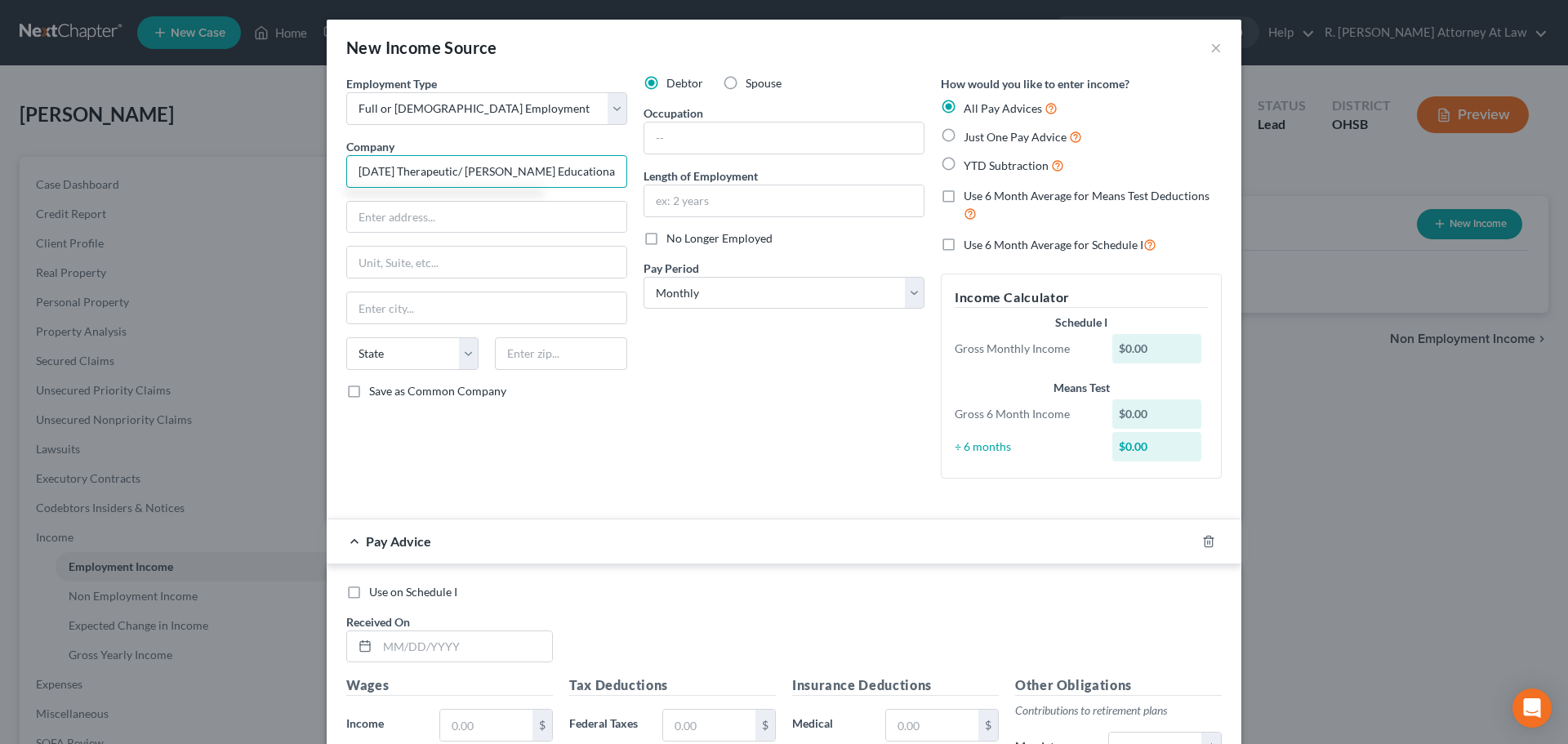
type input "Union Day Therapeutic/ Butler Educational"
click at [964, 161] on label "YTD Subtraction" at bounding box center [1015, 165] width 101 height 19
click at [970, 161] on input "YTD Subtraction" at bounding box center [975, 160] width 10 height 10
radio input "true"
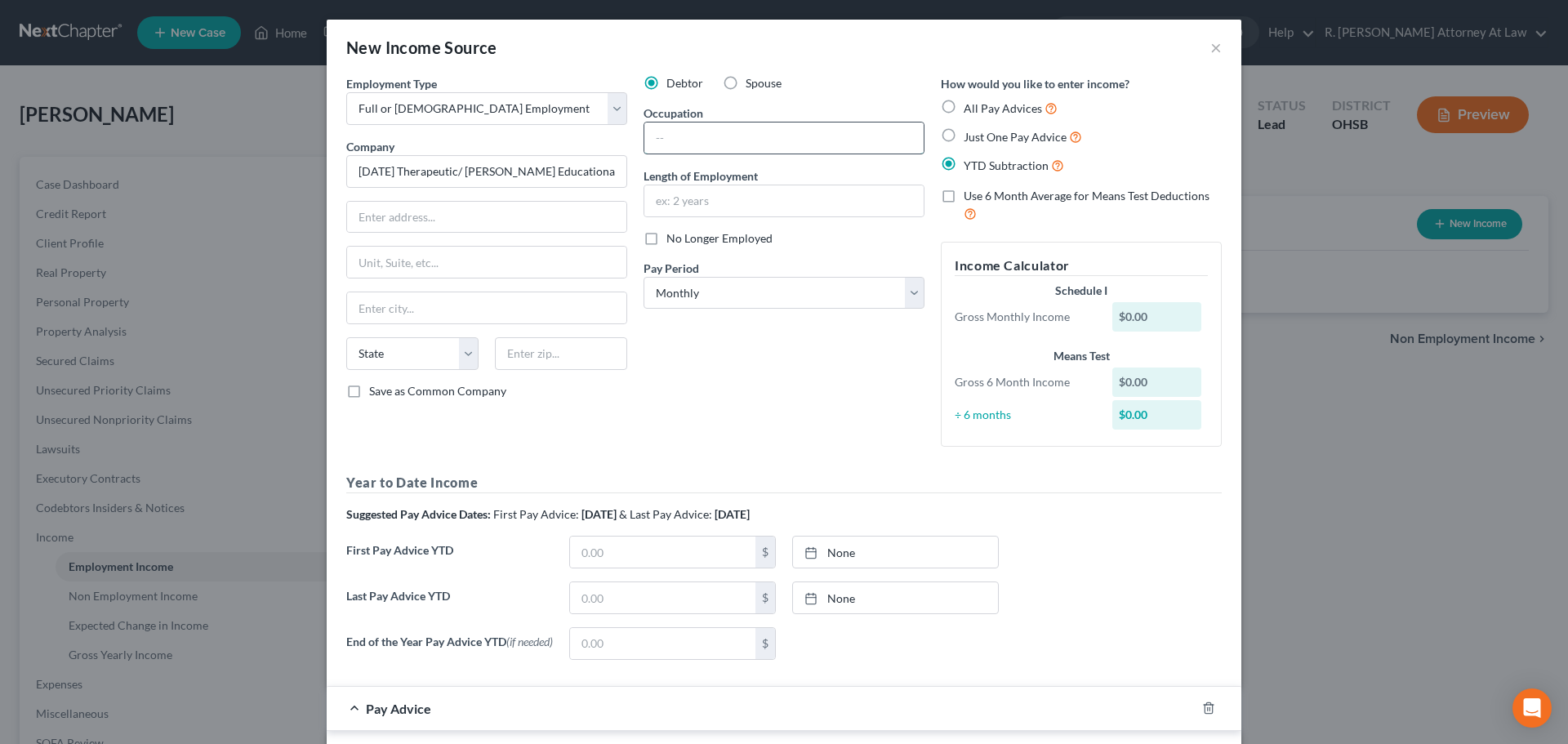
click at [721, 143] on input "text" at bounding box center [784, 138] width 279 height 31
type input "Substitute Teacher"
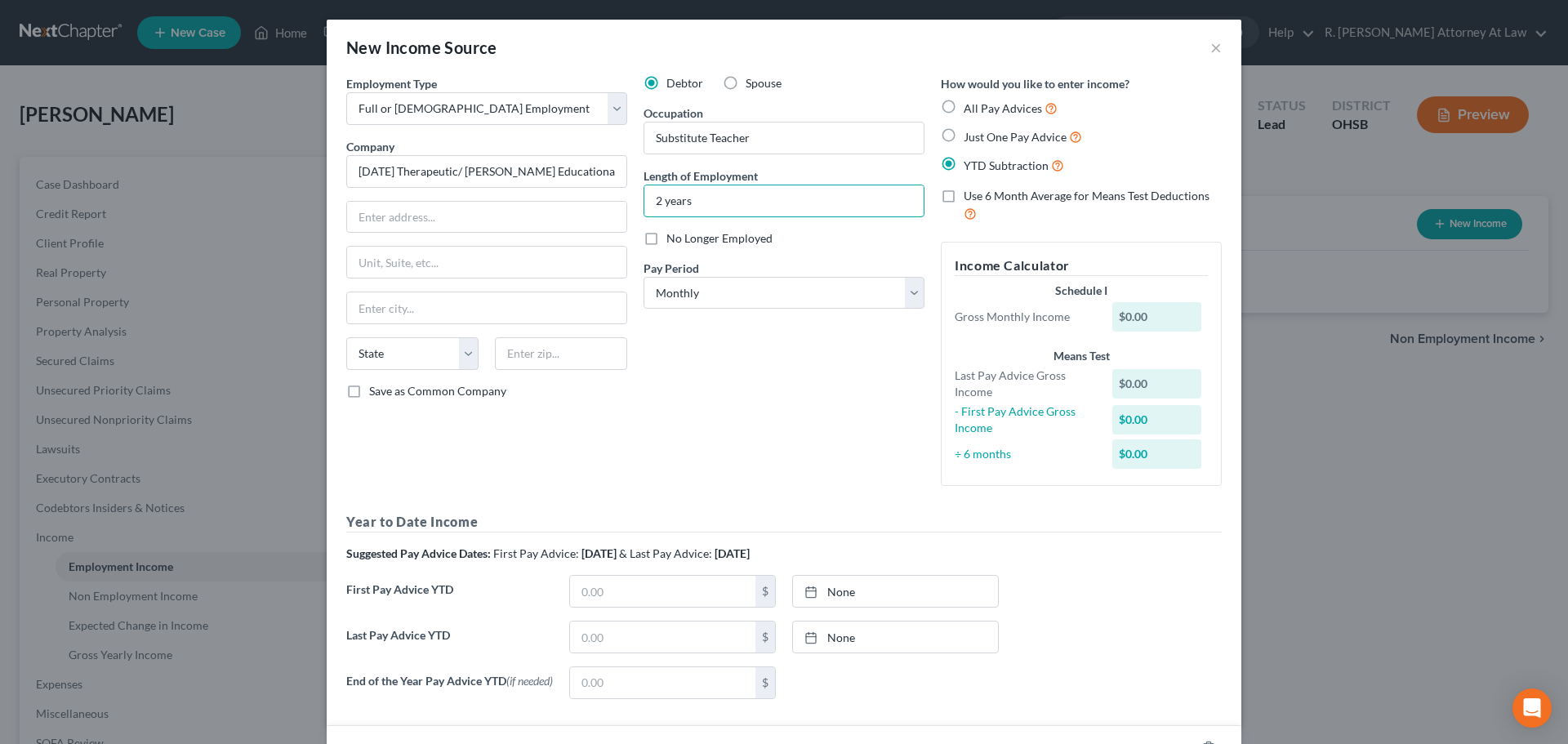
type input "2 years"
click at [964, 138] on label "Just One Pay Advice" at bounding box center [1023, 137] width 119 height 19
click at [970, 138] on input "Just One Pay Advice" at bounding box center [975, 132] width 10 height 10
radio input "true"
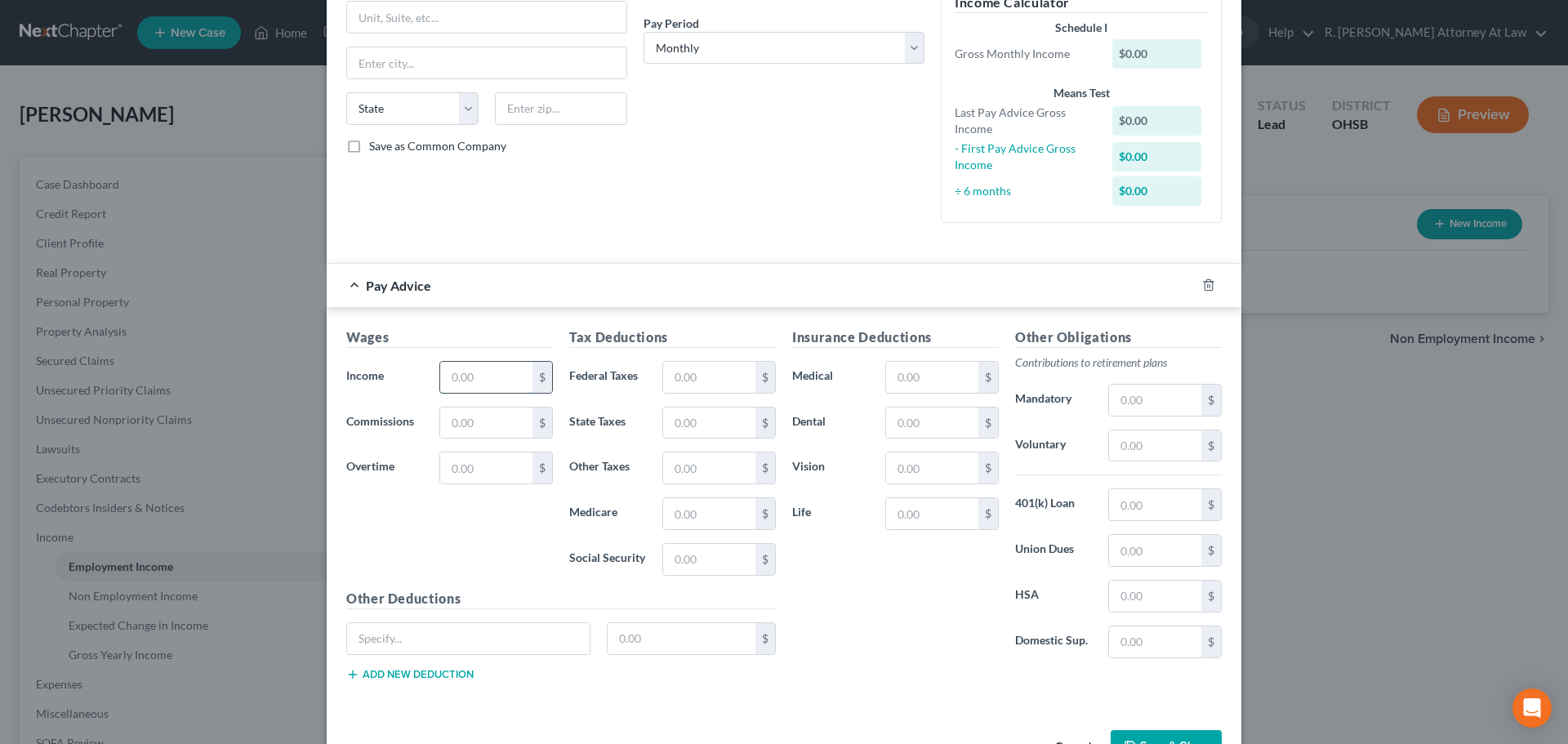
click at [460, 379] on input "text" at bounding box center [486, 377] width 92 height 31
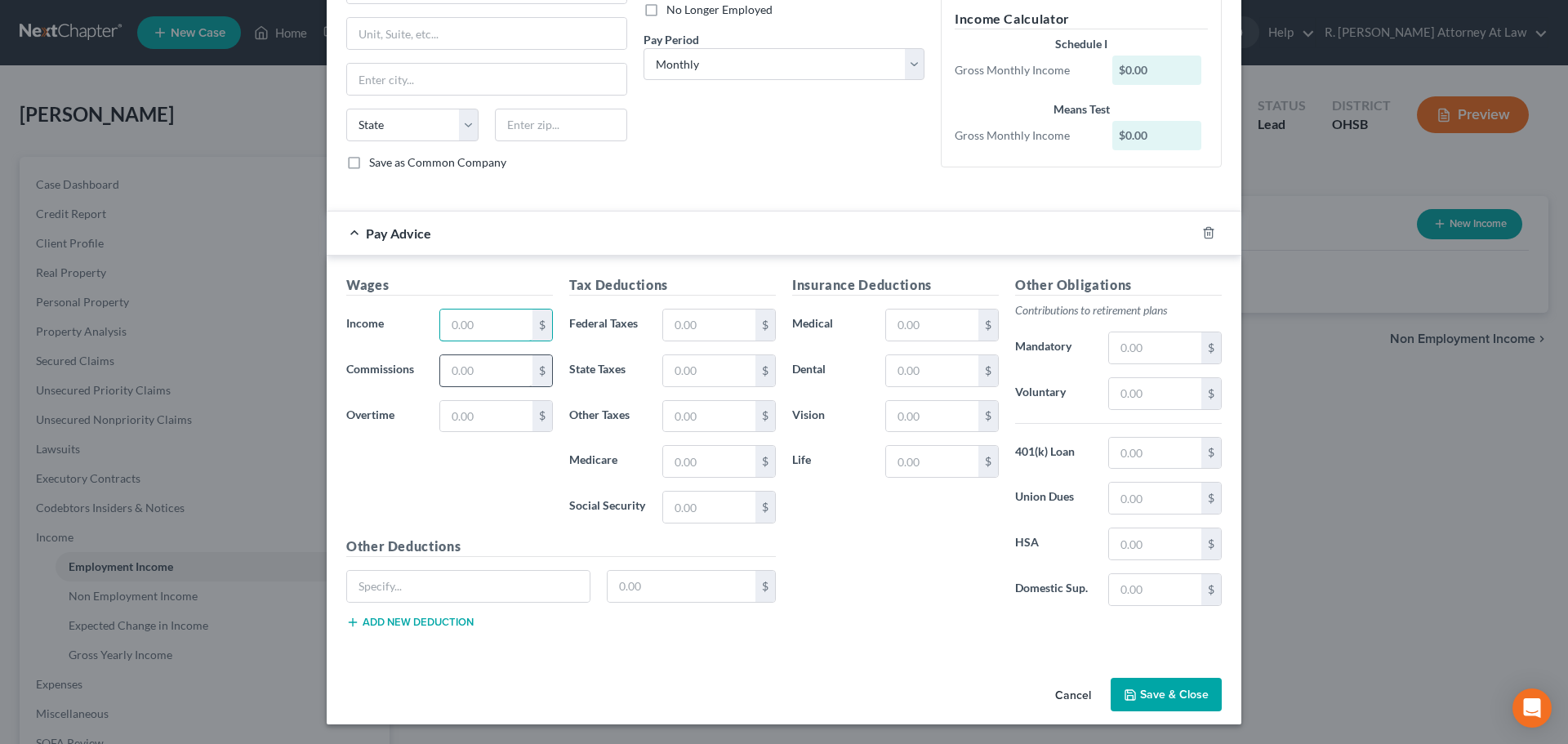
scroll to position [229, 0]
type input "2,800"
click at [1116, 695] on button "Save & Close" at bounding box center [1166, 695] width 111 height 34
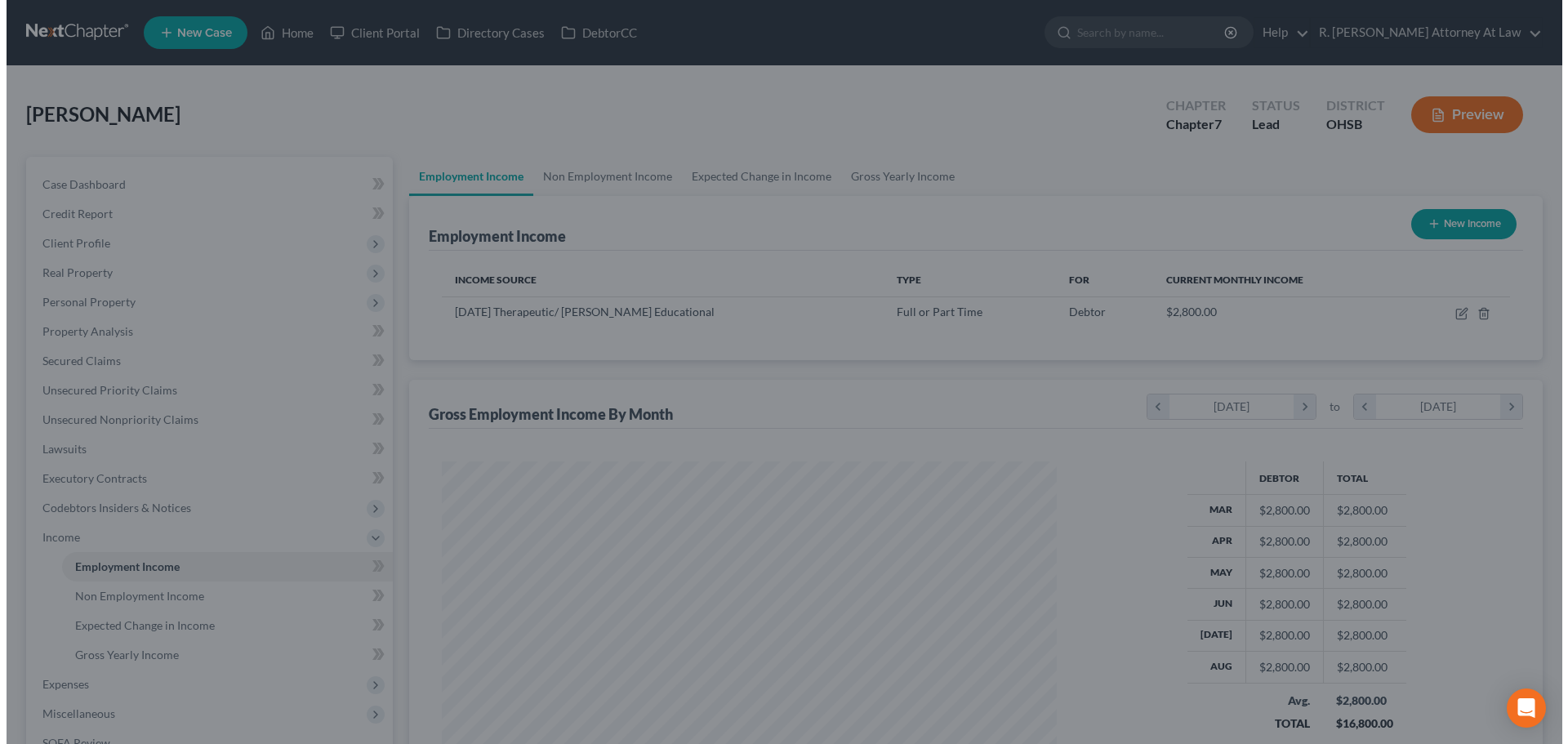
scroll to position [816390, 816202]
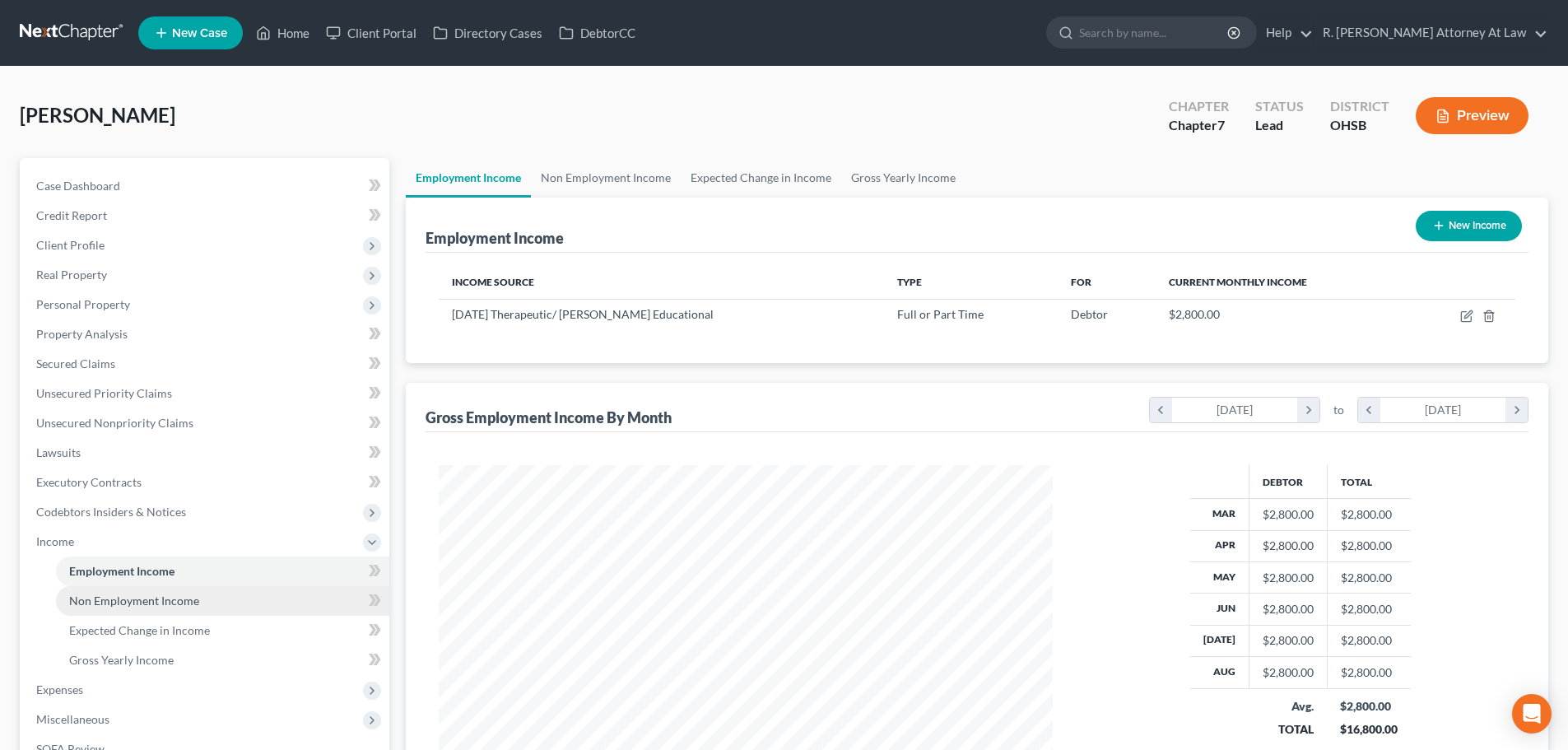
click at [105, 607] on link "Non Employment Income" at bounding box center [223, 601] width 334 height 30
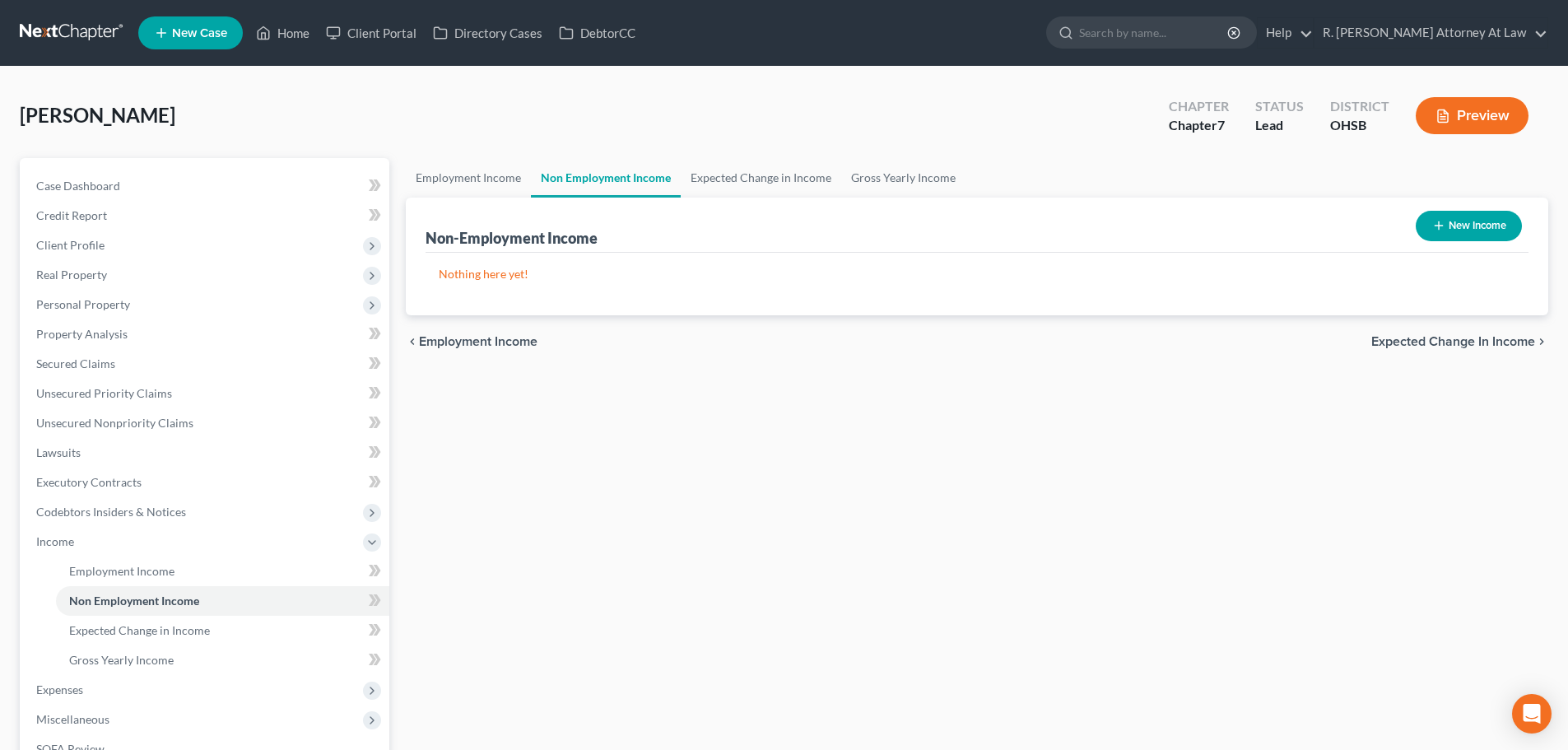
click at [1454, 232] on button "New Income" at bounding box center [1469, 226] width 106 height 31
select select "0"
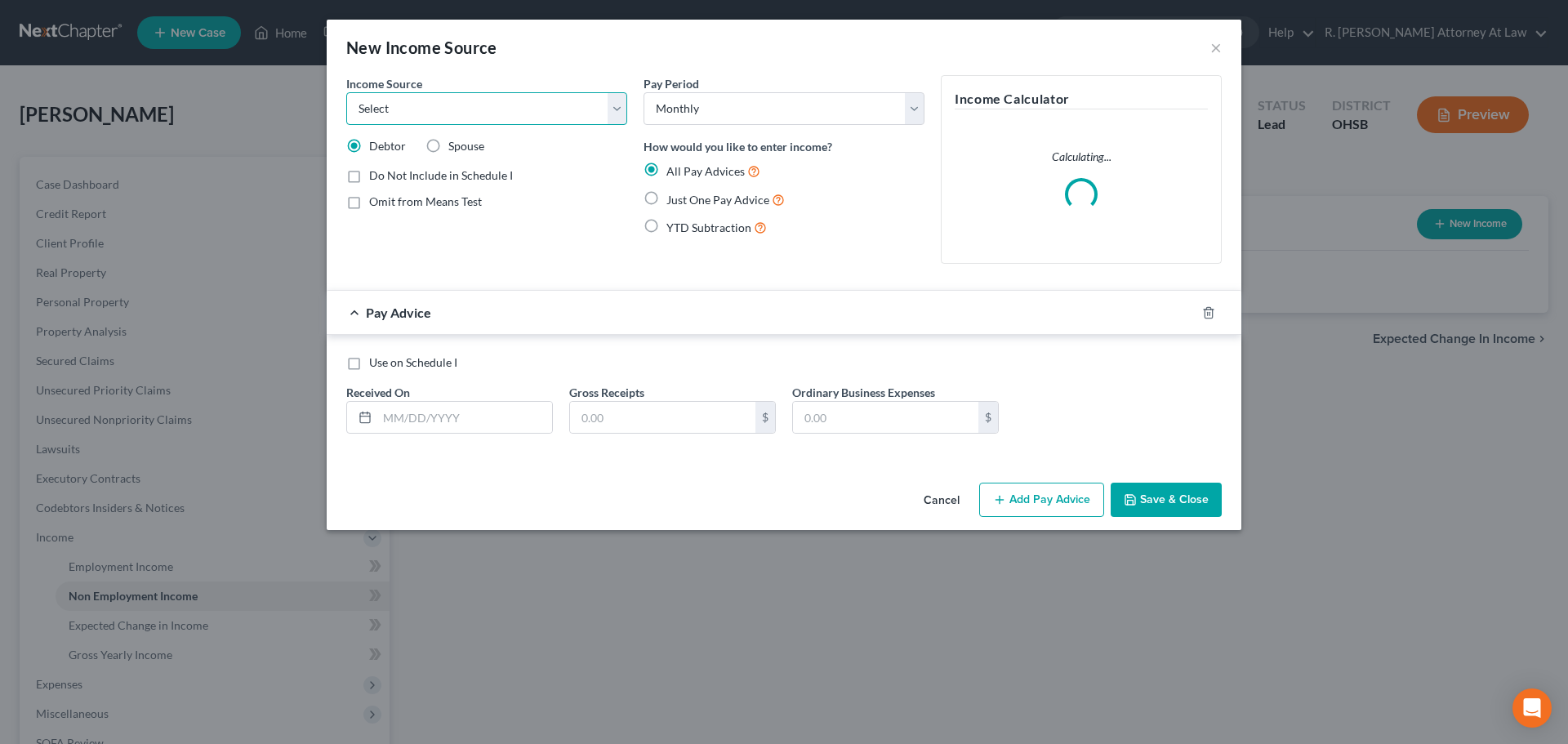
click at [406, 116] on select "Select Unemployment Disability (from employer) Pension Retirement Social Securi…" at bounding box center [487, 108] width 281 height 32
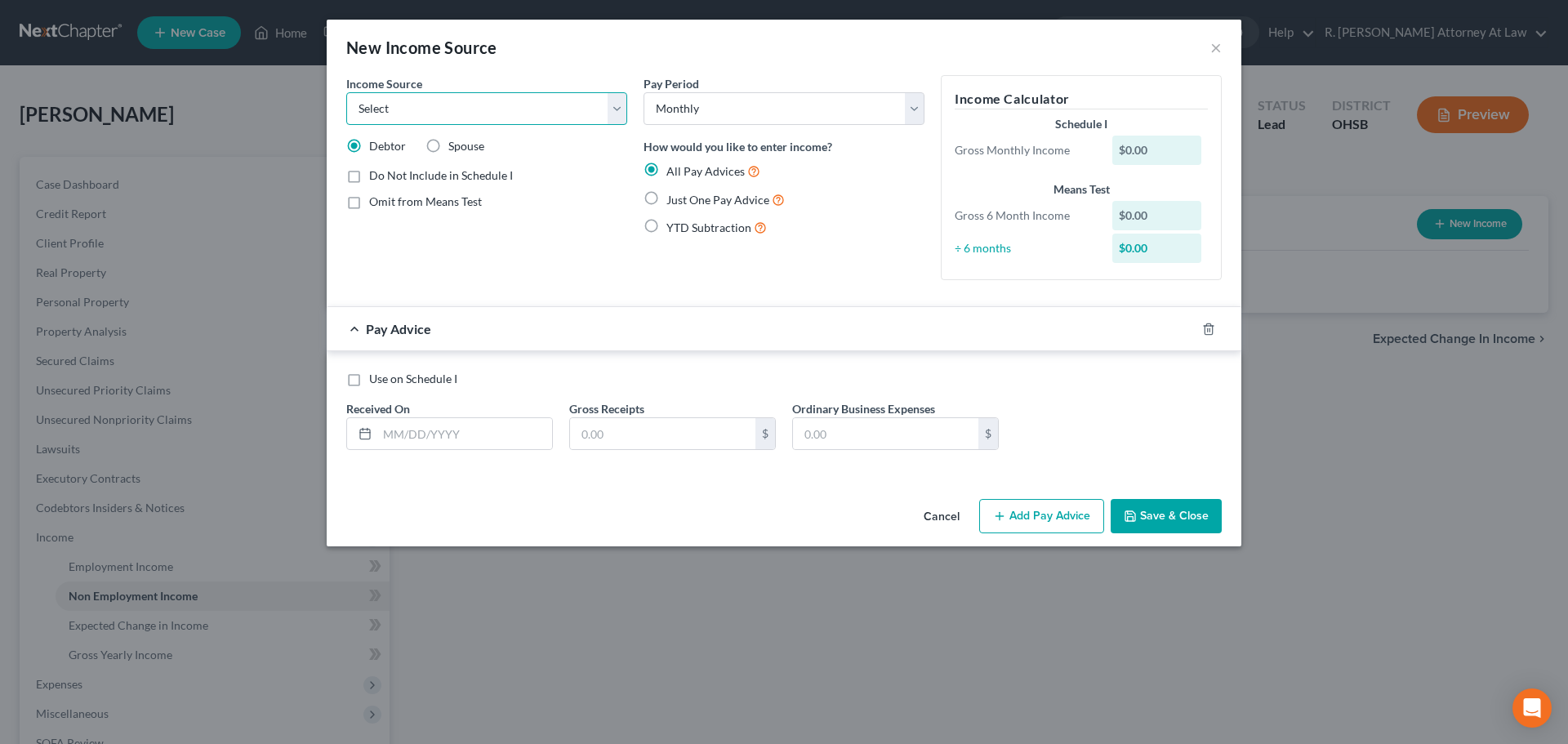
select select "7"
click at [346, 92] on select "Select Unemployment Disability (from employer) Pension Retirement Social Securi…" at bounding box center [487, 108] width 281 height 32
click at [666, 198] on label "Just One Pay Advice" at bounding box center [725, 200] width 119 height 19
click at [673, 198] on input "Just One Pay Advice" at bounding box center [678, 195] width 10 height 10
radio input "true"
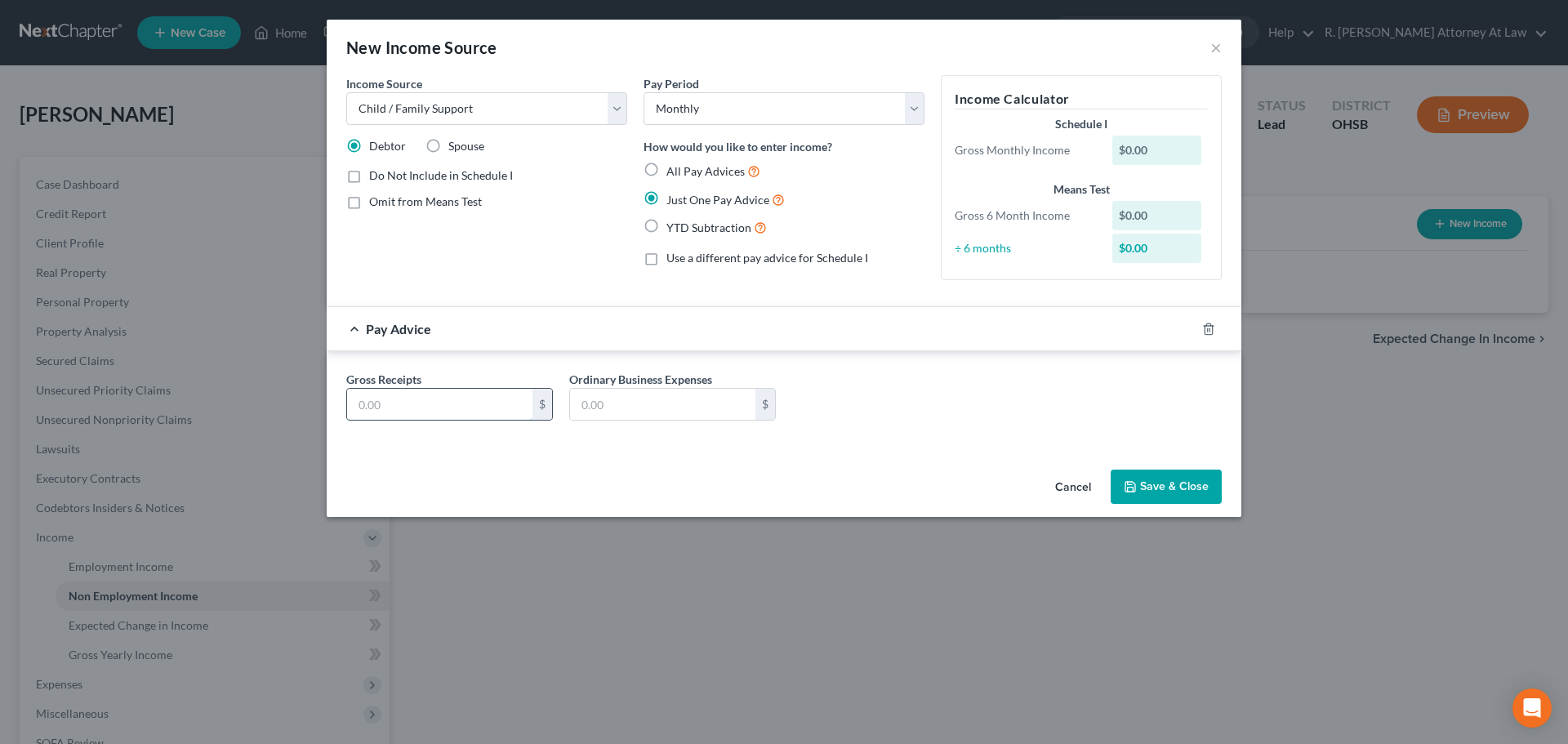
click at [411, 396] on input "text" at bounding box center [439, 404] width 185 height 31
type input "1,200"
click at [1146, 487] on button "Save & Close" at bounding box center [1166, 487] width 111 height 34
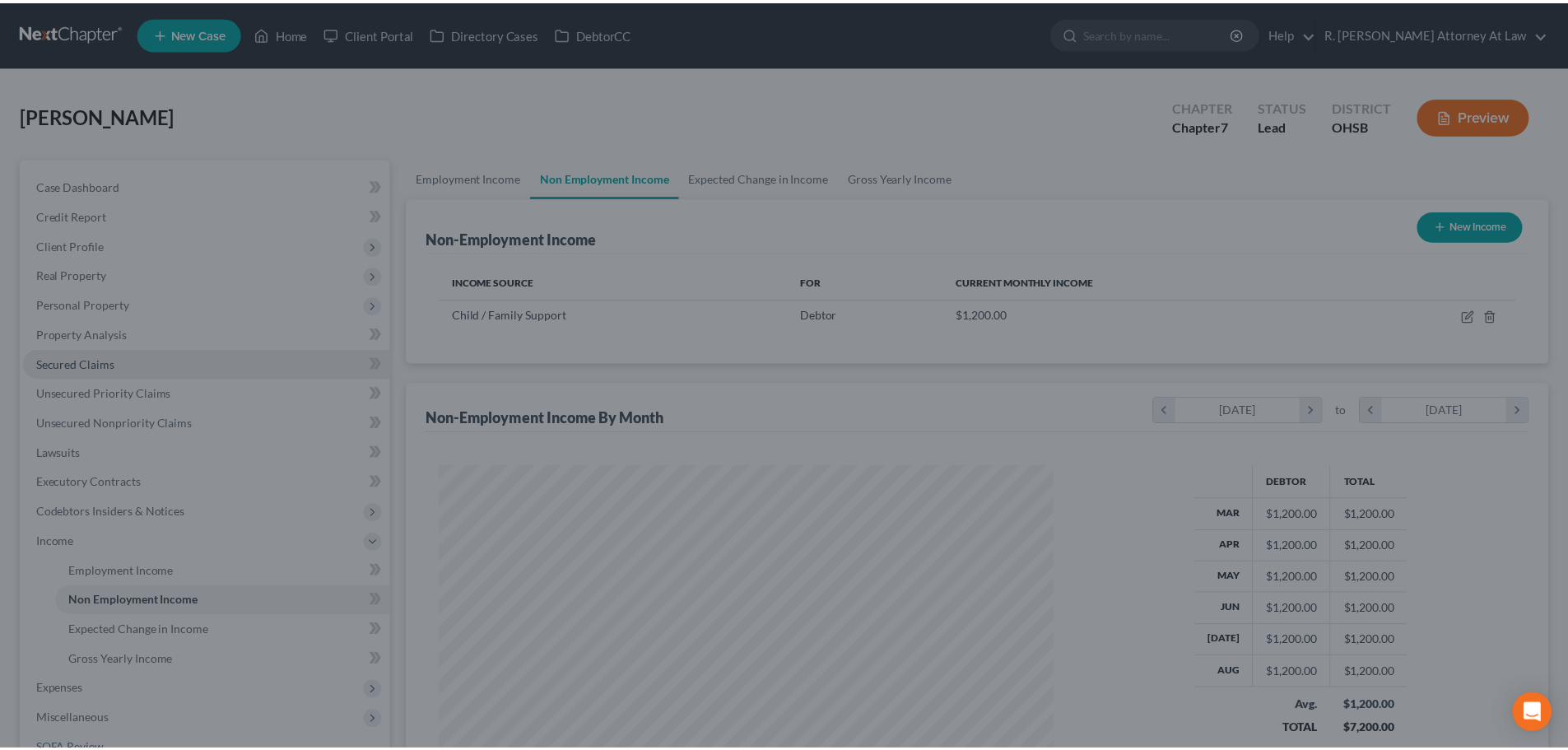
scroll to position [307, 647]
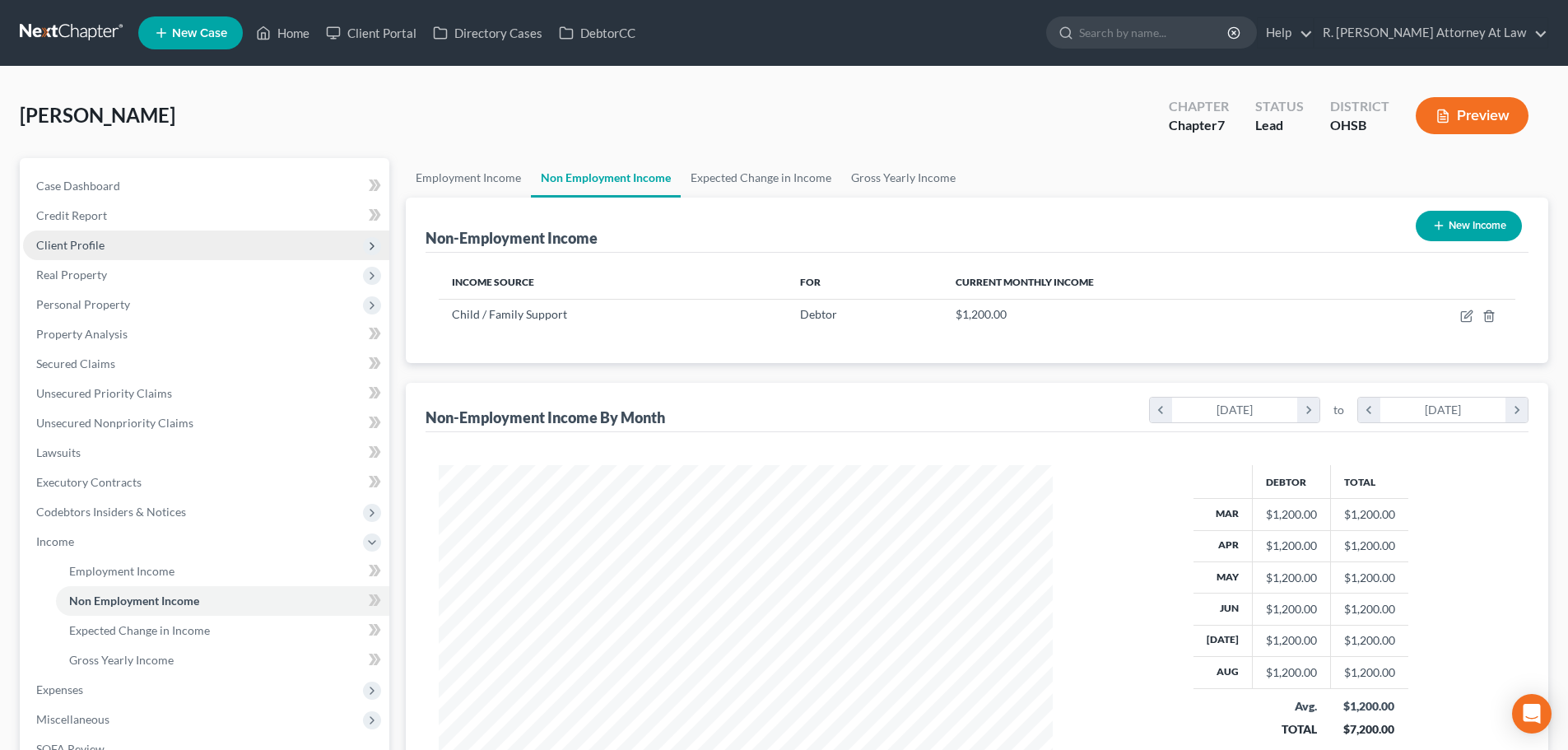
click at [55, 251] on span "Client Profile" at bounding box center [70, 245] width 68 height 14
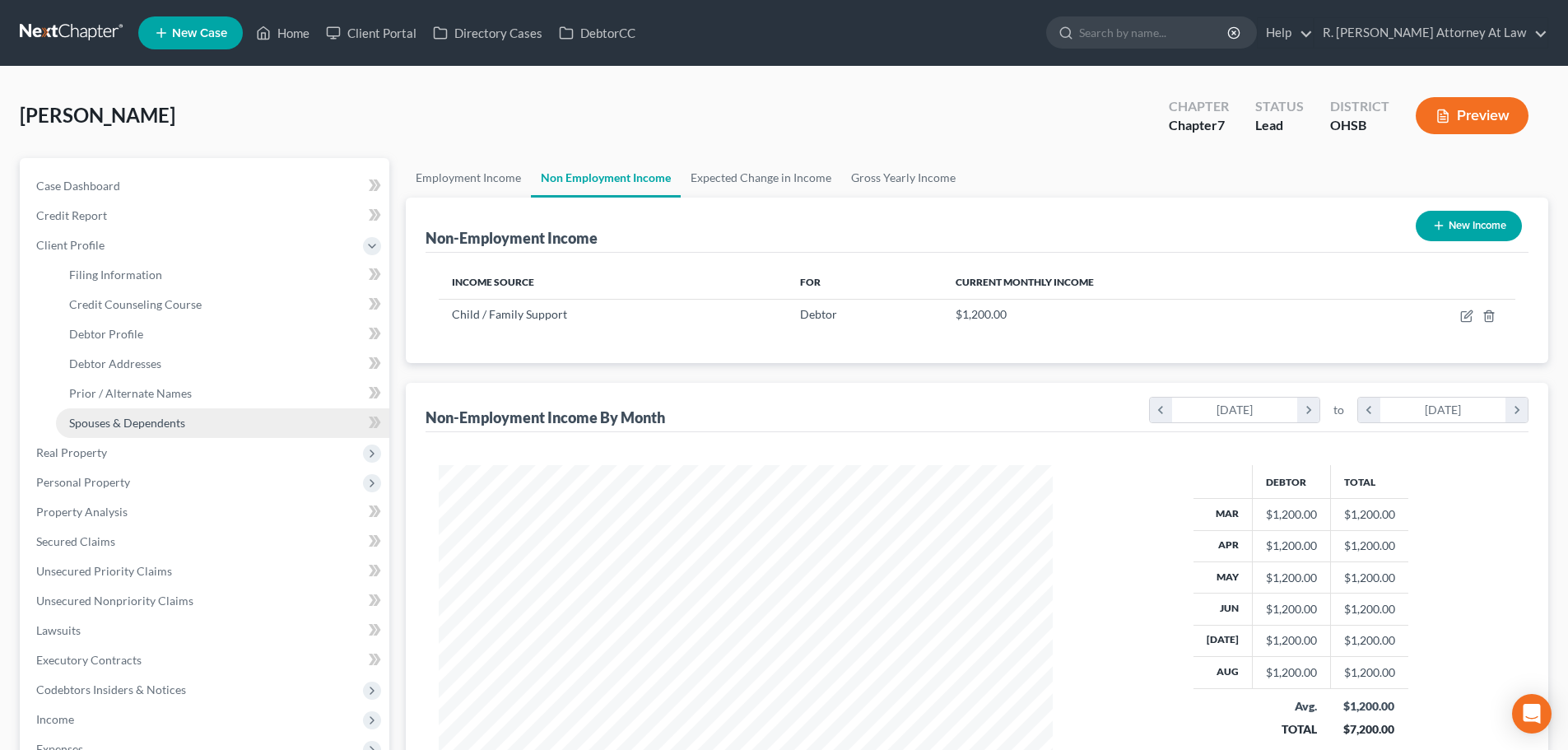
click at [125, 414] on link "Spouses & Dependents" at bounding box center [223, 423] width 334 height 30
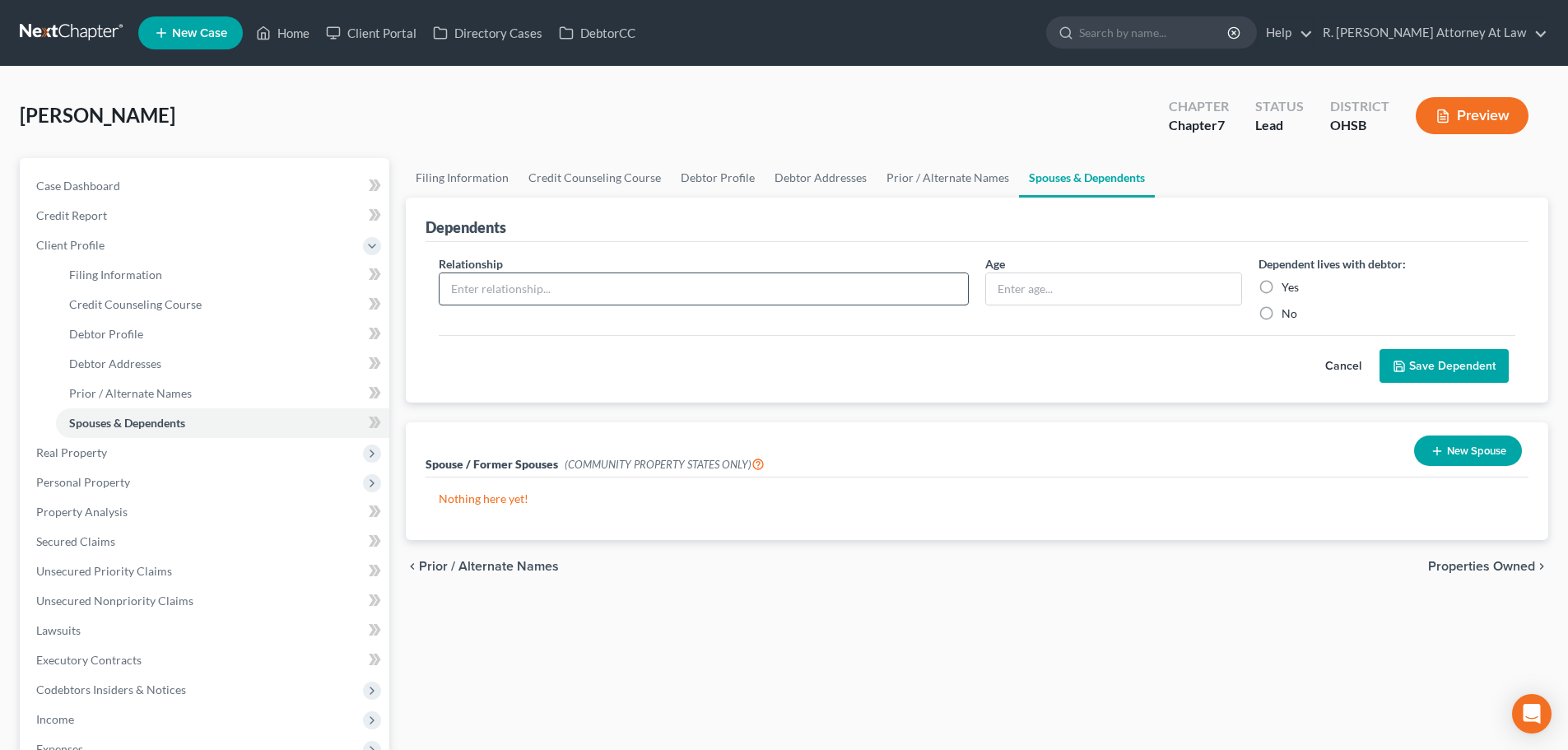
click at [508, 287] on input "text" at bounding box center [704, 289] width 529 height 32
type input "Daughter"
type input "14"
click at [1282, 284] on label "Yes" at bounding box center [1291, 287] width 17 height 16
click at [1289, 284] on input "Yes" at bounding box center [1293, 284] width 11 height 11
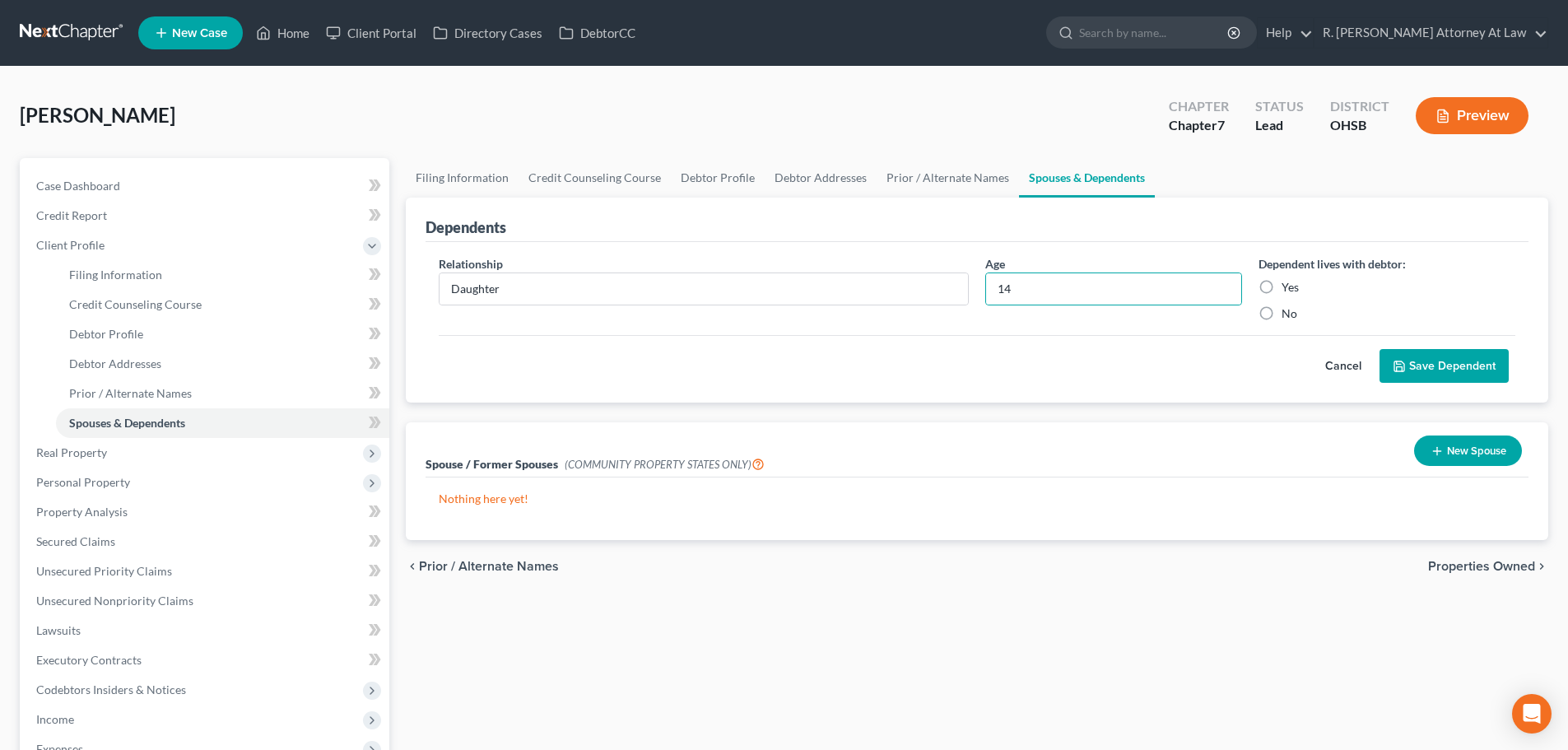
radio input "true"
drag, startPoint x: 1415, startPoint y: 371, endPoint x: 1339, endPoint y: 361, distance: 76.7
click at [1415, 370] on button "Save Dependent" at bounding box center [1444, 366] width 129 height 34
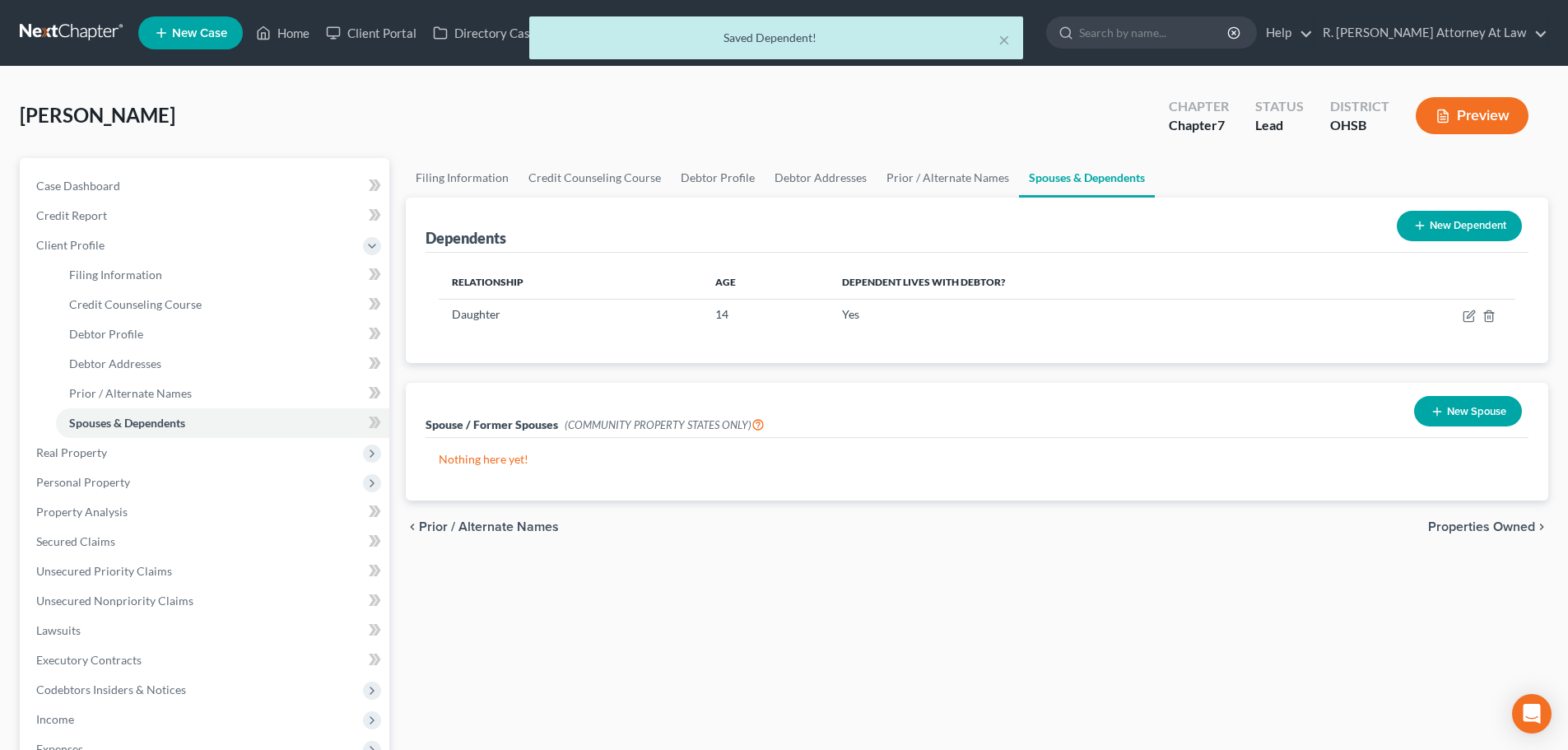
click at [1445, 234] on button "New Dependent" at bounding box center [1459, 226] width 125 height 31
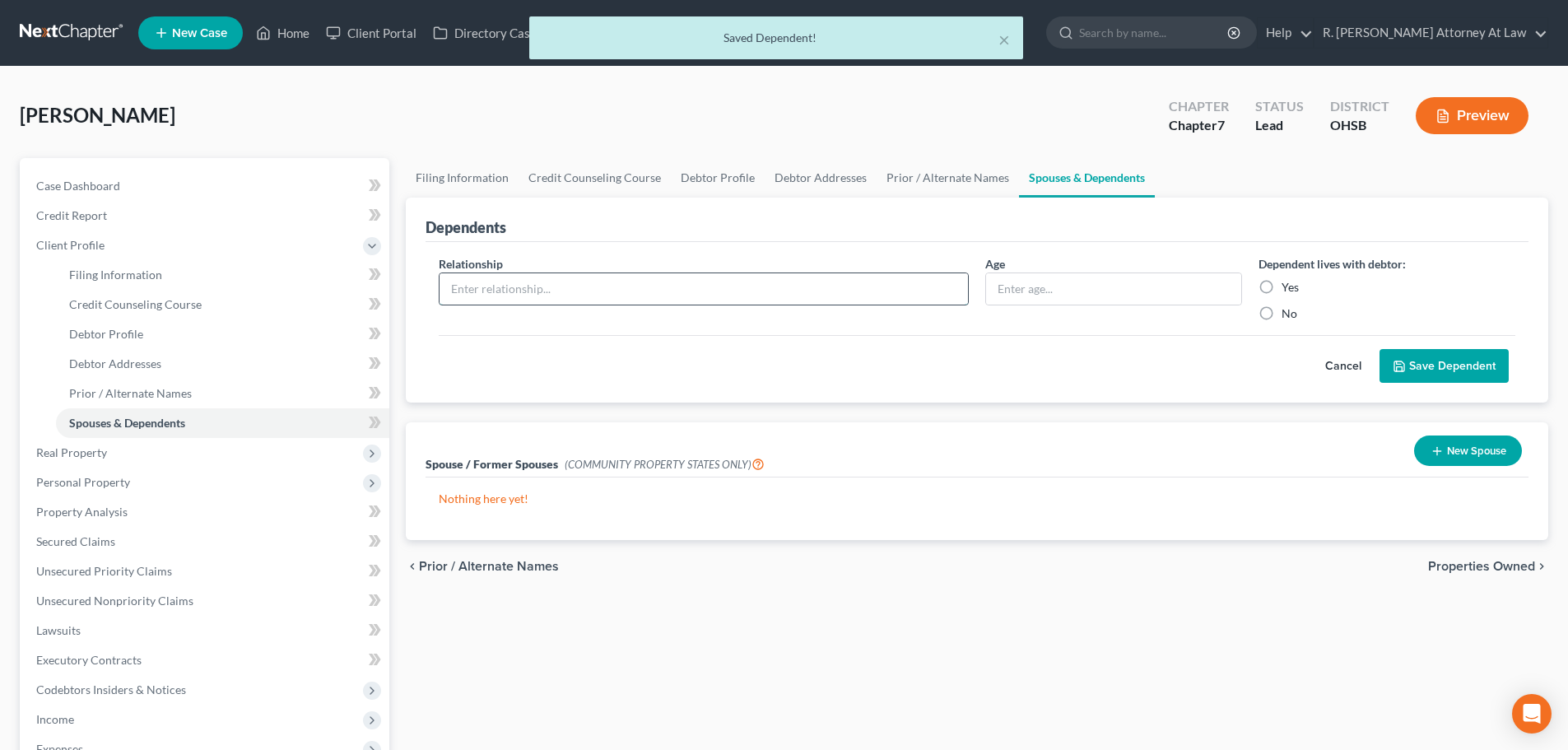
click at [479, 286] on input "text" at bounding box center [704, 289] width 529 height 32
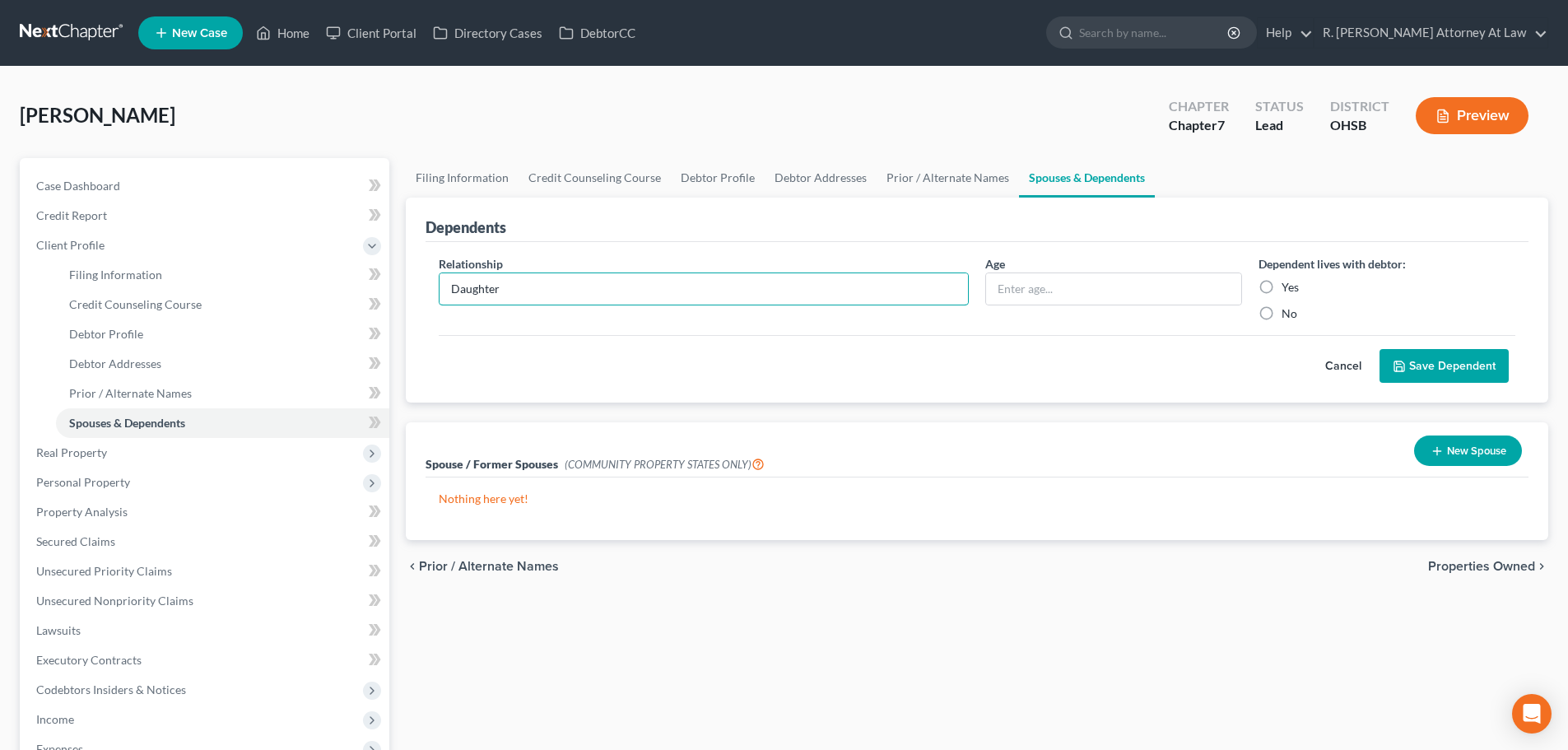
type input "Daughter"
type input "10"
click at [1282, 291] on label "Yes" at bounding box center [1291, 287] width 17 height 16
click at [1289, 290] on input "Yes" at bounding box center [1293, 284] width 11 height 11
radio input "true"
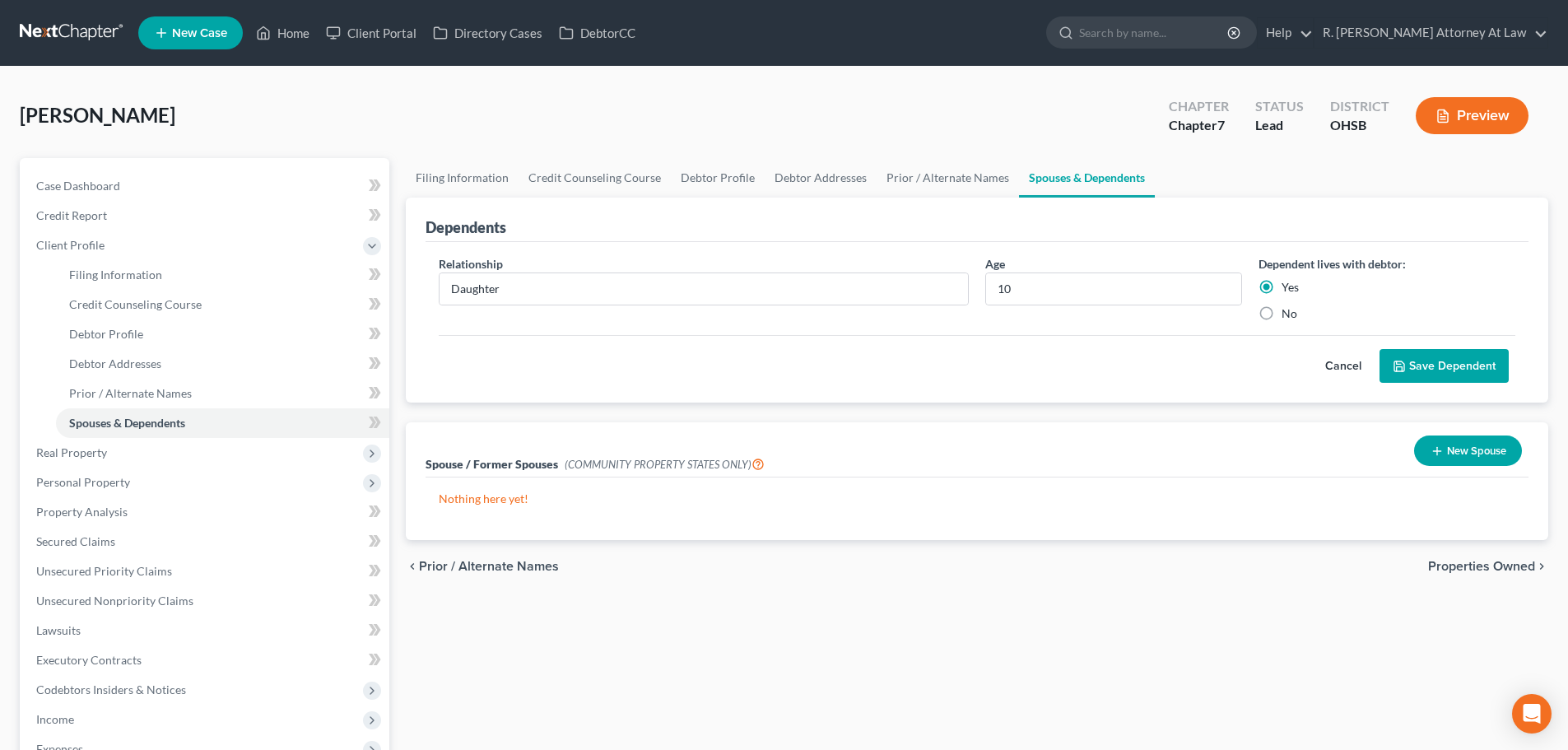
click at [1428, 364] on button "Save Dependent" at bounding box center [1444, 366] width 129 height 34
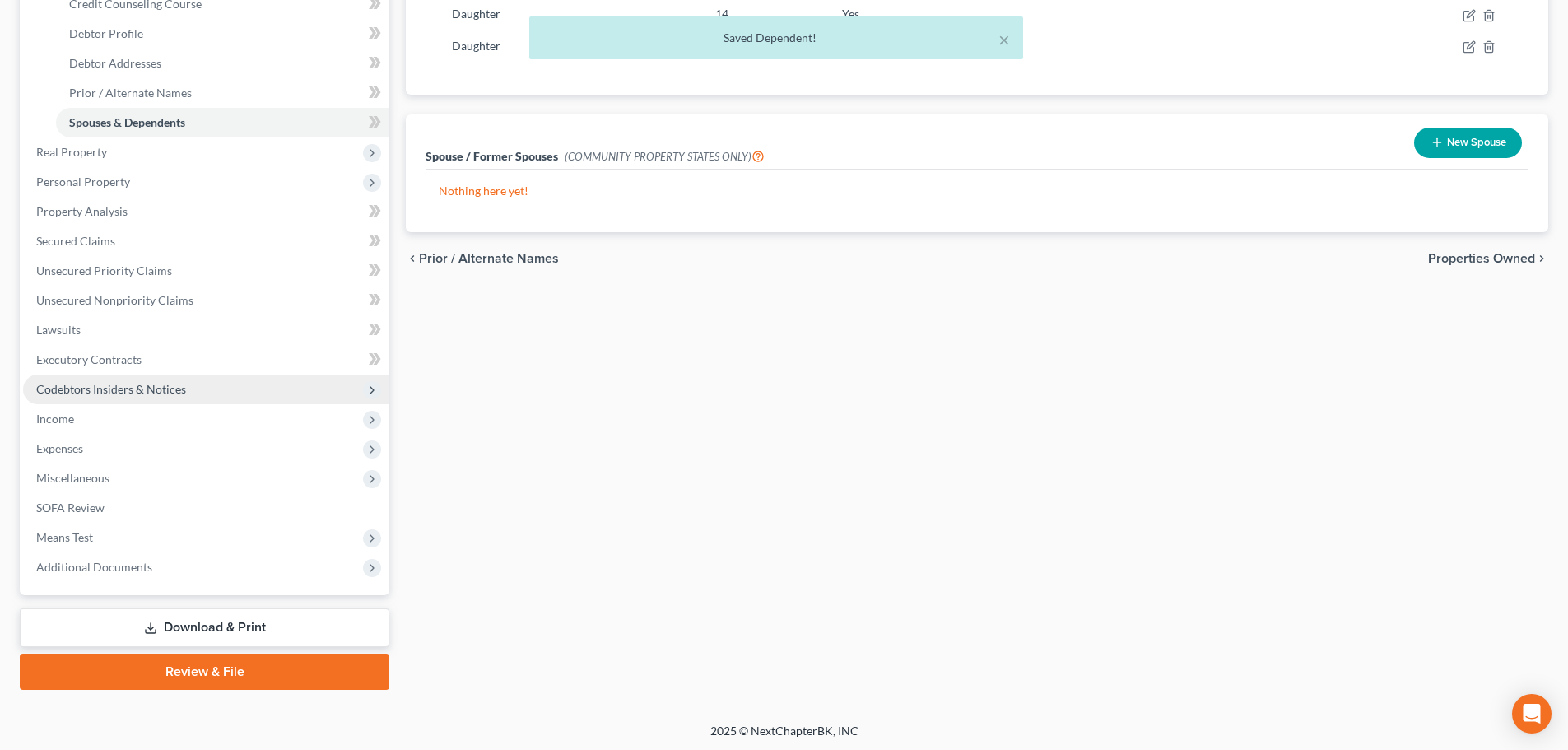
scroll to position [303, 0]
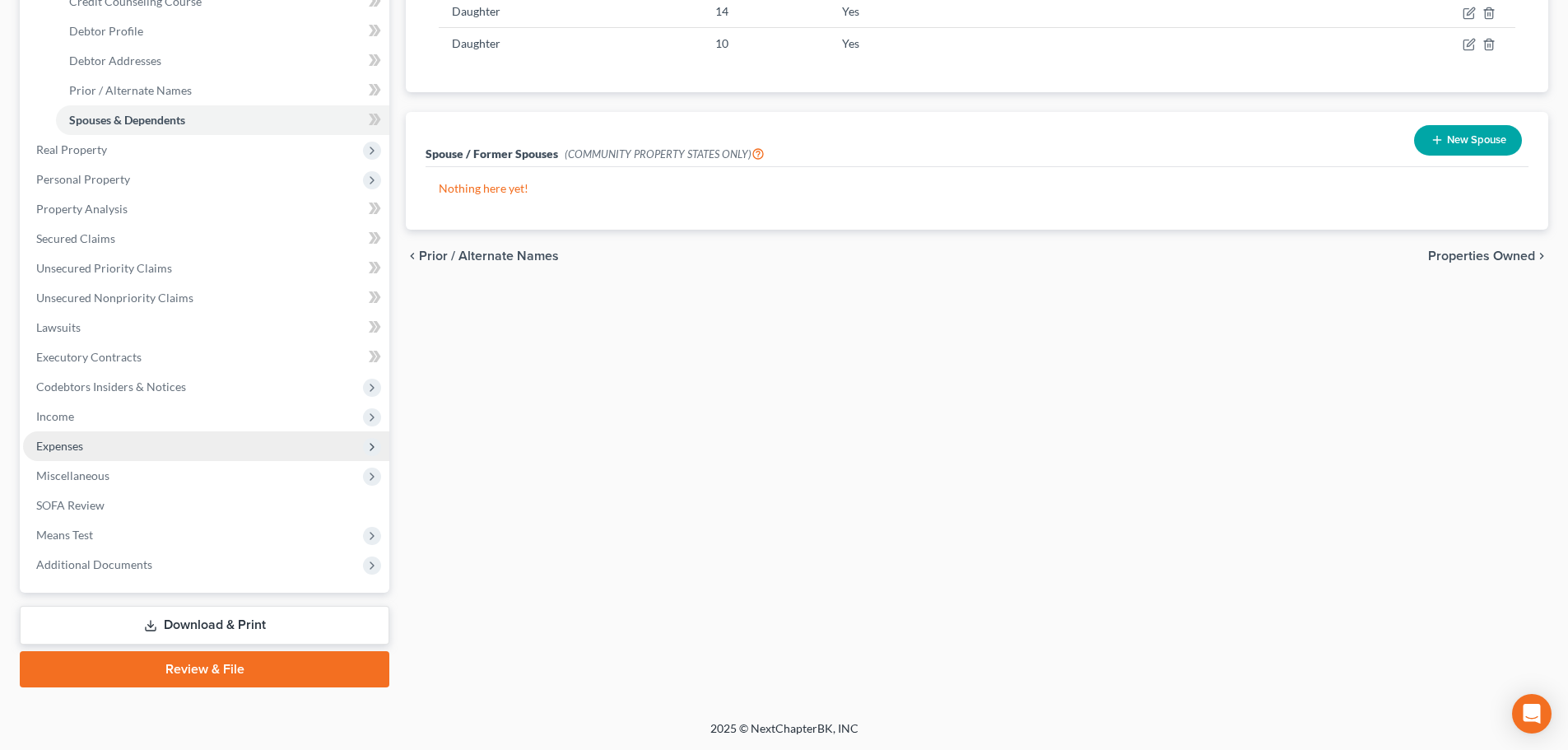
click at [46, 452] on span "Expenses" at bounding box center [59, 446] width 47 height 14
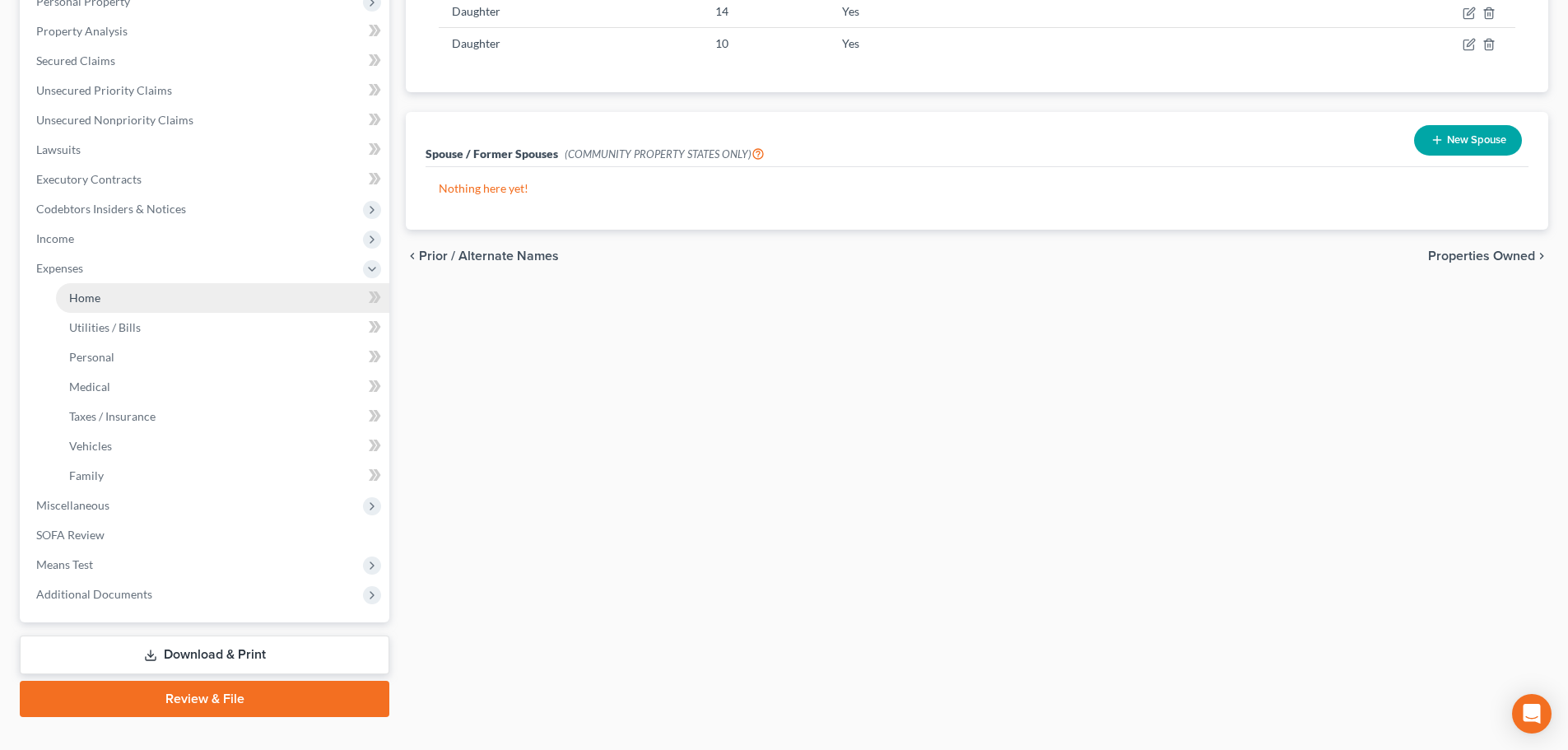
click at [77, 298] on span "Home" at bounding box center [84, 298] width 32 height 14
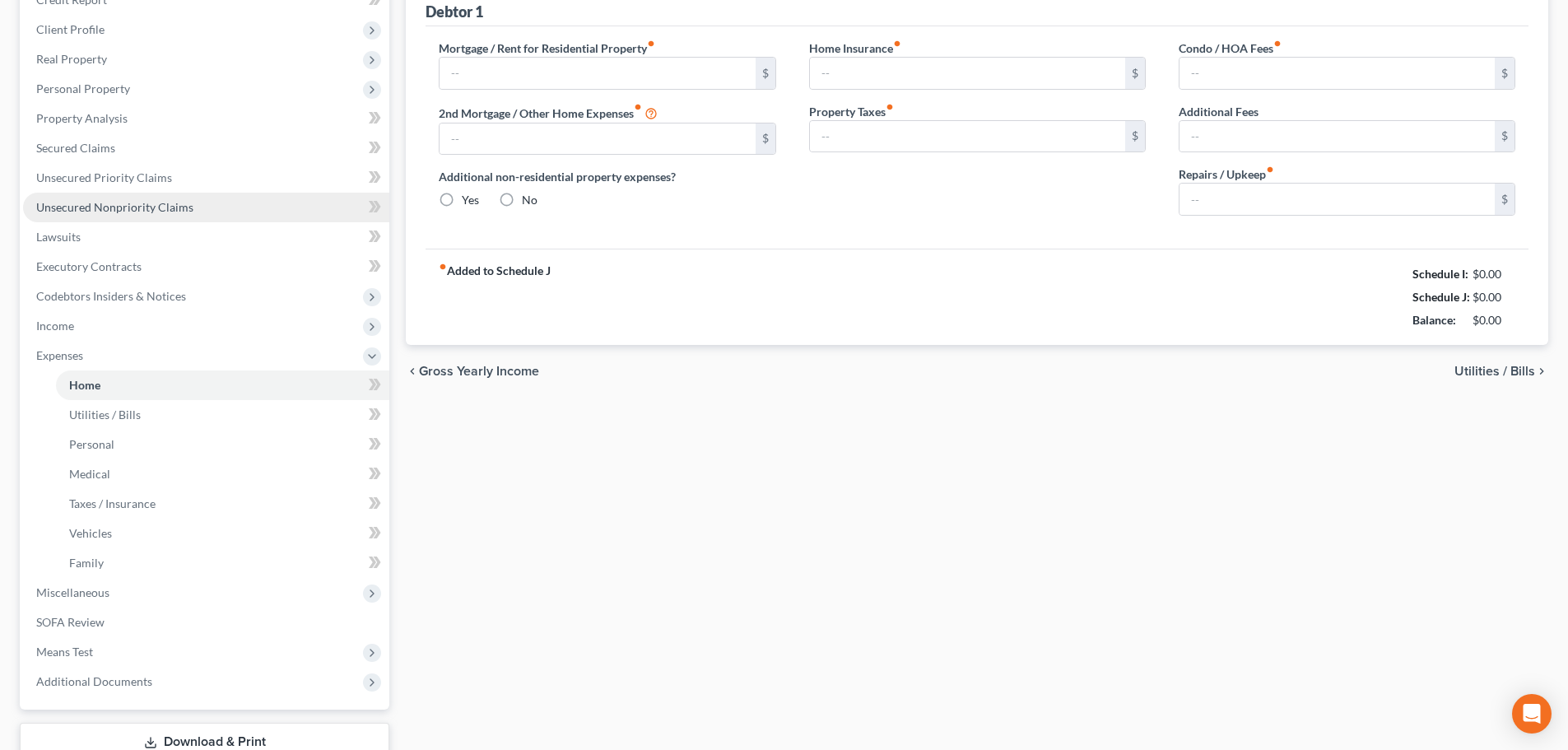
type input "0.00"
radio input "true"
type input "0.00"
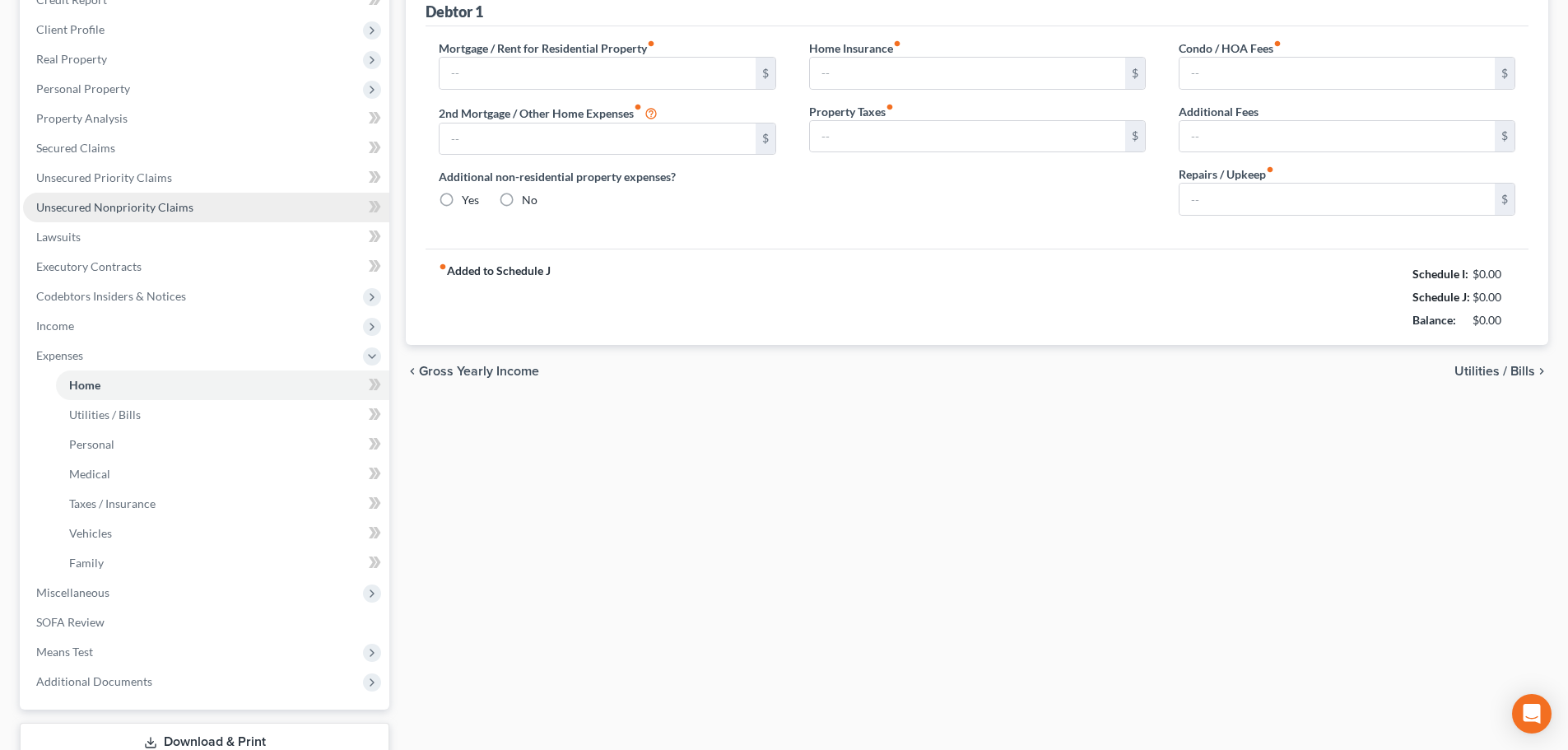
type input "0.00"
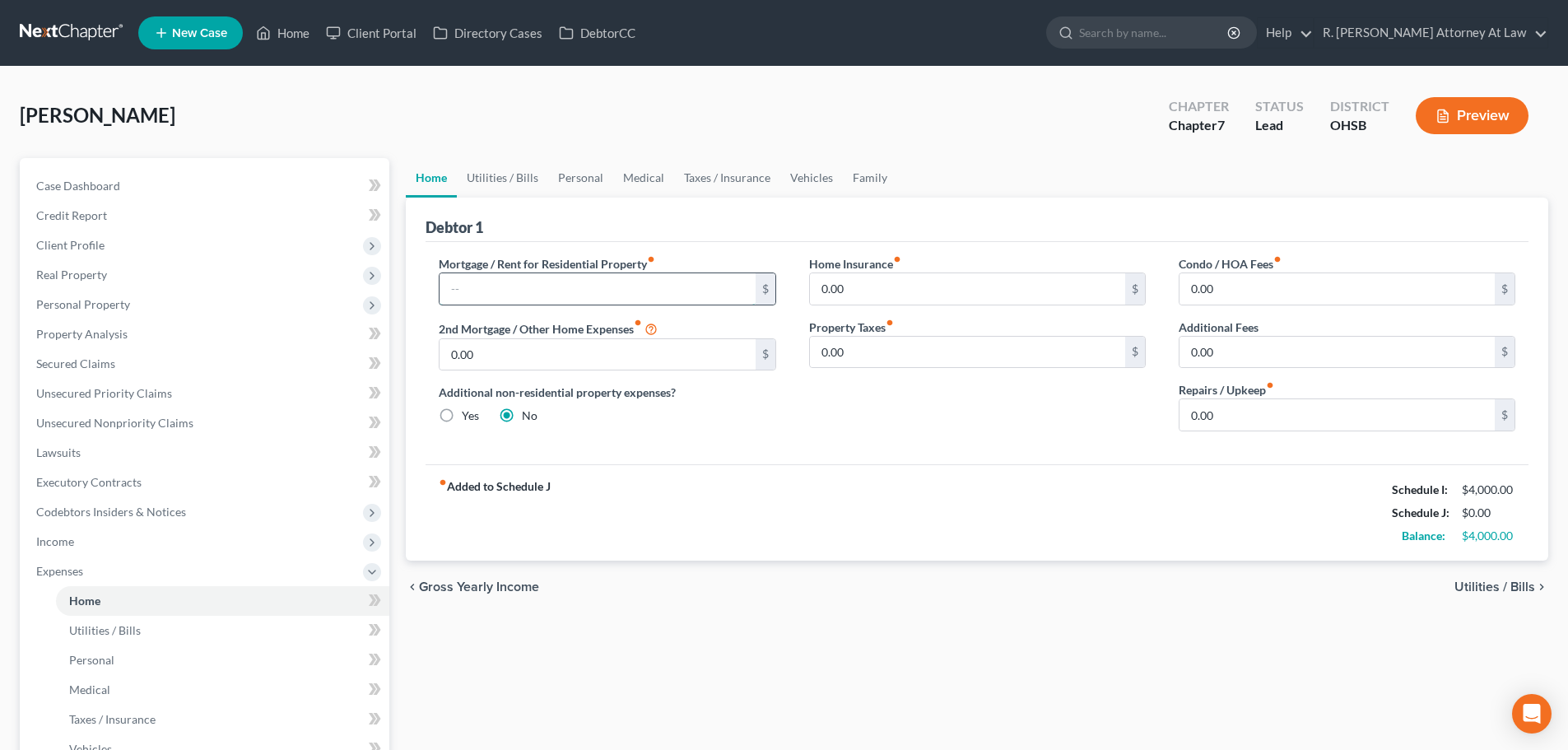
click at [471, 294] on input "text" at bounding box center [598, 289] width 316 height 32
type input "950"
click at [853, 174] on link "Family" at bounding box center [870, 177] width 55 height 39
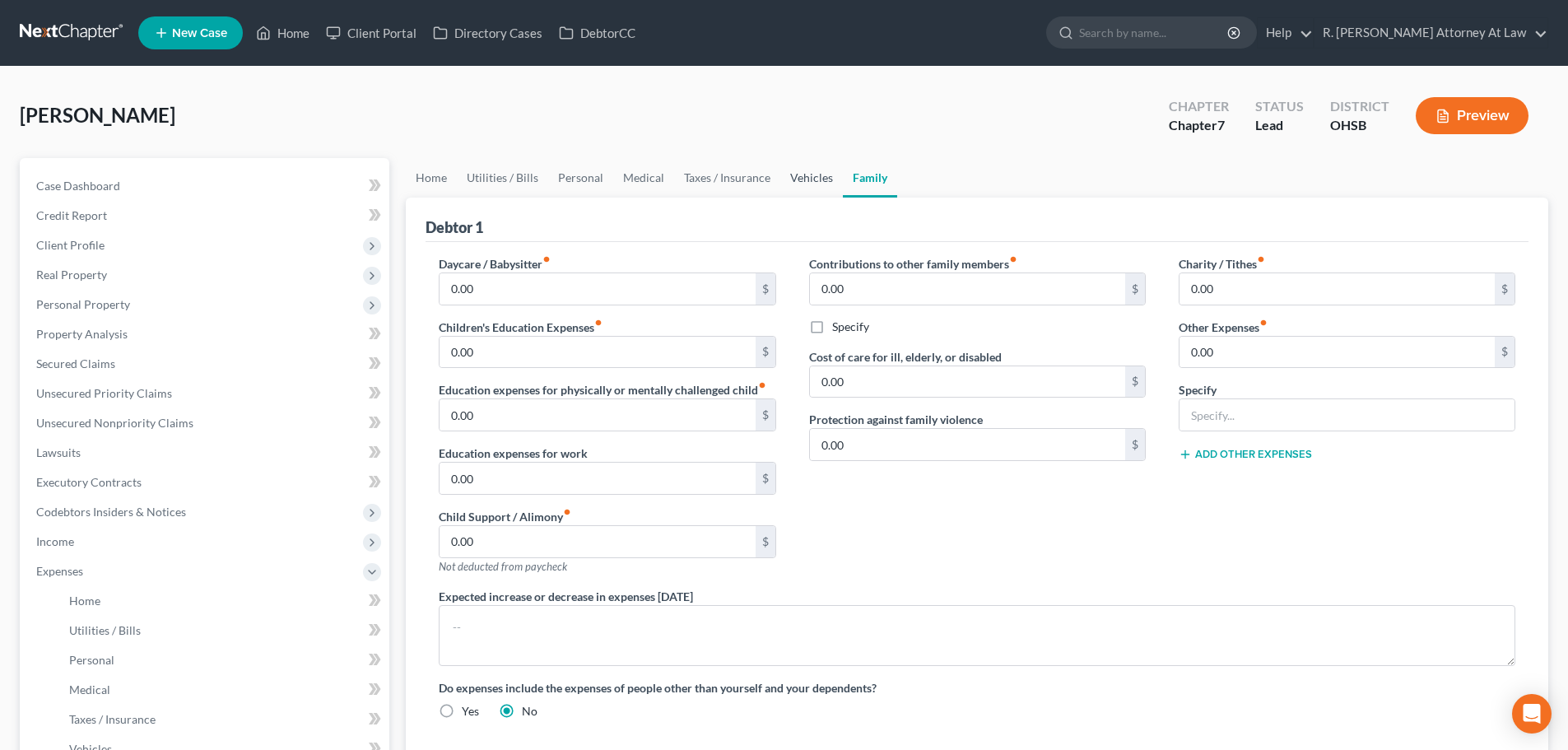
click at [798, 174] on link "Vehicles" at bounding box center [811, 177] width 62 height 39
